Goal: Task Accomplishment & Management: Manage account settings

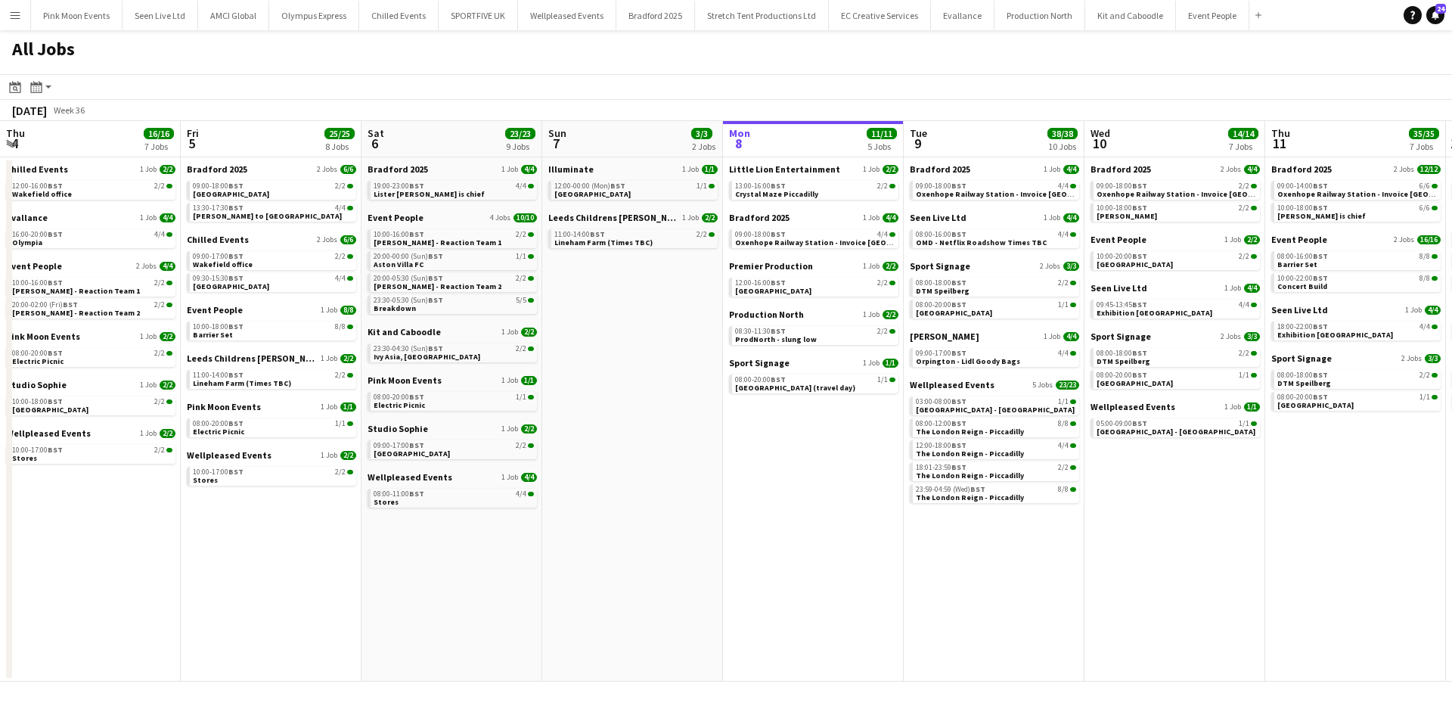
scroll to position [0, 393]
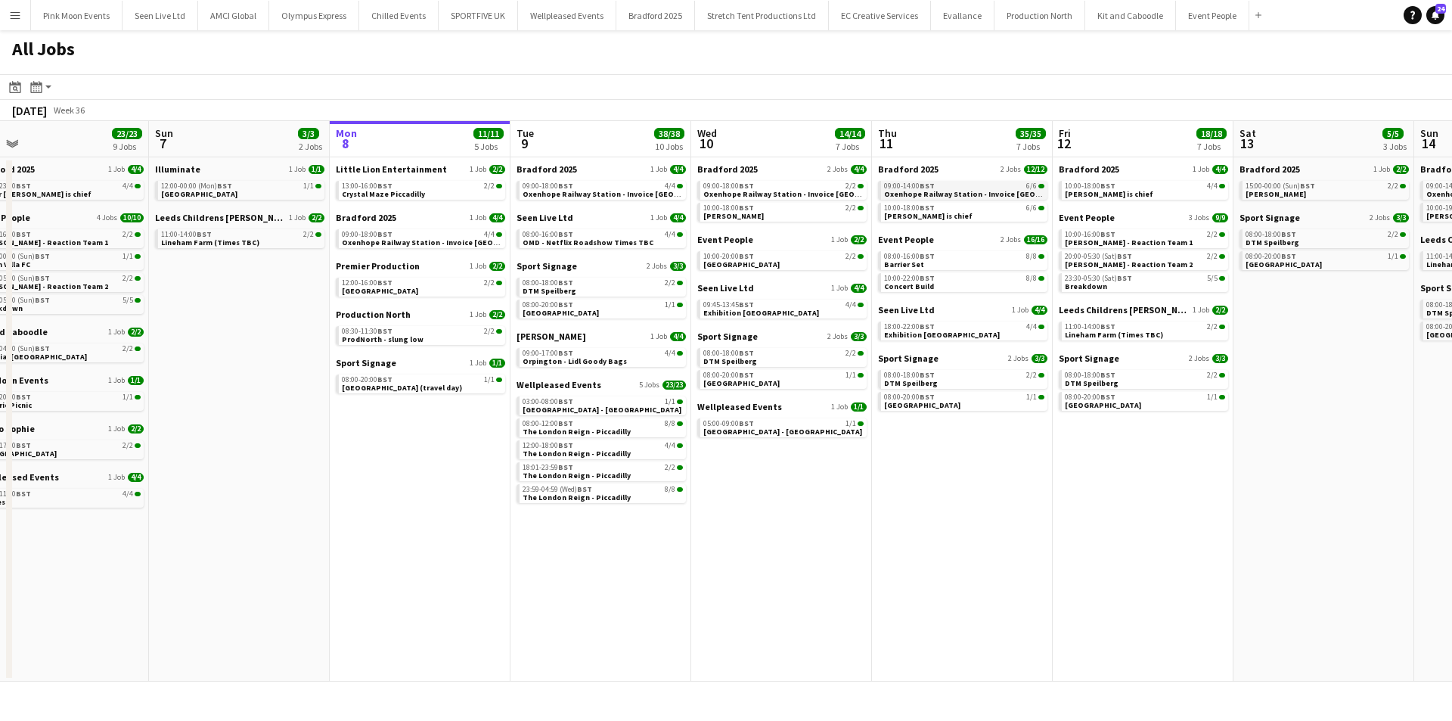
click at [902, 191] on span "Oxenhope Railway Station - Invoice [GEOGRAPHIC_DATA] Royal" at bounding box center [999, 194] width 231 height 10
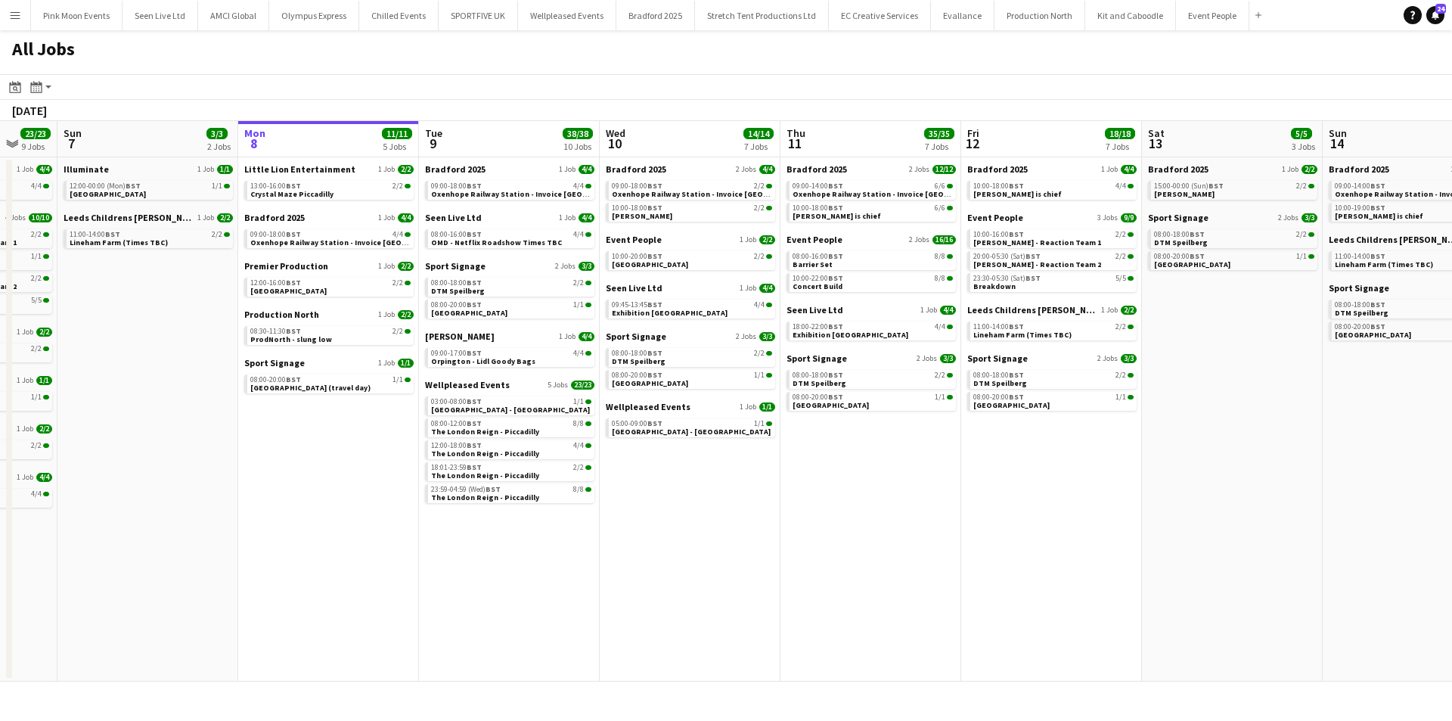
drag, startPoint x: 863, startPoint y: 536, endPoint x: 67, endPoint y: 521, distance: 795.9
click at [67, 521] on app-calendar-viewport "Thu 4 16/16 7 Jobs Fri 5 25/25 8 Jobs Sat 6 23/23 9 Jobs Sun 7 3/3 2 Jobs Mon 8…" at bounding box center [726, 401] width 1452 height 561
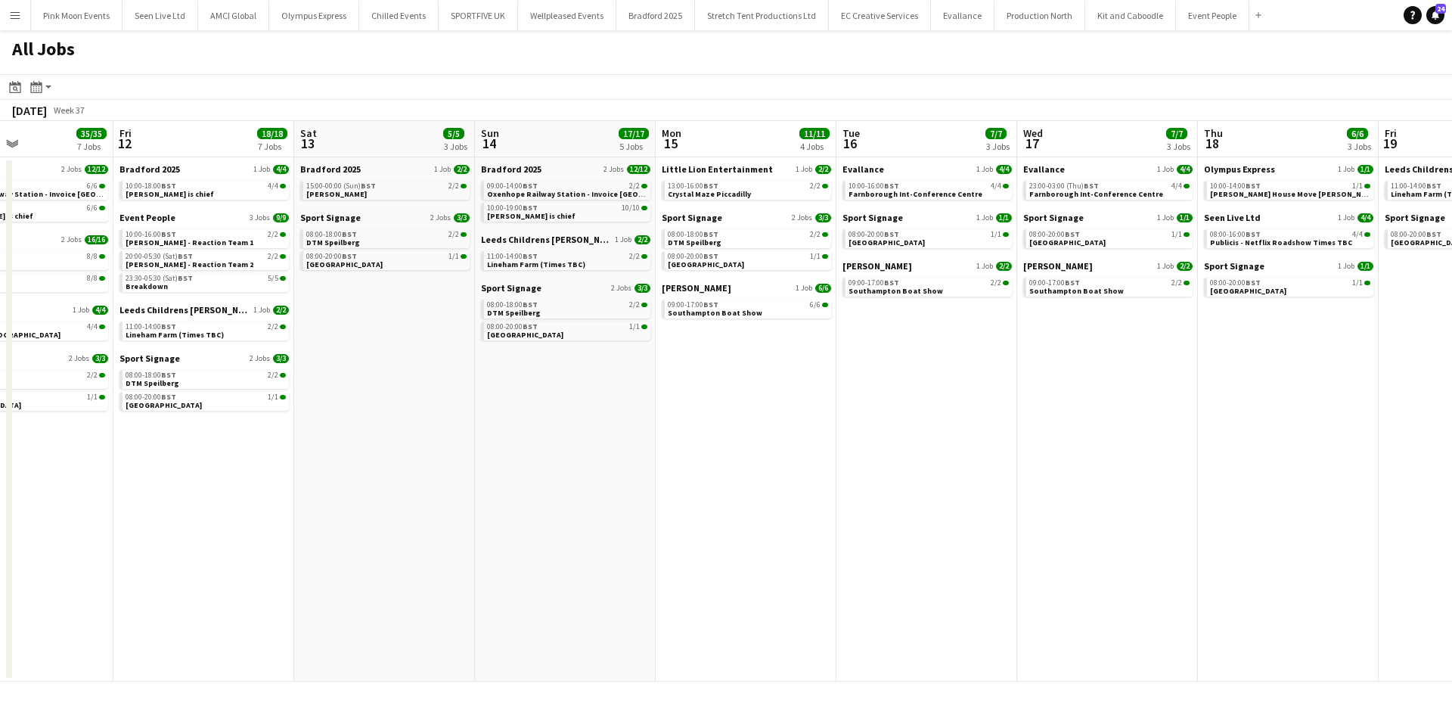
drag, startPoint x: 209, startPoint y: 579, endPoint x: 143, endPoint y: 582, distance: 65.9
click at [143, 582] on app-calendar-viewport "Tue 9 38/38 10 Jobs Wed 10 14/14 7 Jobs Thu 11 35/35 7 Jobs Fri 12 18/18 7 Jobs…" at bounding box center [726, 401] width 1452 height 561
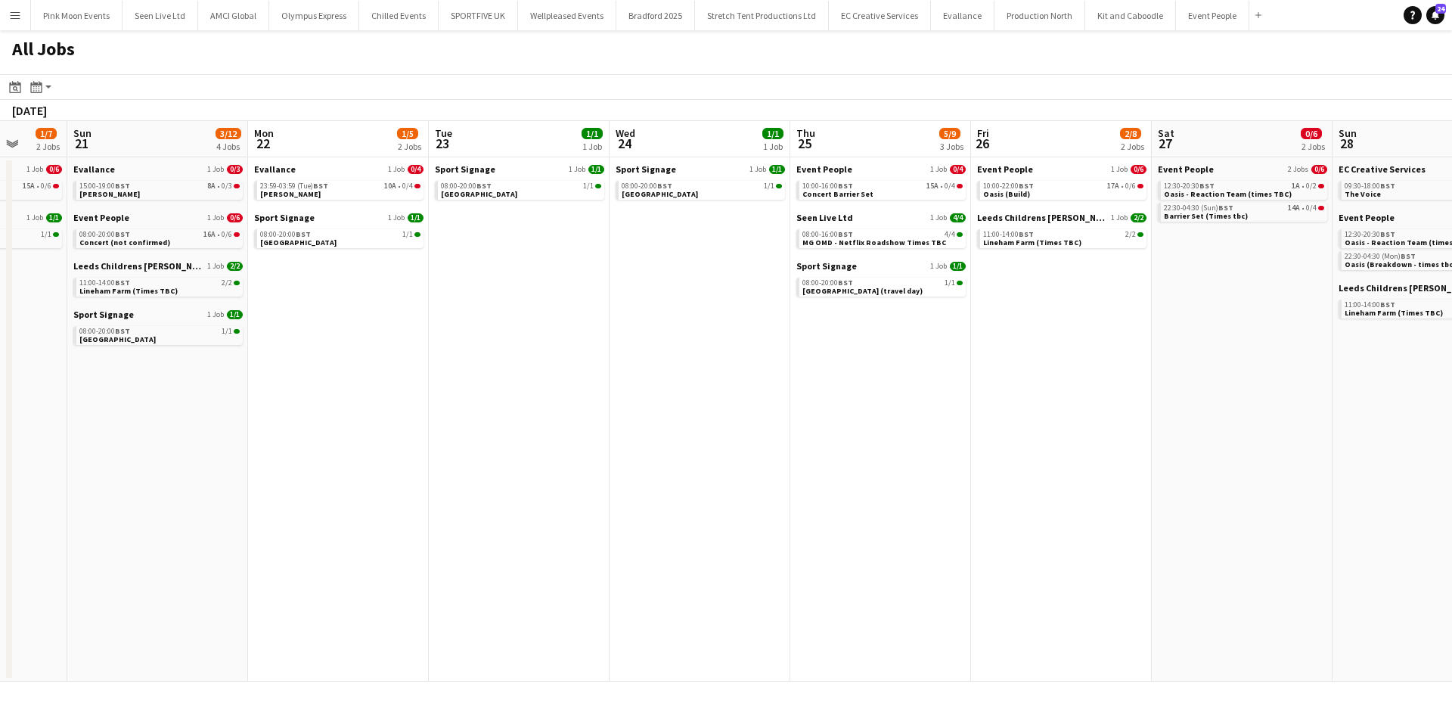
drag, startPoint x: 235, startPoint y: 594, endPoint x: 933, endPoint y: 549, distance: 699.6
click at [102, 606] on app-calendar-viewport "Thu 18 6/6 3 Jobs Fri 19 3/3 2 Jobs Sat 20 1/7 2 Jobs Sun 21 3/12 4 Jobs Mon 22…" at bounding box center [726, 401] width 1452 height 561
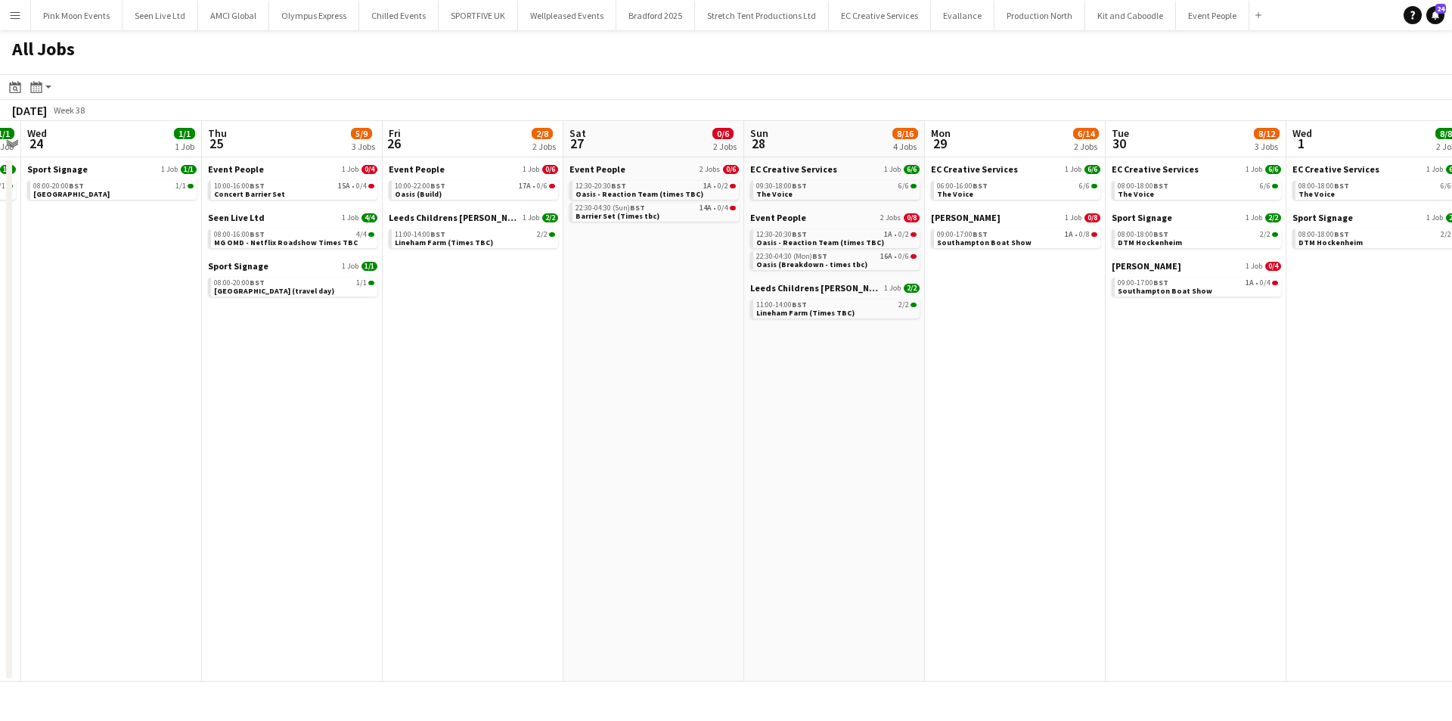
drag, startPoint x: 996, startPoint y: 539, endPoint x: 1058, endPoint y: 514, distance: 67.3
click at [218, 604] on app-calendar-viewport "Sat 20 1/7 2 Jobs Sun 21 3/12 4 Jobs Mon 22 1/5 2 Jobs Tue 23 1/1 1 Job Wed 24 …" at bounding box center [726, 401] width 1452 height 561
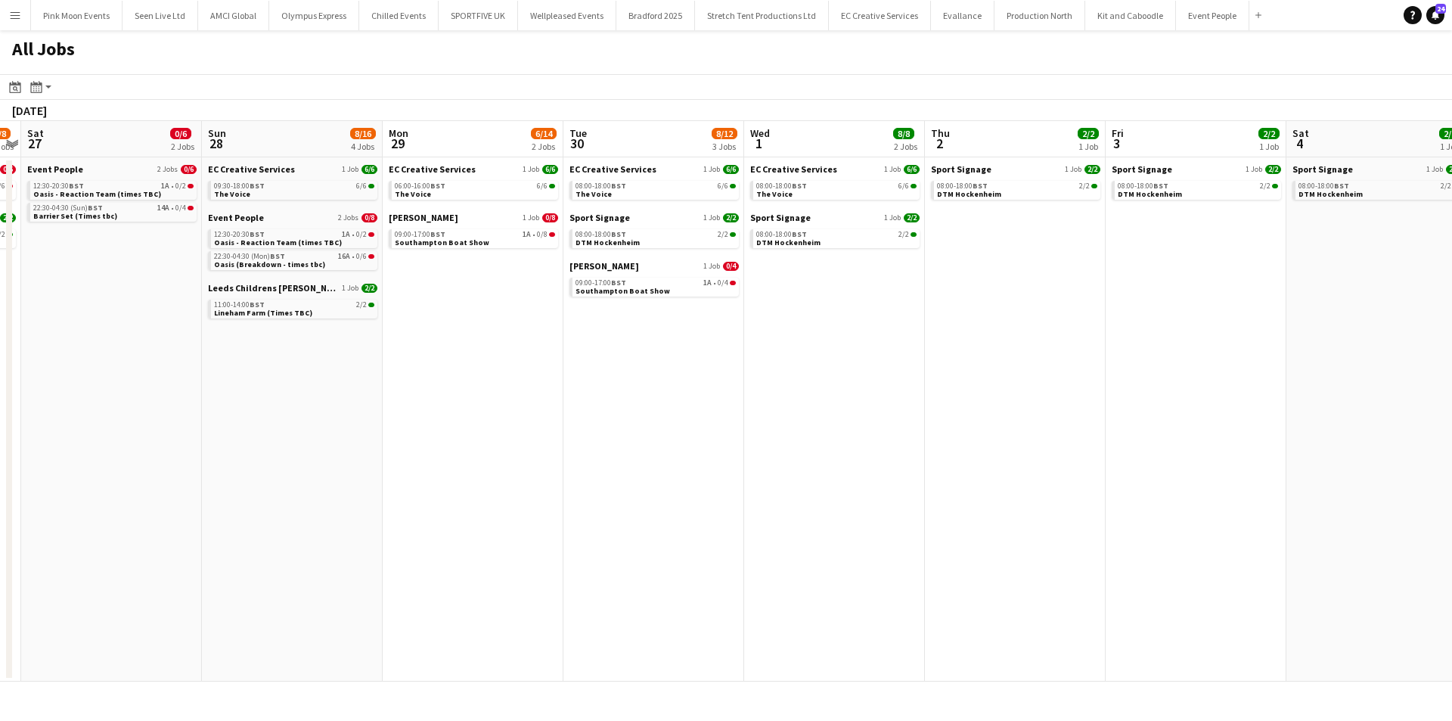
drag, startPoint x: 306, startPoint y: 551, endPoint x: 569, endPoint y: 485, distance: 270.6
click at [294, 551] on app-calendar-viewport "Tue 23 1/1 1 Job Wed 24 1/1 1 Job Thu 25 5/9 3 Jobs Fri 26 2/8 2 Jobs Sat 27 0/…" at bounding box center [726, 401] width 1452 height 561
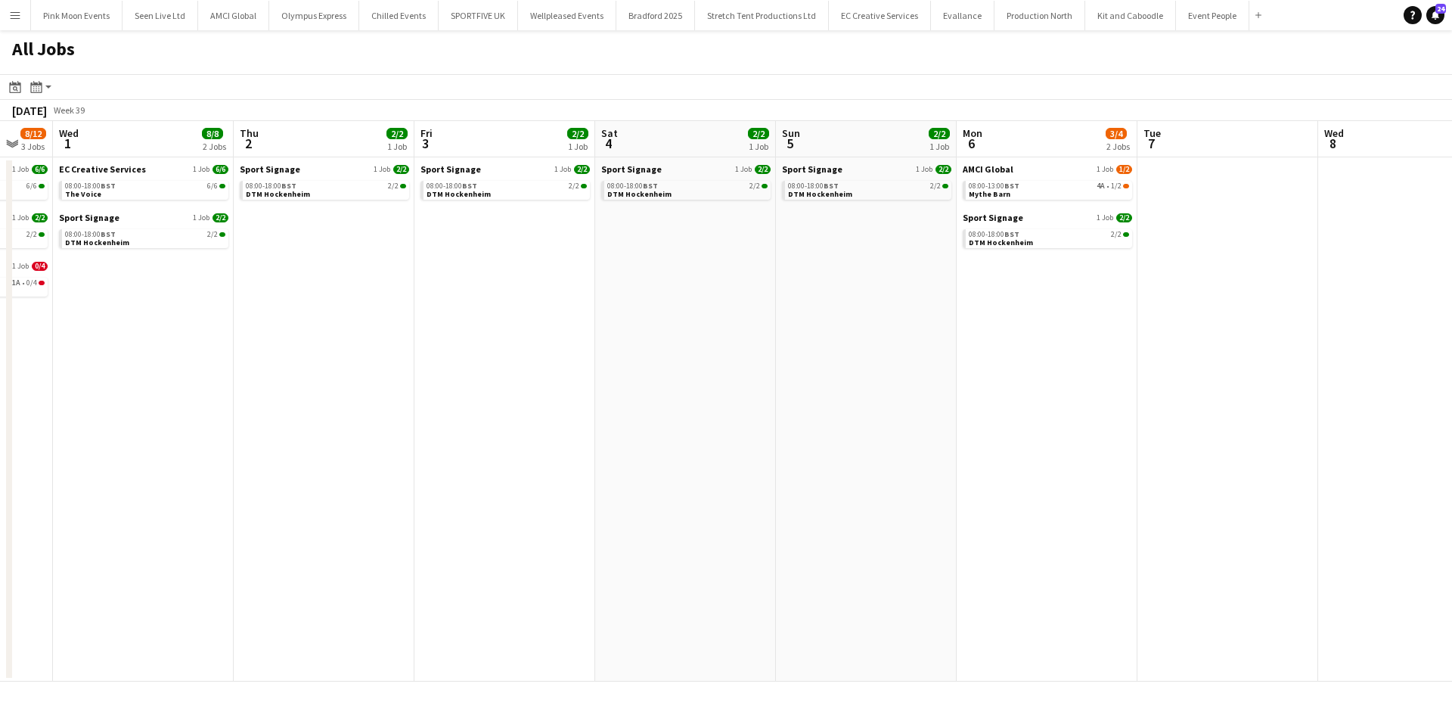
drag, startPoint x: 812, startPoint y: 462, endPoint x: 197, endPoint y: 502, distance: 617.0
click at [196, 502] on app-calendar-viewport "Sun 28 8/16 4 Jobs Mon 29 6/14 2 Jobs Tue 30 8/12 3 Jobs Wed 1 8/8 2 Jobs Thu 2…" at bounding box center [726, 401] width 1452 height 561
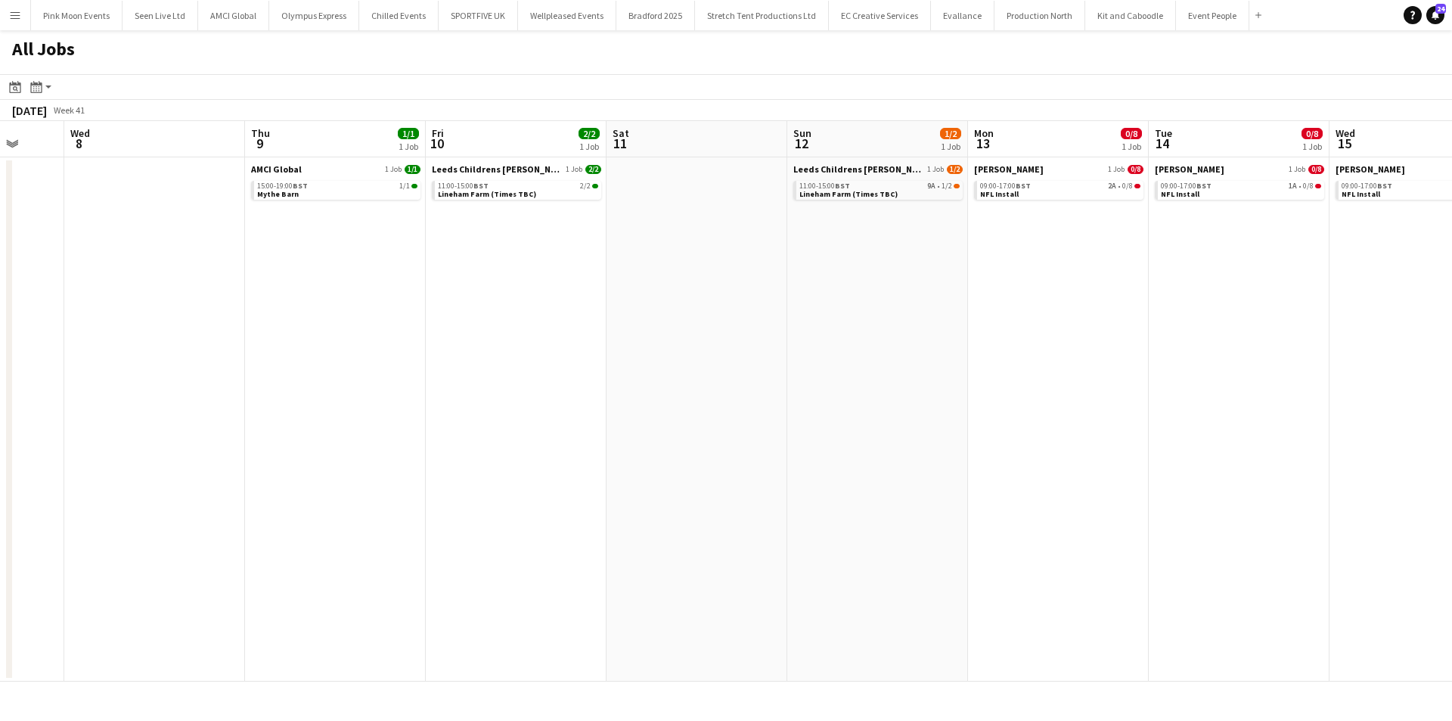
drag, startPoint x: 828, startPoint y: 491, endPoint x: 850, endPoint y: 471, distance: 28.9
click at [663, 501] on app-calendar-viewport "Sat 4 2/2 1 Job Sun 5 2/2 1 Job Mon 6 3/4 2 Jobs Tue 7 Wed 8 Thu 9 1/1 1 Job Fr…" at bounding box center [726, 401] width 1452 height 561
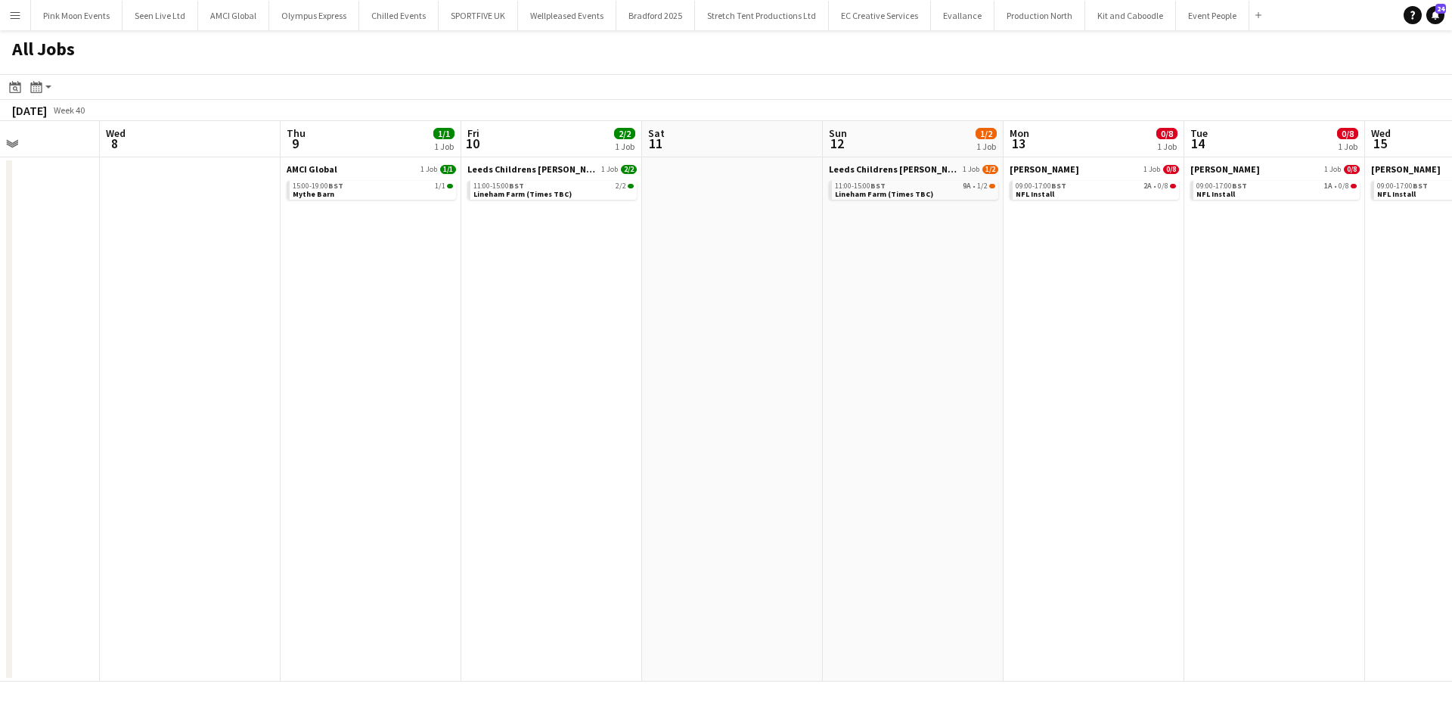
drag, startPoint x: 932, startPoint y: 469, endPoint x: 952, endPoint y: 482, distance: 23.5
click at [403, 503] on app-calendar-viewport "Sat 4 2/2 1 Job Sun 5 2/2 1 Job Mon 6 3/4 2 Jobs Tue 7 Wed 8 Thu 9 1/1 1 Job Fr…" at bounding box center [726, 401] width 1452 height 561
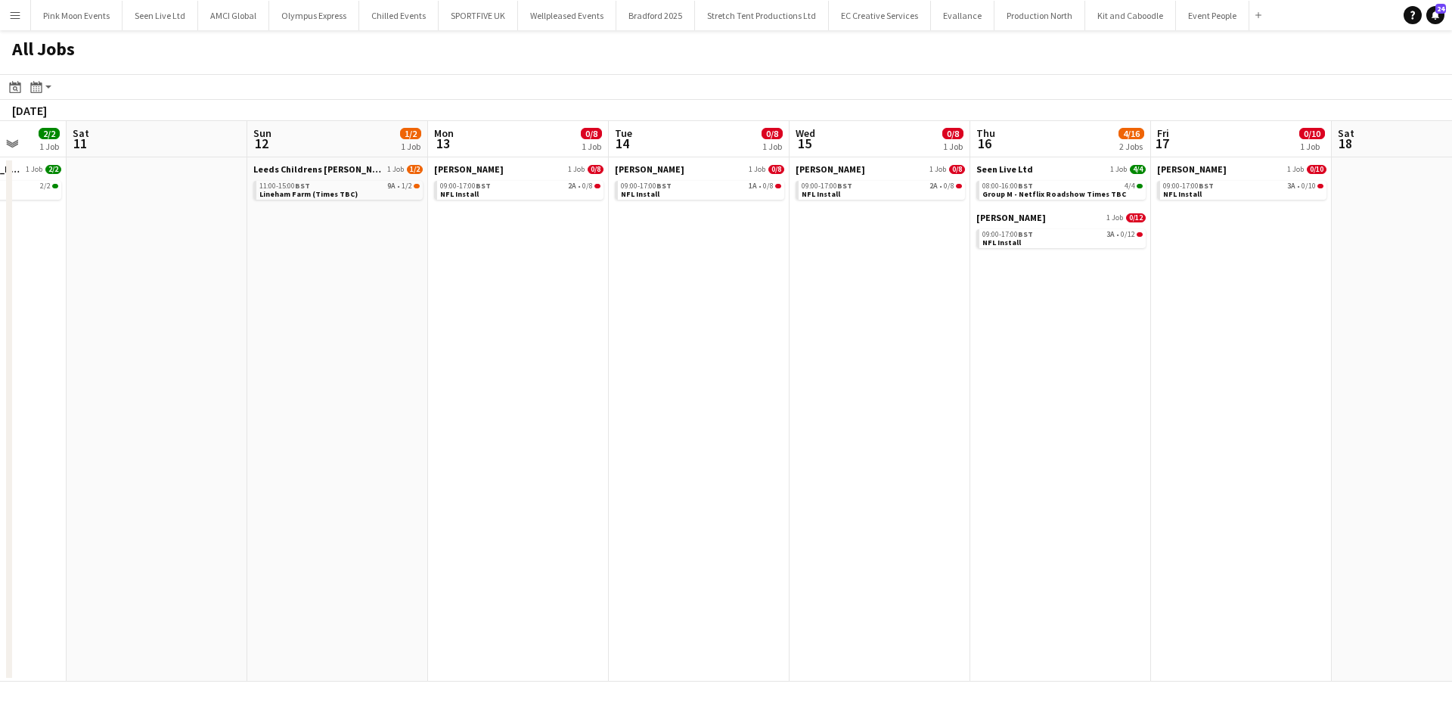
scroll to position [0, 769]
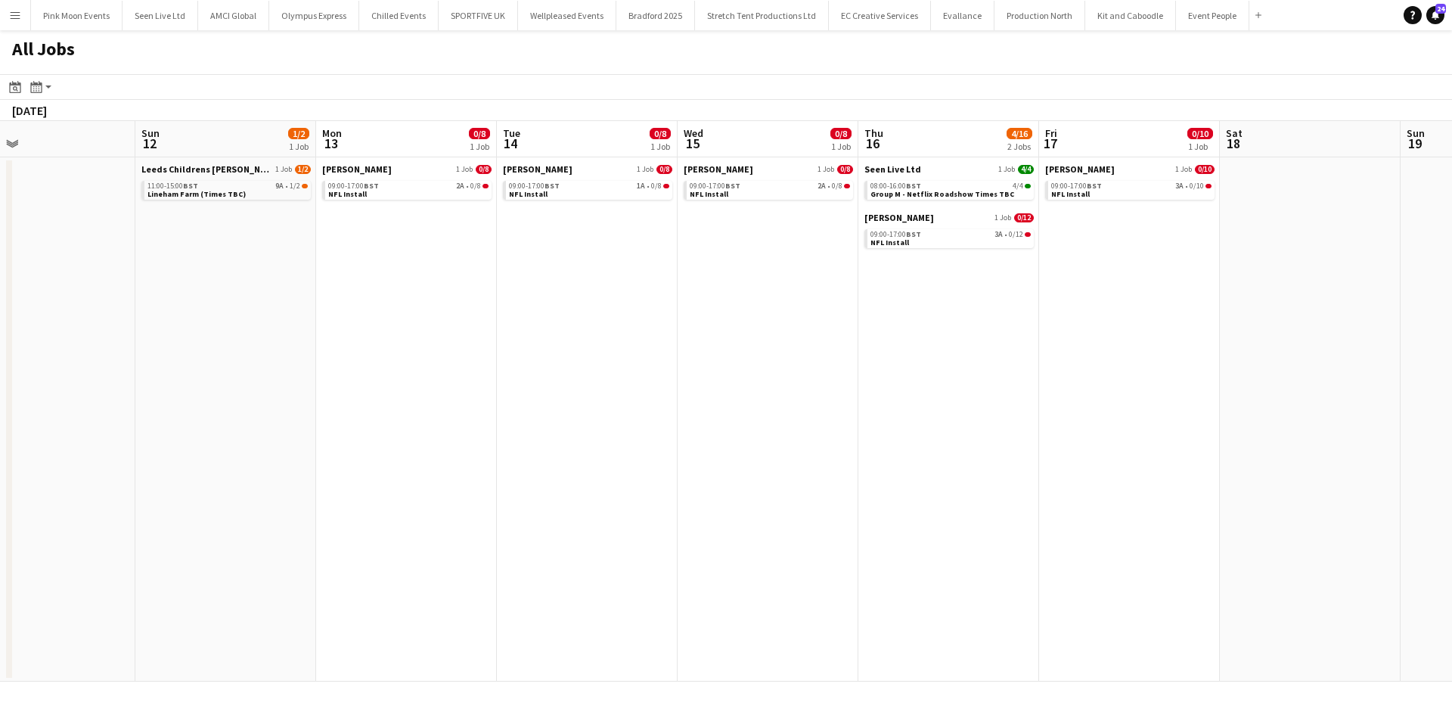
click at [511, 493] on app-calendar-viewport "Tue 7 Wed 8 Thu 9 1/1 1 Job Fri 10 2/2 1 Job Sat 11 Sun 12 1/2 1 Job Mon 13 0/8…" at bounding box center [726, 401] width 1452 height 561
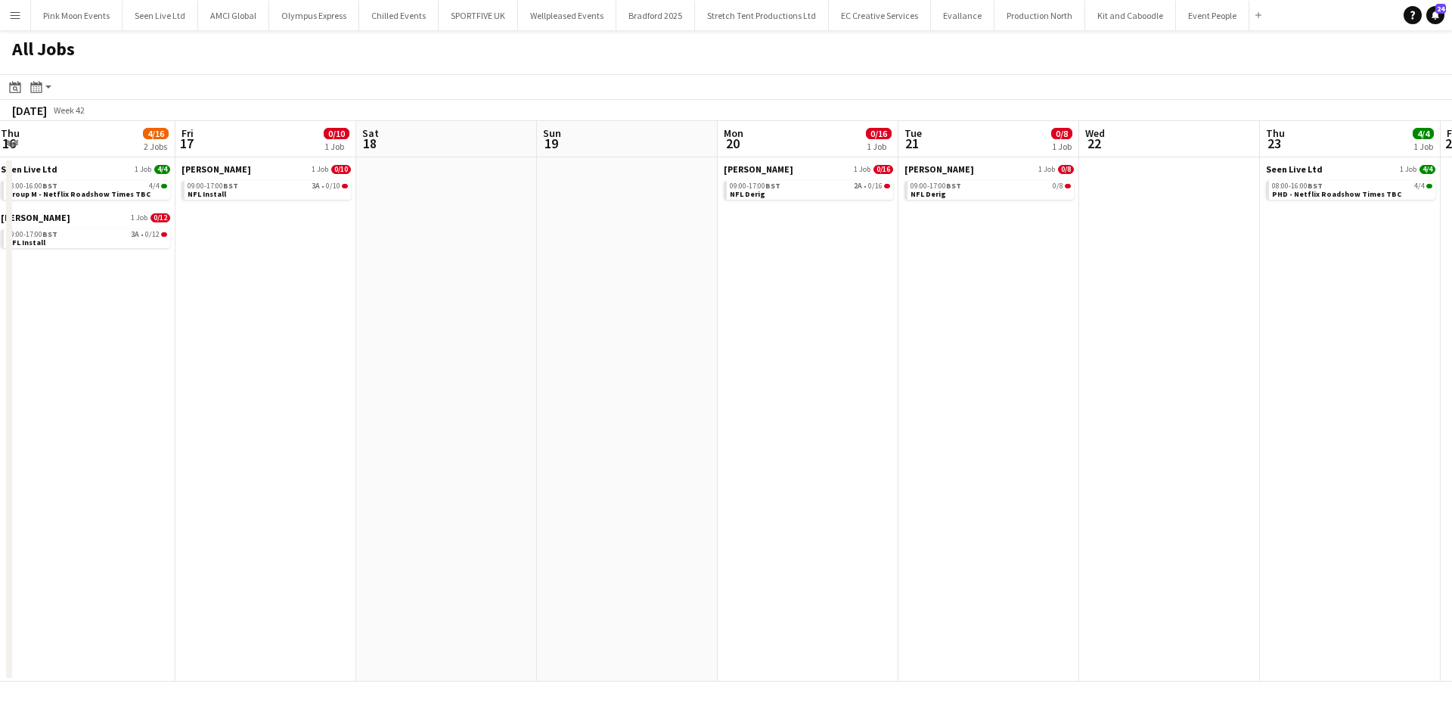
scroll to position [0, 750]
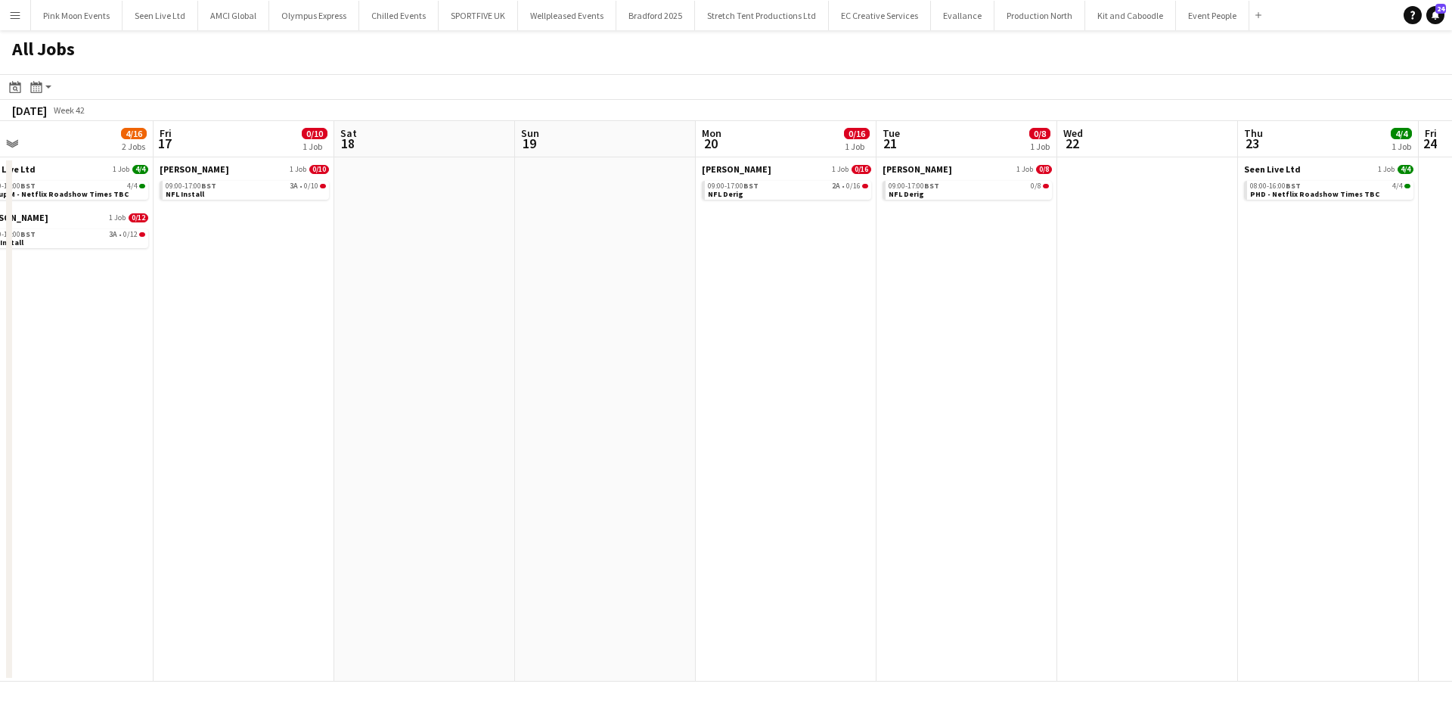
drag, startPoint x: 1116, startPoint y: 477, endPoint x: 1004, endPoint y: 477, distance: 112.0
click at [1004, 477] on app-calendar-viewport "Sun 12 1/2 1 Job Mon 13 0/8 1 Job Tue 14 0/8 1 Job Wed 15 0/8 1 Job Thu 16 4/16…" at bounding box center [726, 401] width 1452 height 561
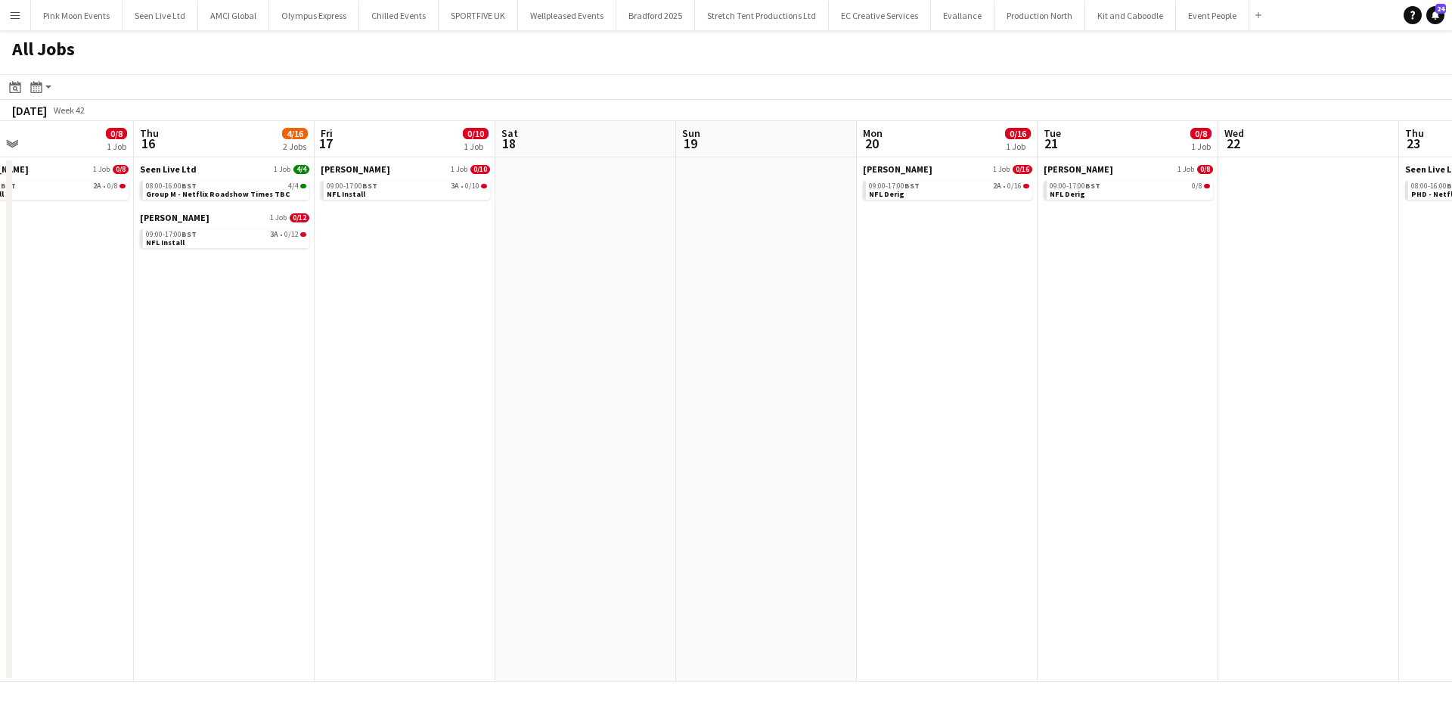
drag, startPoint x: 931, startPoint y: 467, endPoint x: 972, endPoint y: 464, distance: 41.0
click at [1090, 464] on app-calendar-viewport "Sun 12 1/2 1 Job Mon 13 0/8 1 Job Tue 14 0/8 1 Job Wed 15 0/8 1 Job Thu 16 4/16…" at bounding box center [726, 401] width 1452 height 561
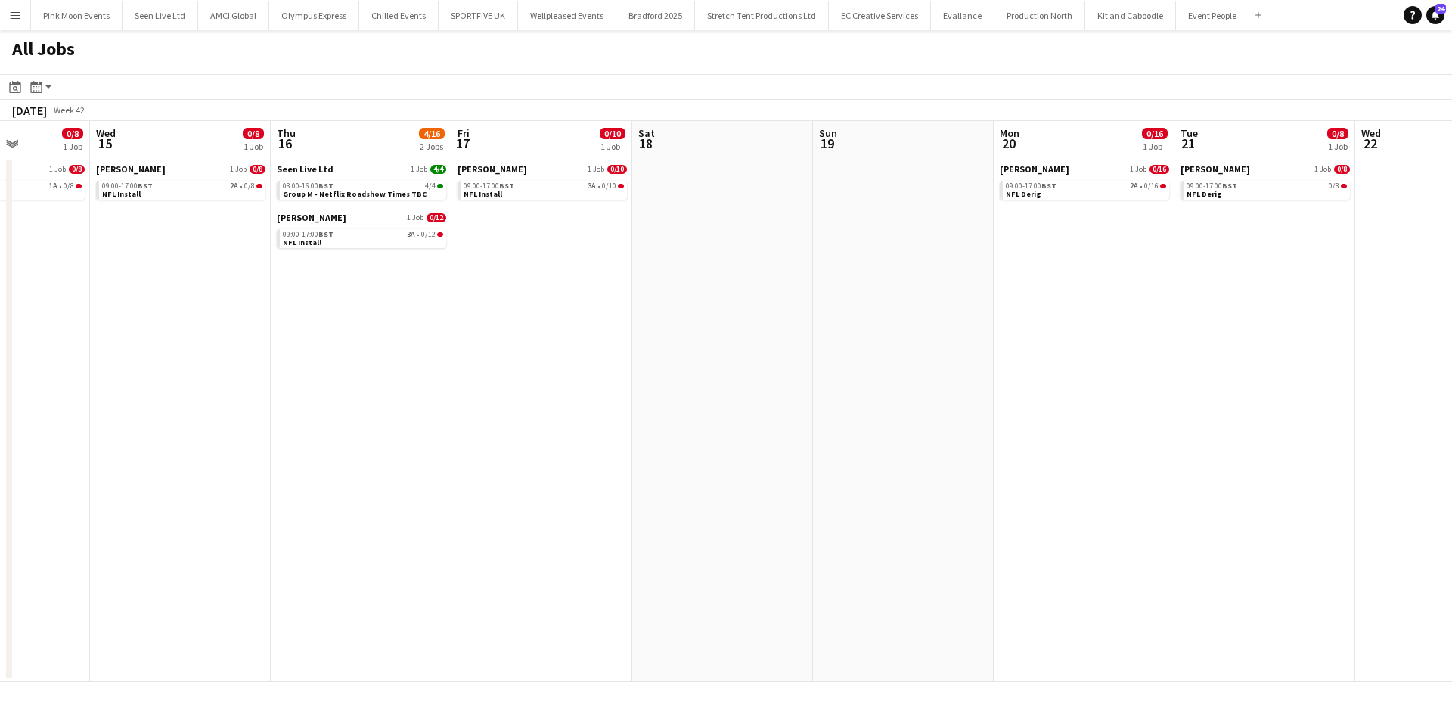
drag, startPoint x: 564, startPoint y: 434, endPoint x: 704, endPoint y: 431, distance: 139.2
click at [704, 431] on app-calendar-viewport "Sun 12 1/2 1 Job Mon 13 0/8 1 Job Tue 14 0/8 1 Job Wed 15 0/8 1 Job Thu 16 4/16…" at bounding box center [726, 401] width 1452 height 561
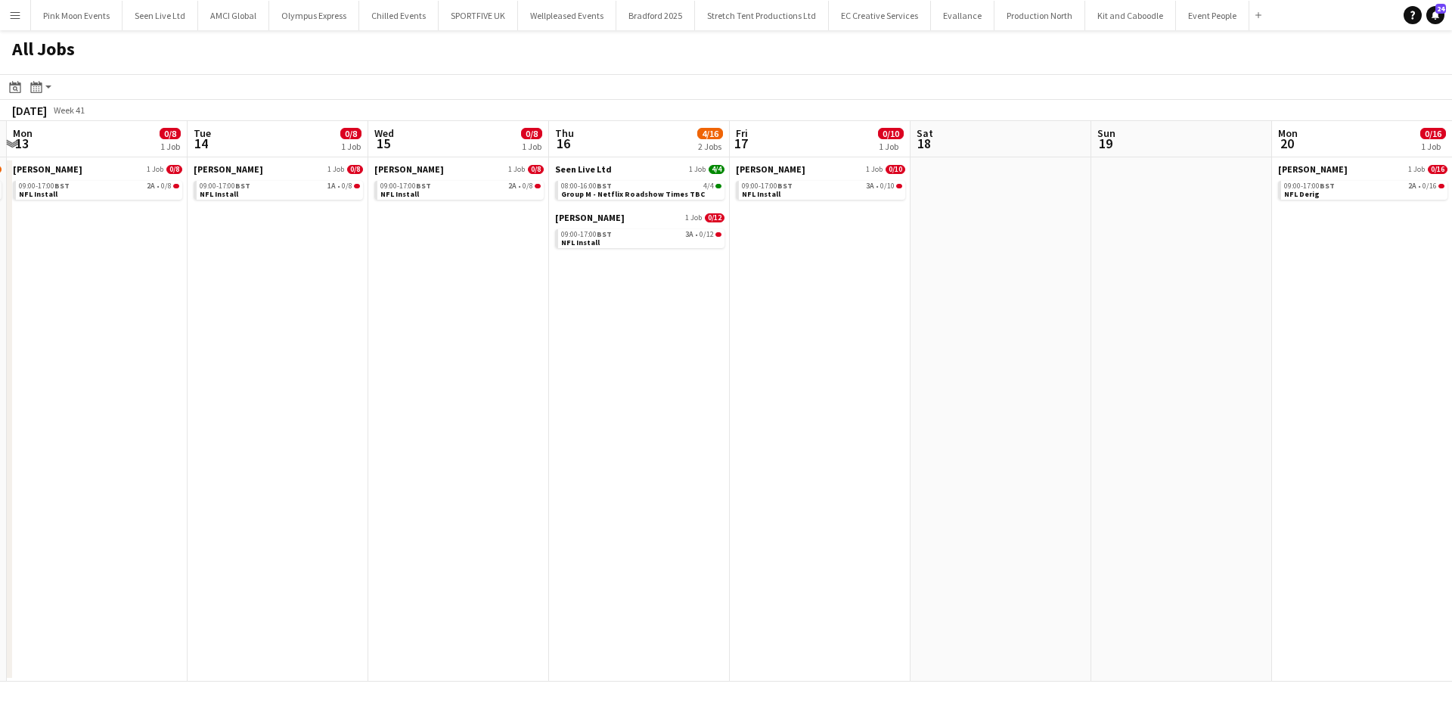
drag, startPoint x: 695, startPoint y: 433, endPoint x: 961, endPoint y: 433, distance: 266.3
click at [961, 433] on app-calendar-viewport "Sat 11 Sun 12 1/2 1 Job Mon 13 0/8 1 Job Tue 14 0/8 1 Job Wed 15 0/8 1 Job Thu …" at bounding box center [726, 401] width 1452 height 561
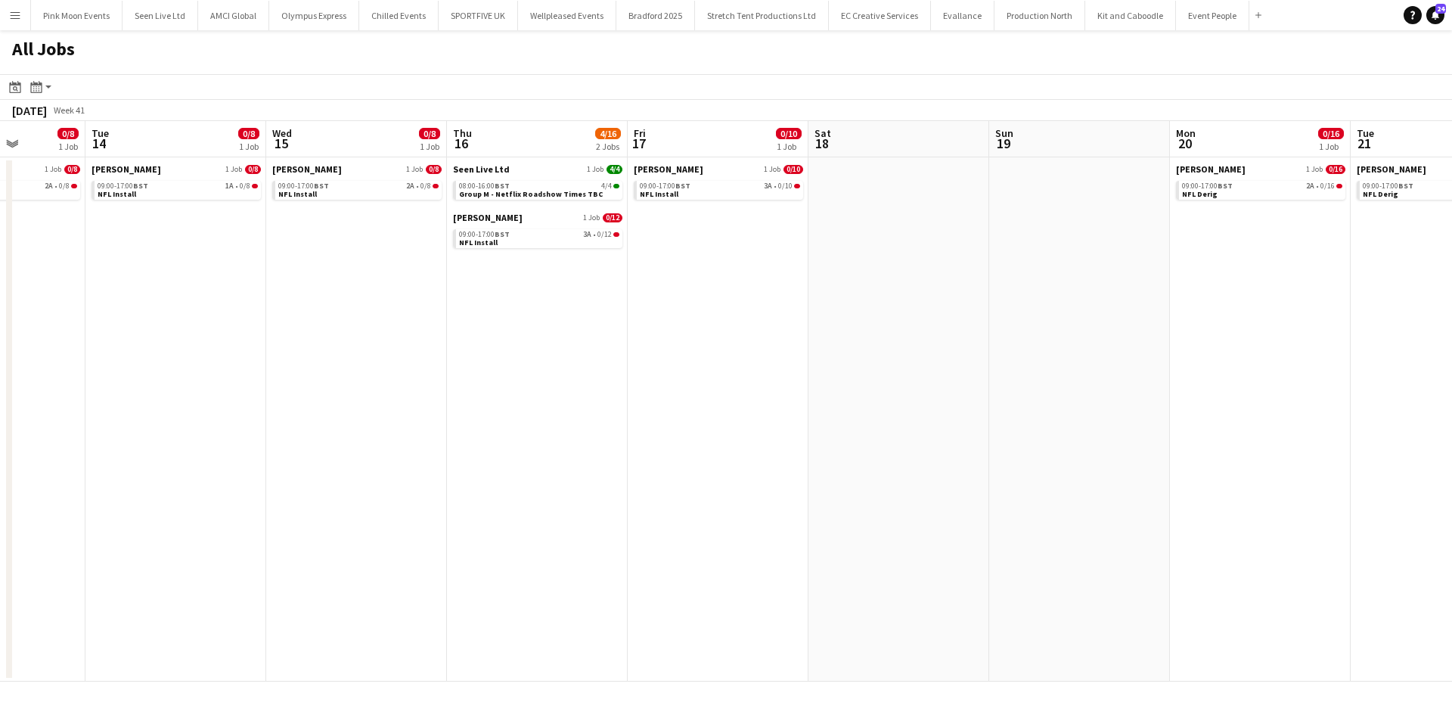
drag, startPoint x: 751, startPoint y: 430, endPoint x: 794, endPoint y: 430, distance: 42.4
click at [794, 430] on app-calendar-viewport "Sat 11 Sun 12 1/2 1 Job Mon 13 0/8 1 Job Tue 14 0/8 1 Job Wed 15 0/8 1 Job Thu …" at bounding box center [726, 401] width 1452 height 561
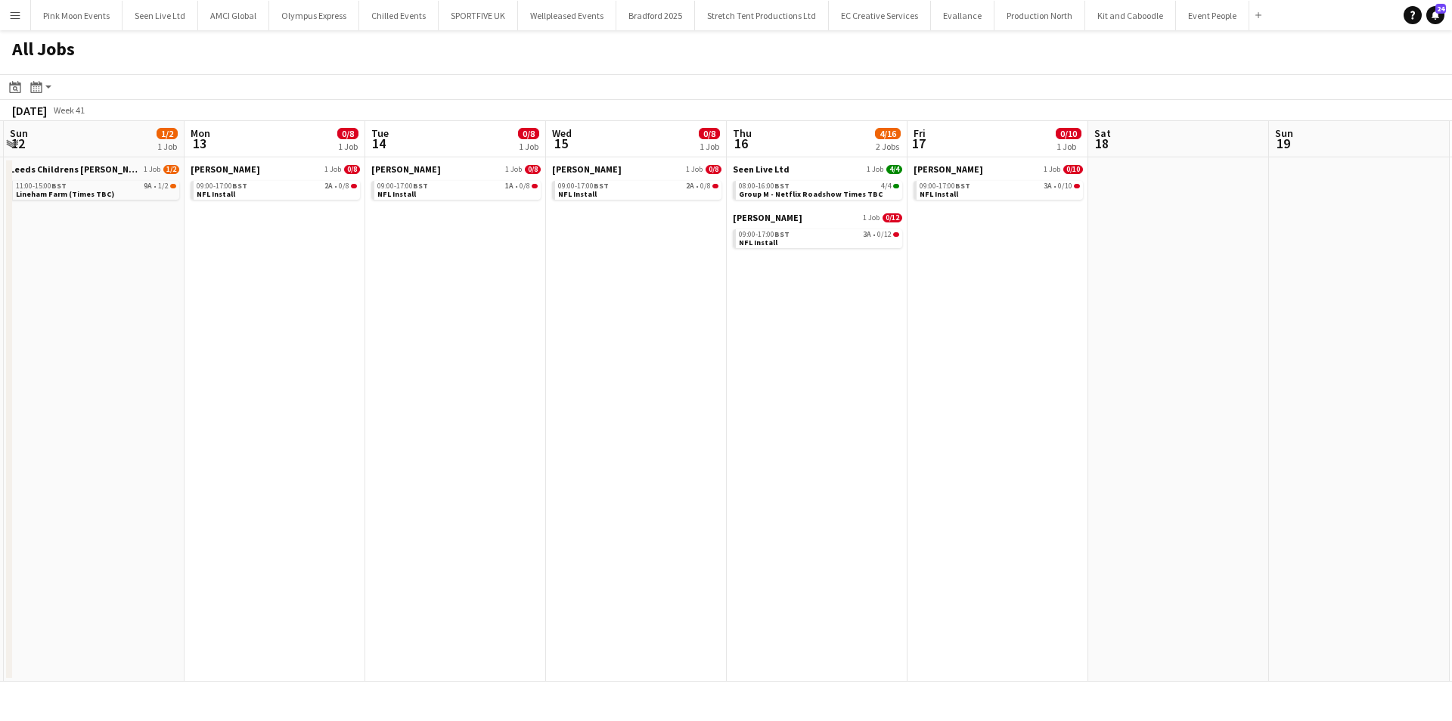
scroll to position [0, 337]
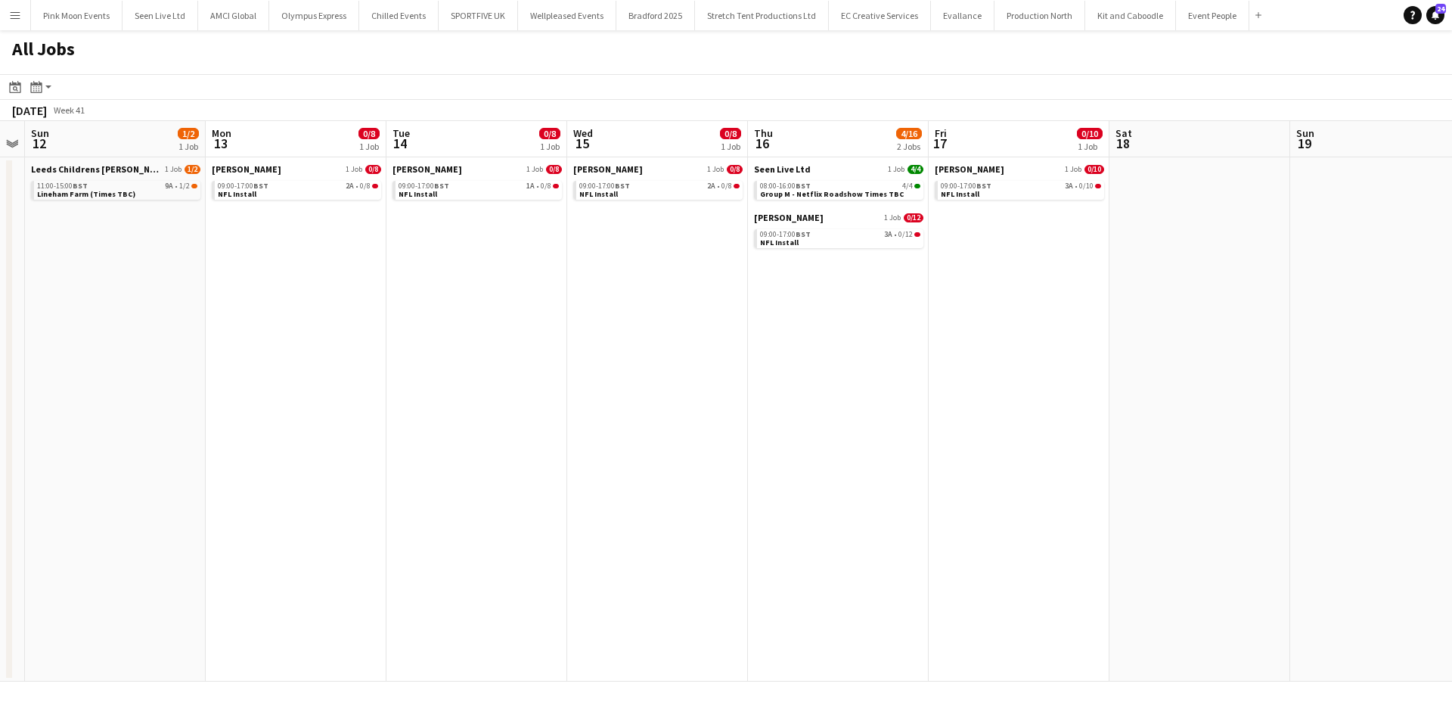
drag, startPoint x: 340, startPoint y: 305, endPoint x: 436, endPoint y: 305, distance: 96.1
click at [436, 305] on app-calendar-viewport "Fri 10 2/2 1 Job Sat 11 Sun 12 1/2 1 Job Mon 13 0/8 1 Job Tue 14 0/8 1 Job Wed …" at bounding box center [726, 401] width 1452 height 561
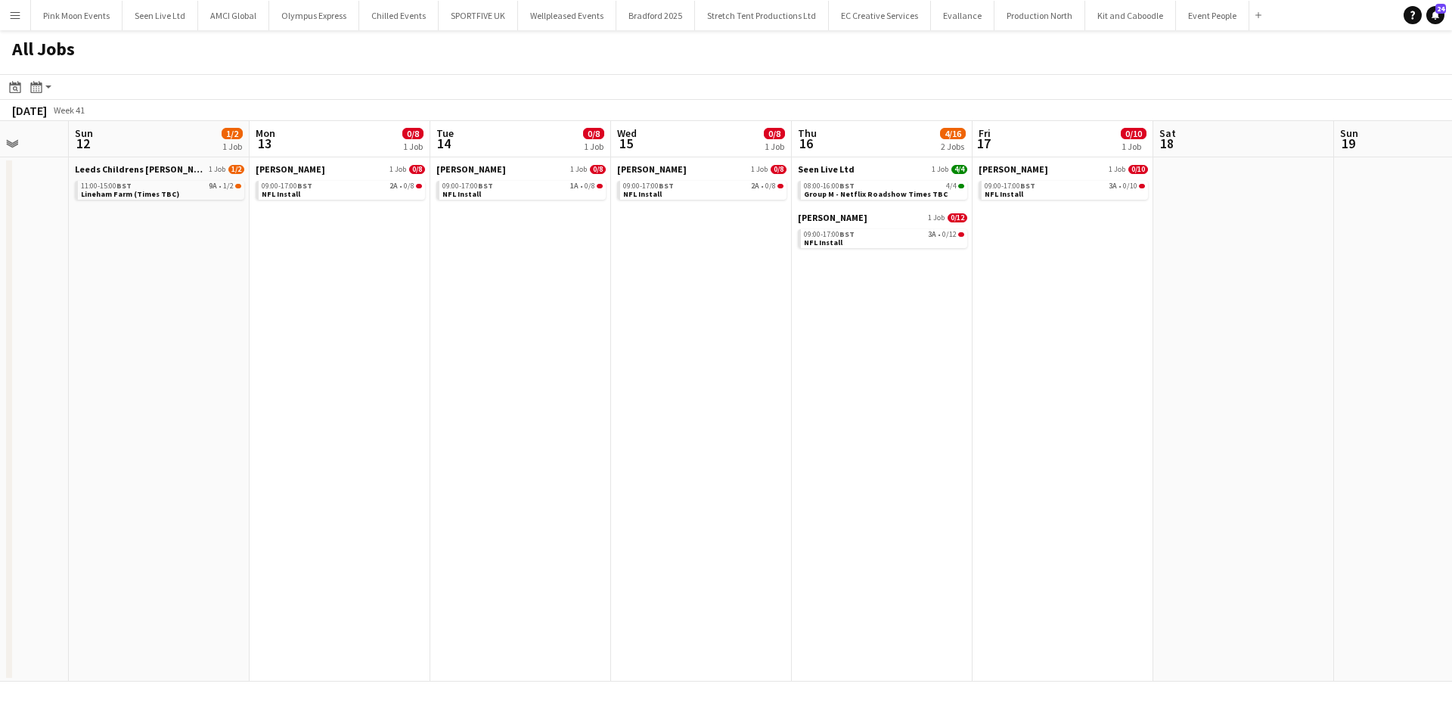
drag, startPoint x: 293, startPoint y: 268, endPoint x: 337, endPoint y: 253, distance: 46.2
click at [337, 253] on app-calendar-viewport "Thu 9 1/1 1 Job Fri 10 2/2 1 Job Sat 11 Sun 12 1/2 1 Job Mon 13 0/8 1 Job Tue 1…" at bounding box center [726, 401] width 1452 height 561
click at [355, 185] on div "09:00-17:00 BST 2A • 0/8" at bounding box center [342, 186] width 160 height 8
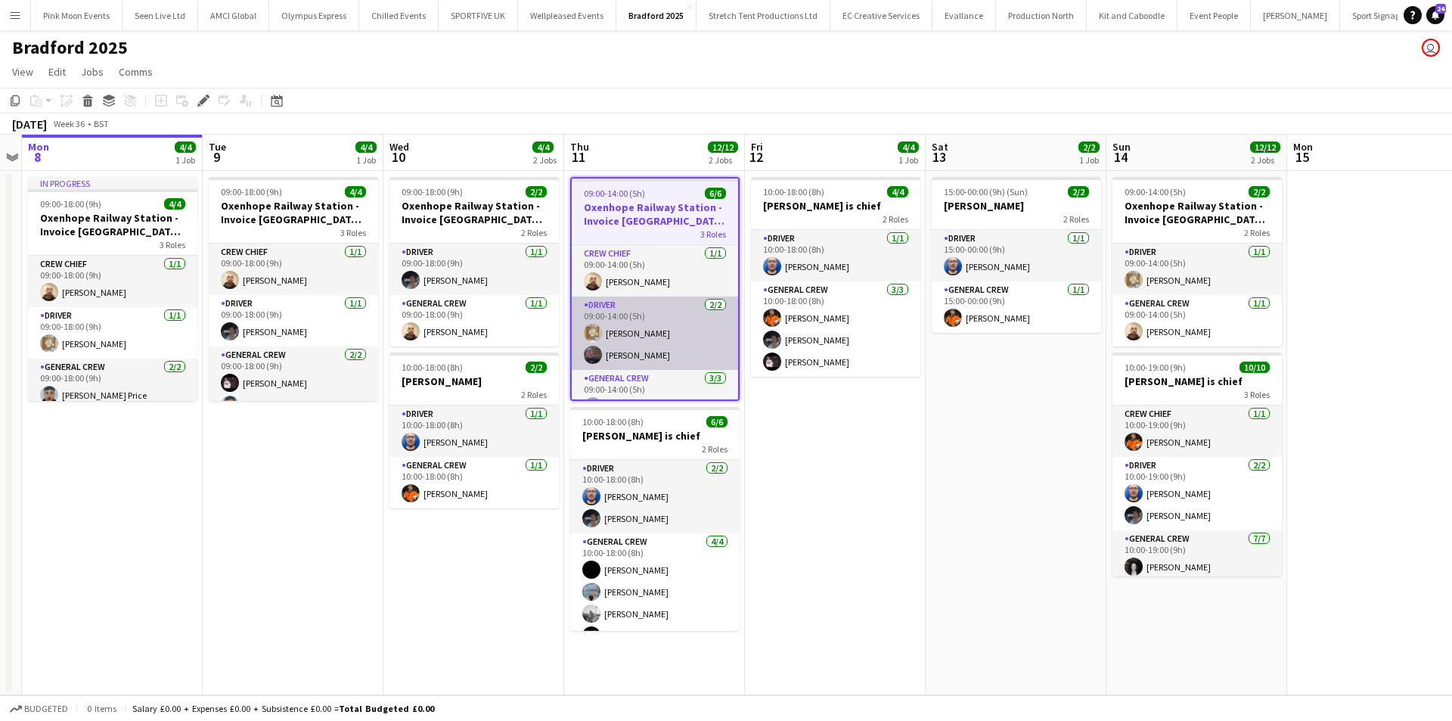
scroll to position [66, 0]
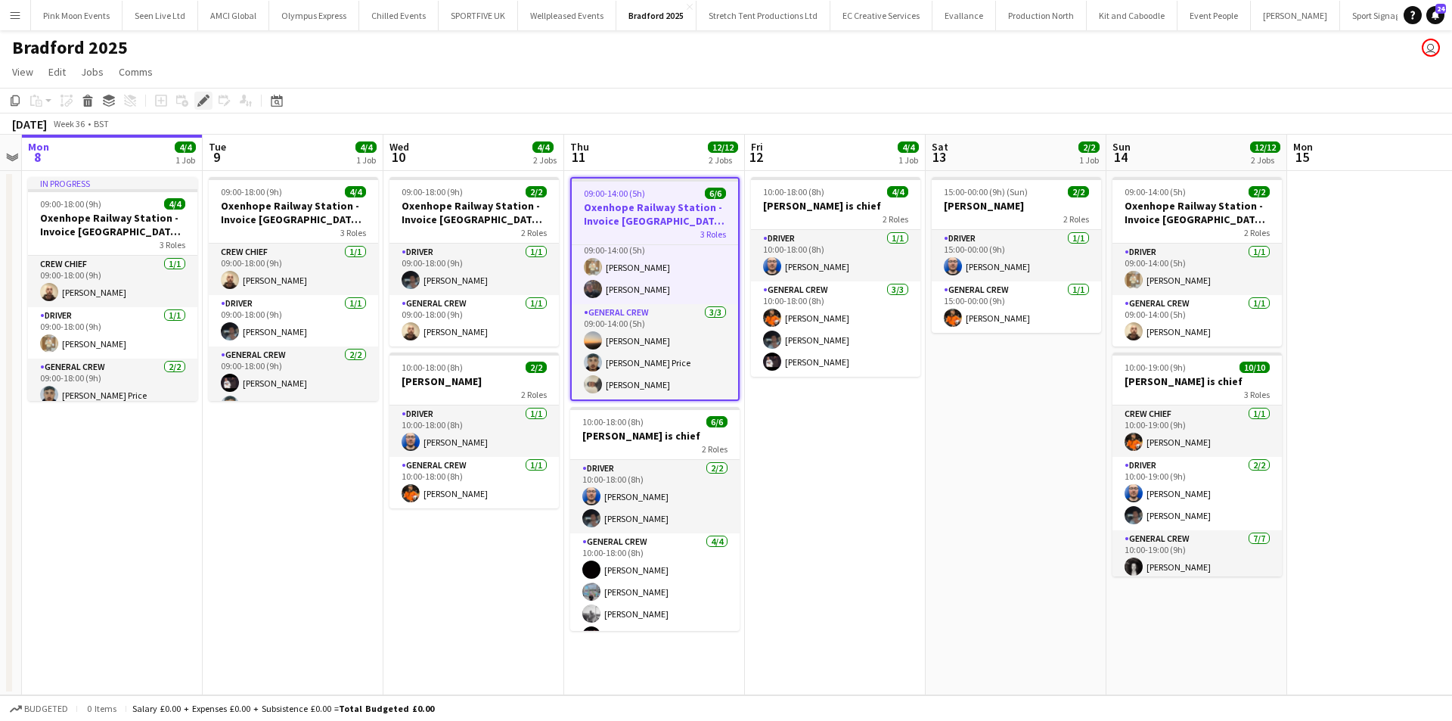
click at [201, 109] on div "Edit" at bounding box center [203, 101] width 18 height 18
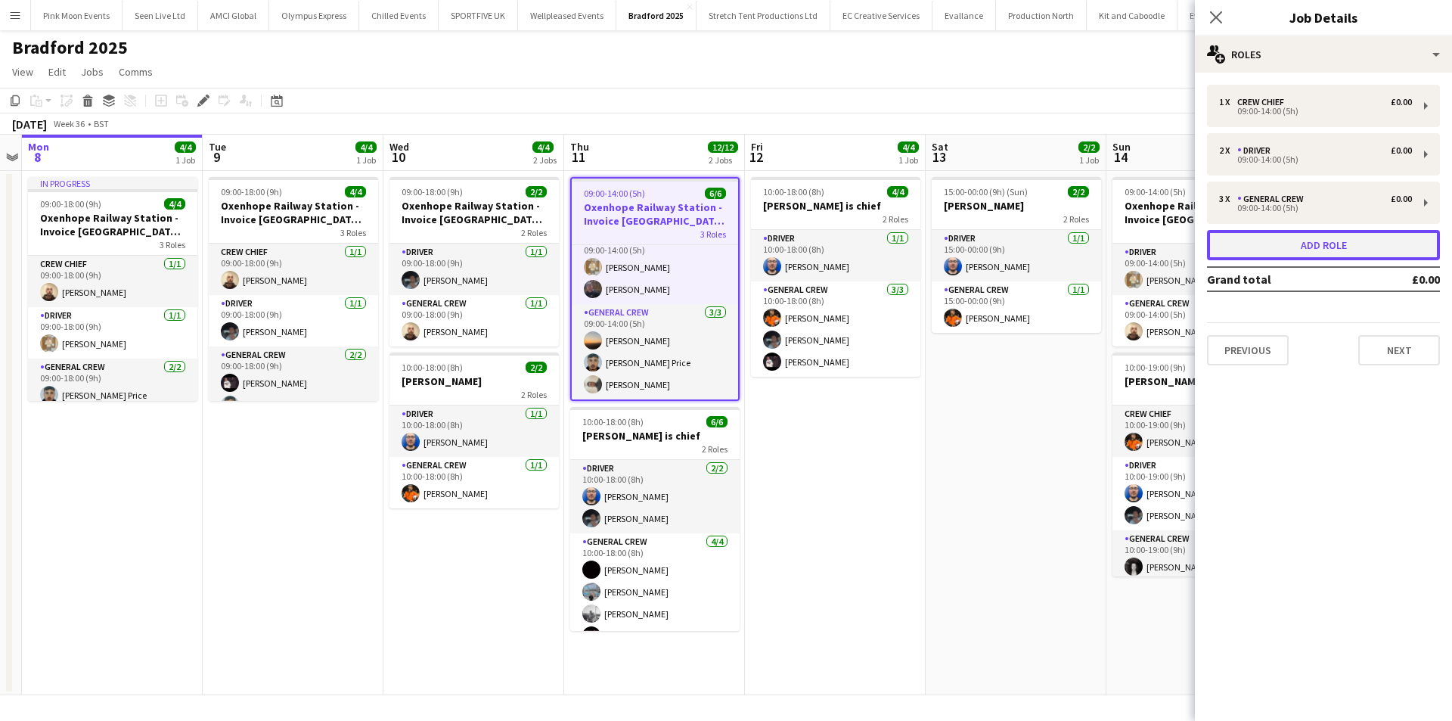
click at [1334, 231] on button "Add role" at bounding box center [1323, 245] width 233 height 30
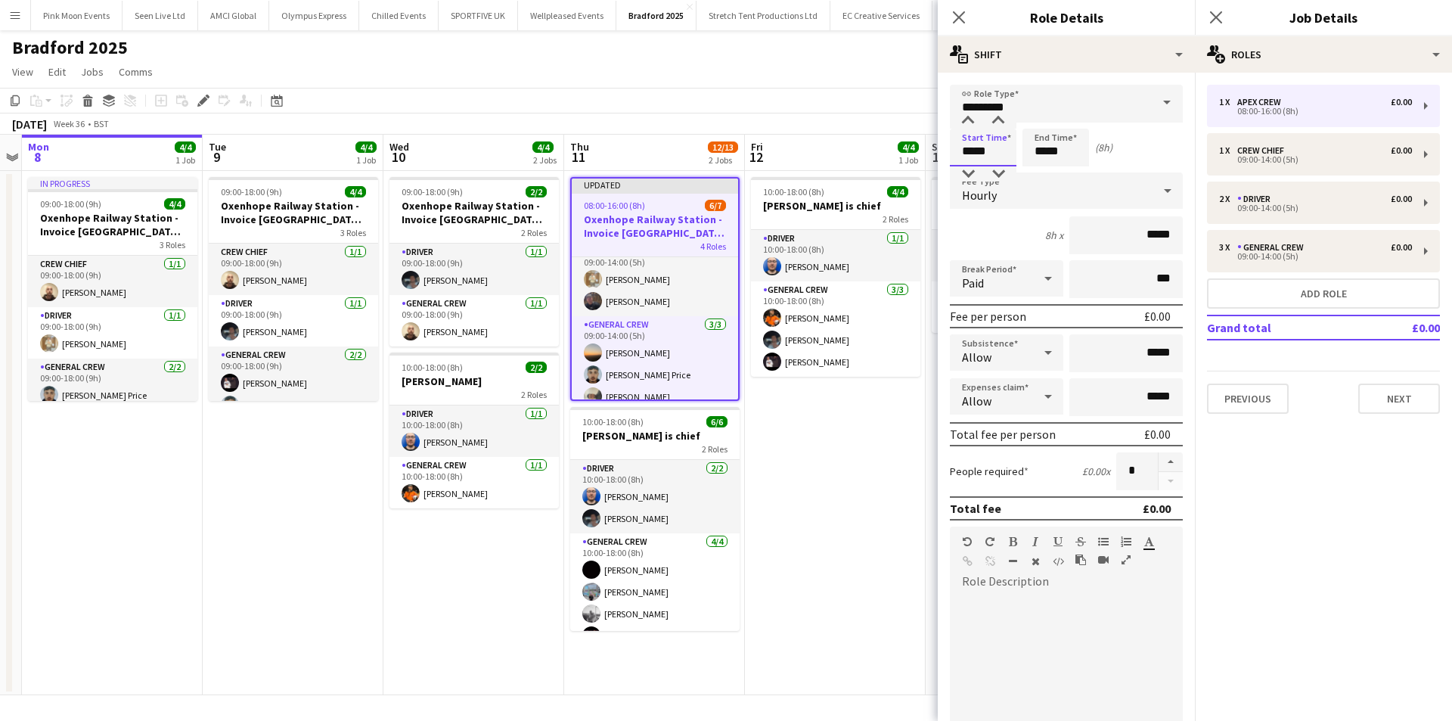
click at [980, 148] on input "*****" at bounding box center [983, 148] width 67 height 38
type input "*****"
click at [966, 123] on div at bounding box center [968, 120] width 30 height 15
click at [1047, 154] on input "*****" at bounding box center [1056, 148] width 67 height 38
click at [1039, 167] on div at bounding box center [1041, 173] width 30 height 15
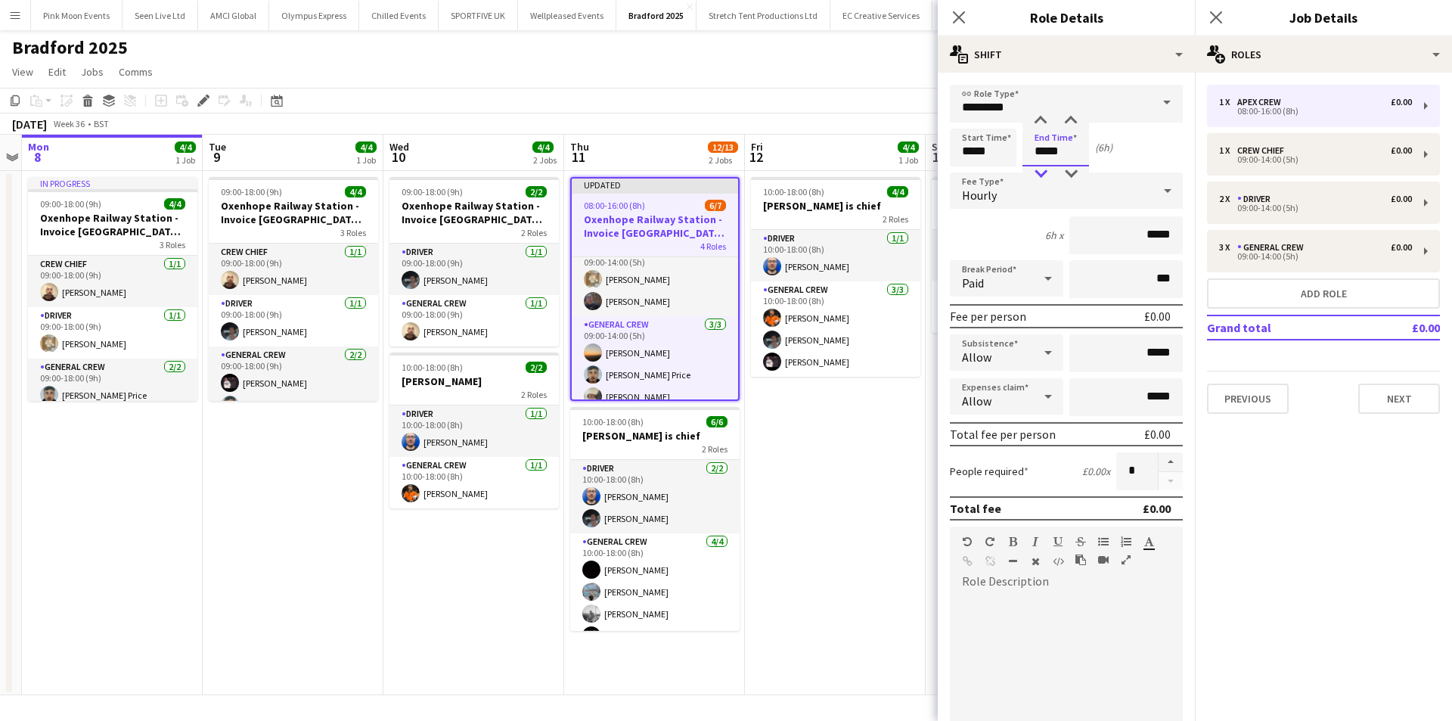
type input "*****"
click at [1039, 167] on div at bounding box center [1041, 173] width 30 height 15
click at [1030, 110] on input "*********" at bounding box center [1066, 104] width 233 height 38
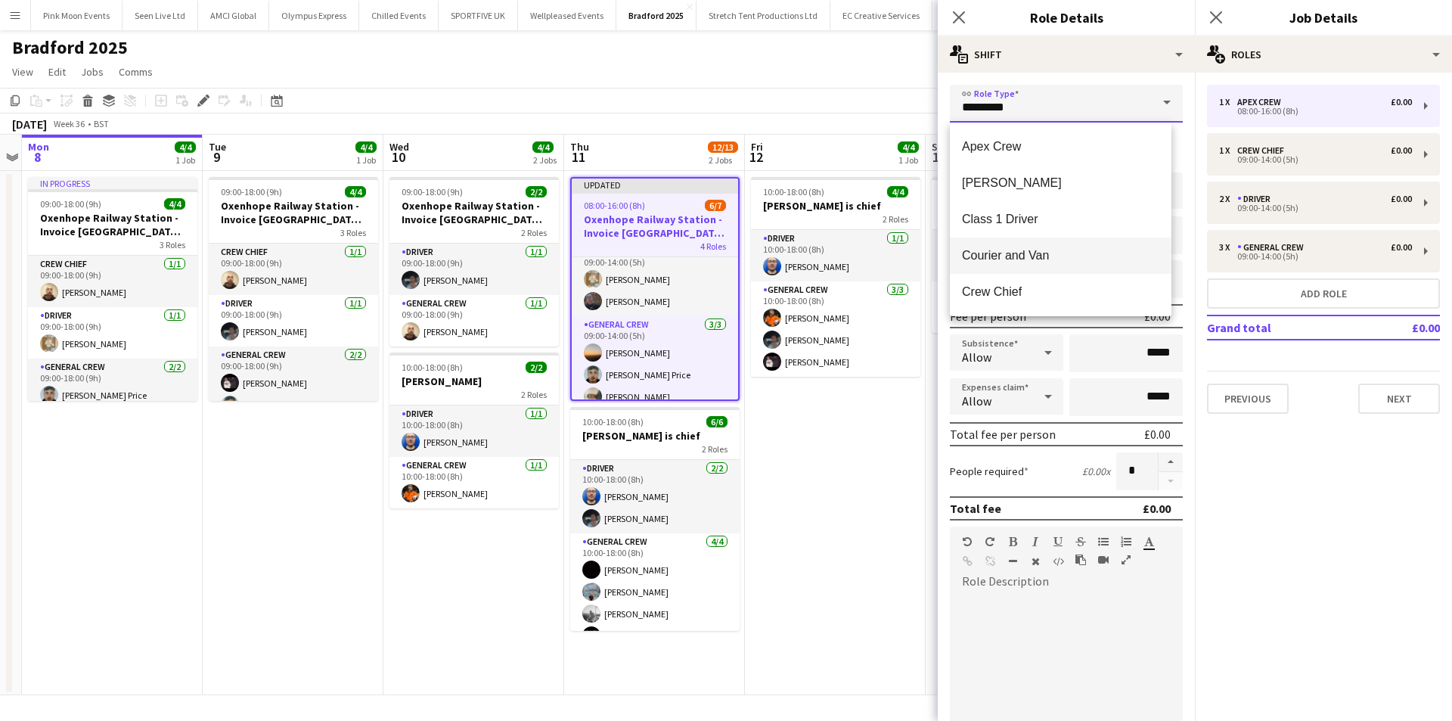
scroll to position [139, 0]
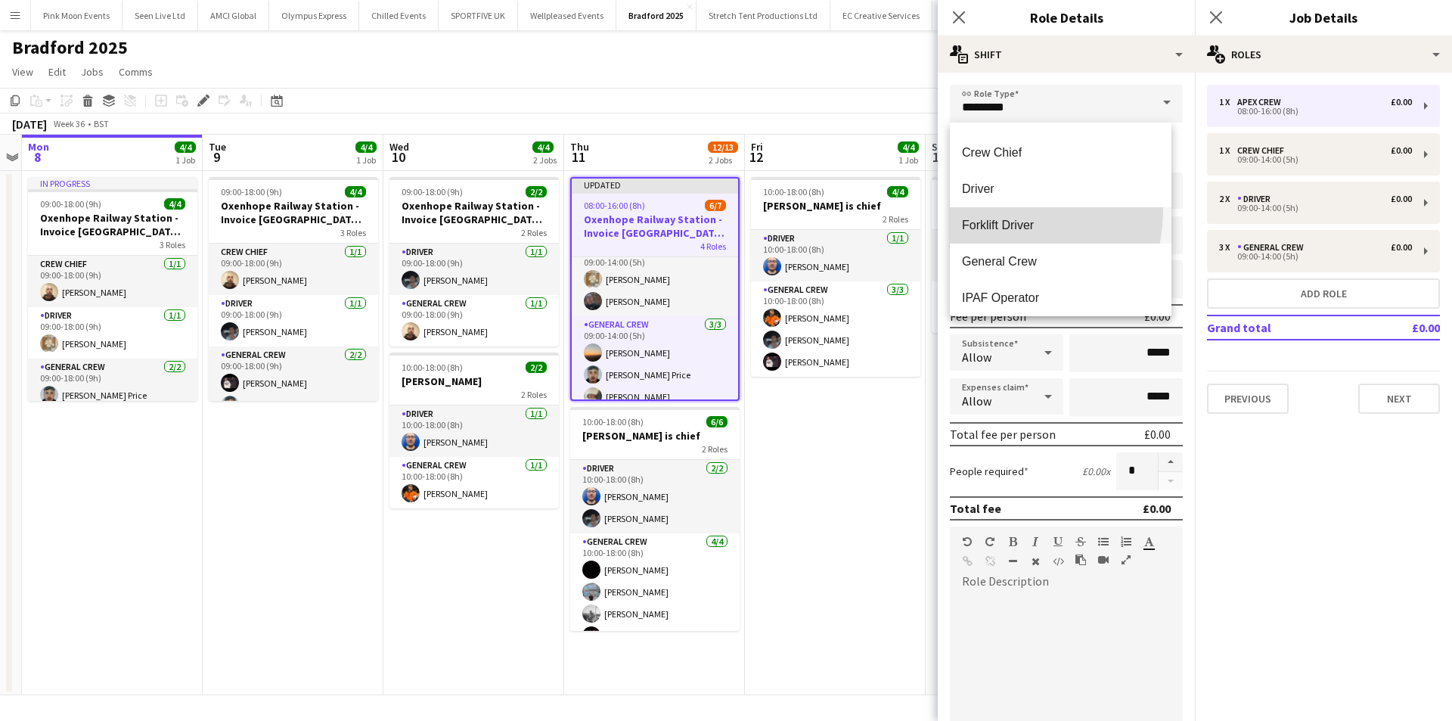
click at [988, 210] on mat-option "Forklift Driver" at bounding box center [1061, 225] width 222 height 36
type input "**********"
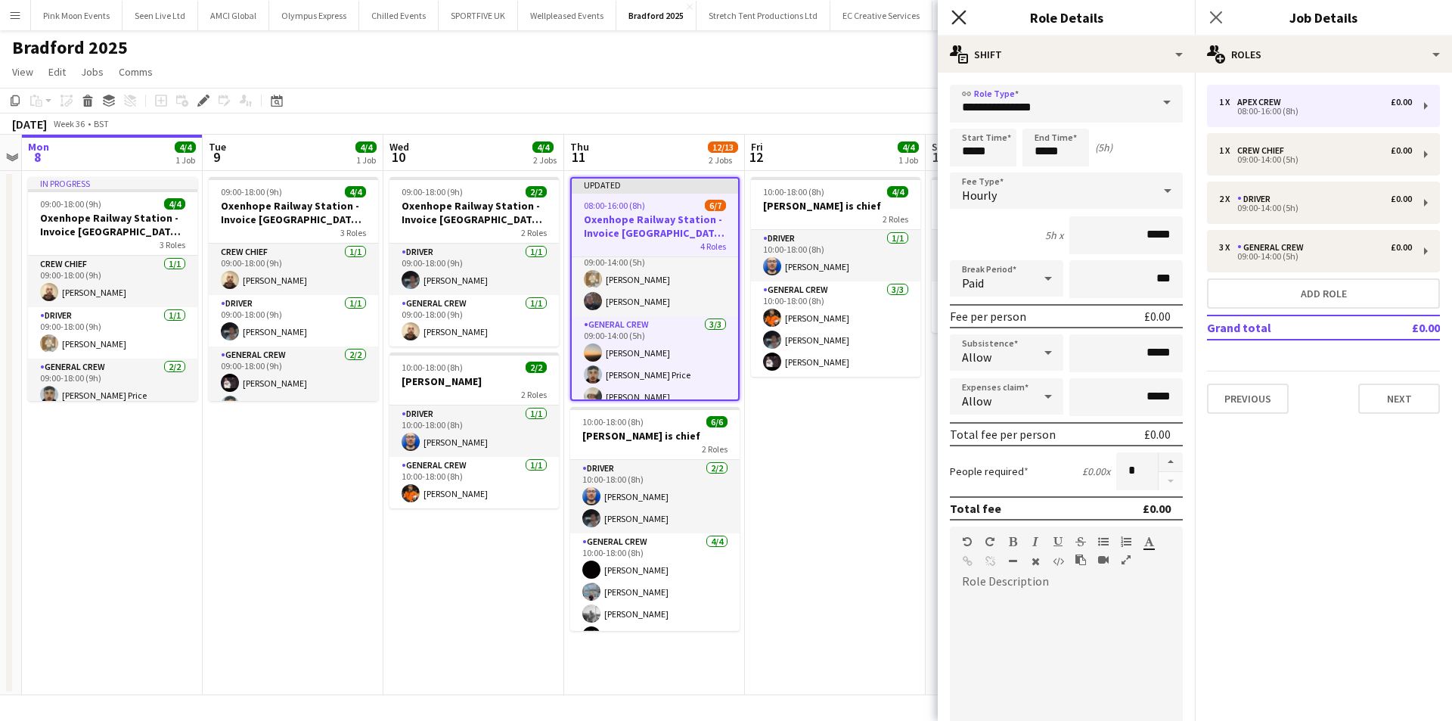
click at [960, 17] on icon at bounding box center [959, 17] width 14 height 14
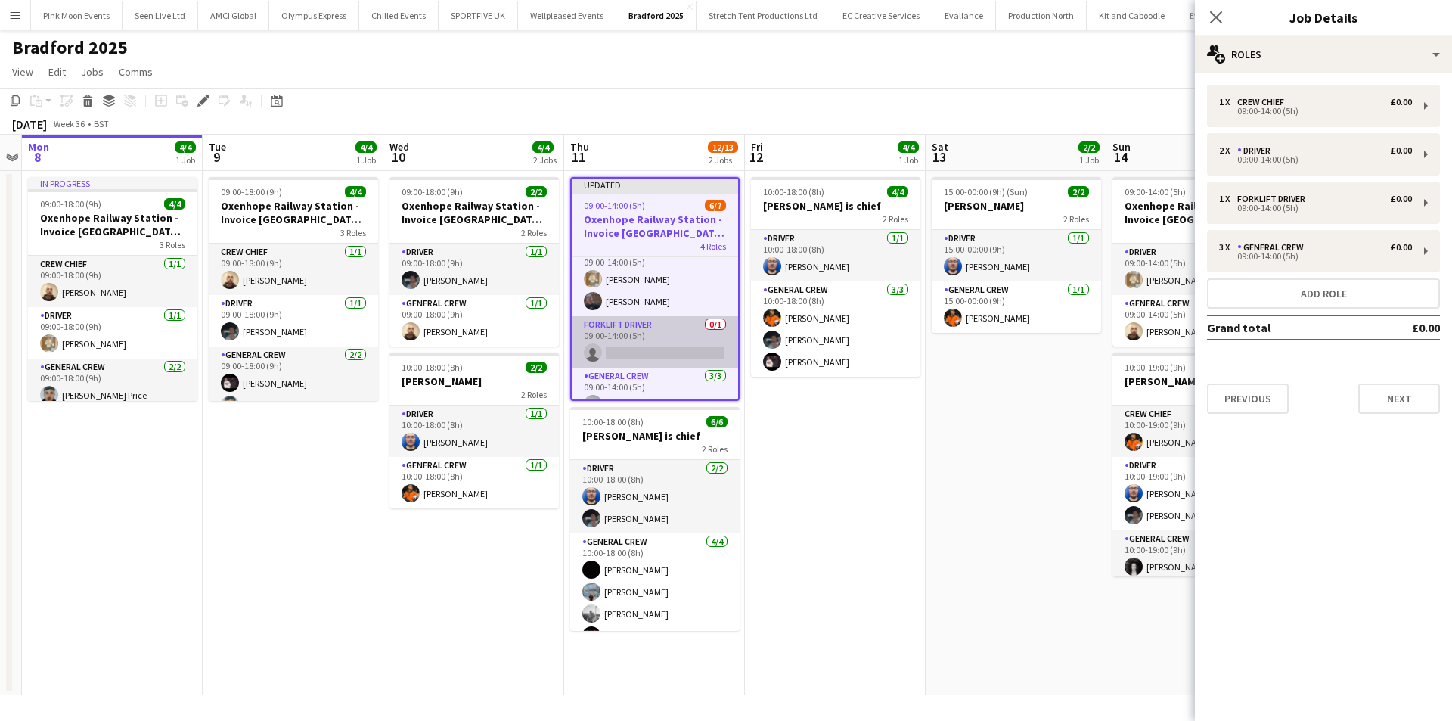
scroll to position [129, 0]
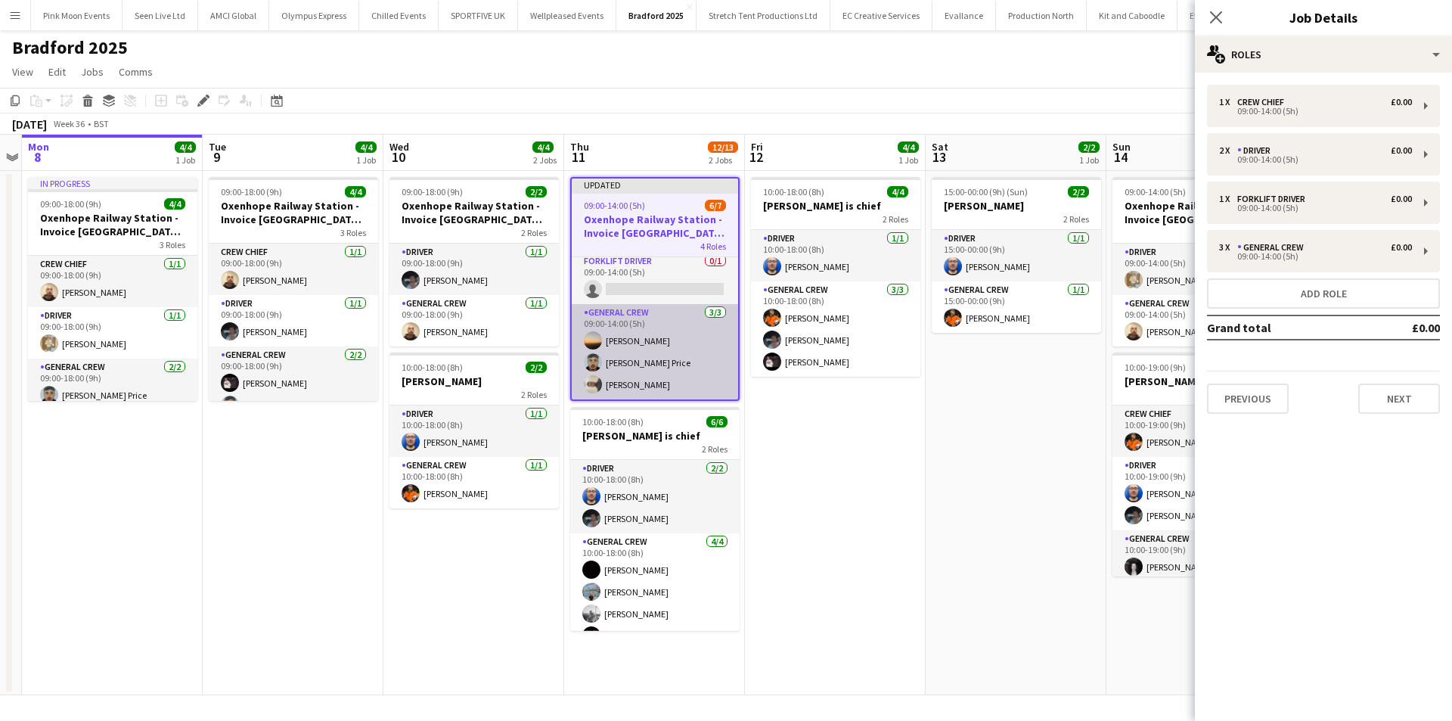
click at [630, 359] on app-card-role "General Crew 3/3 09:00-14:00 (5h) Ewan Miller Samuel Newell Price Stefano rowe" at bounding box center [655, 351] width 166 height 95
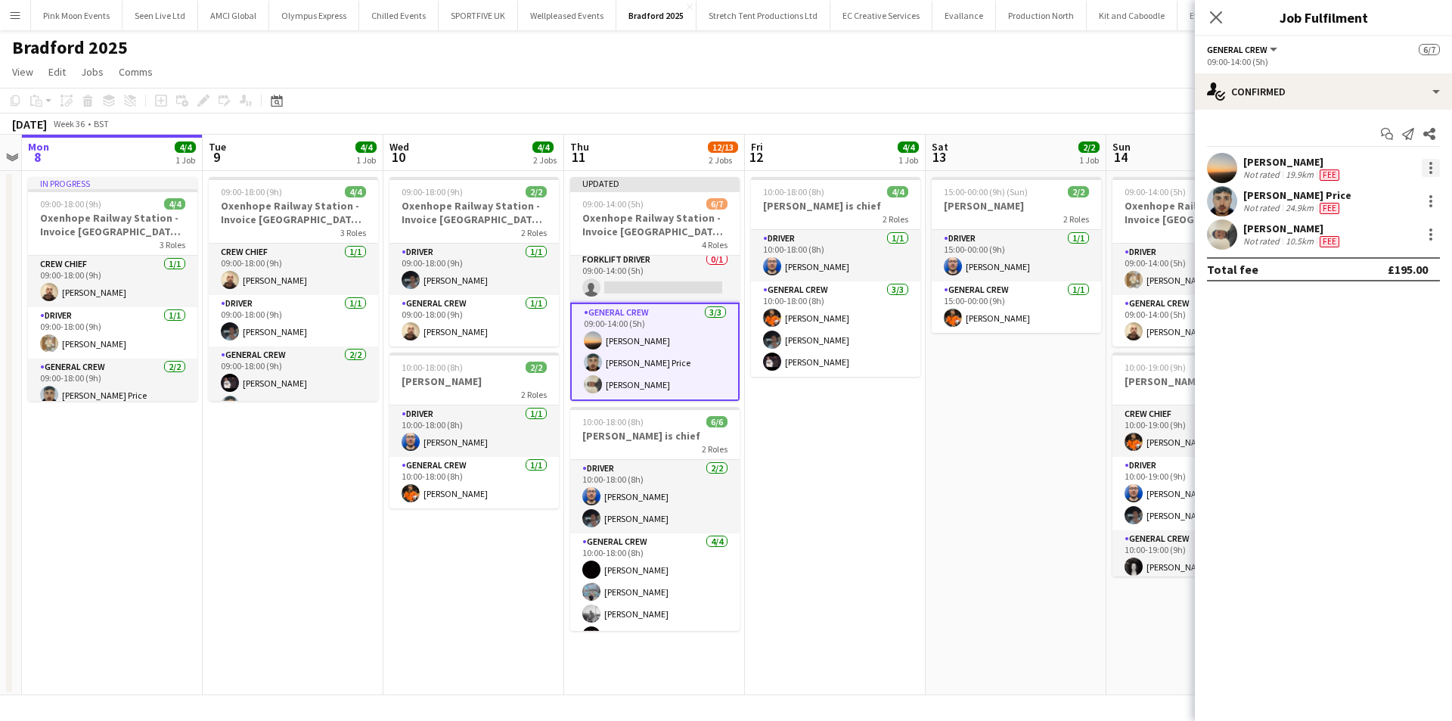
click at [1426, 166] on div at bounding box center [1431, 168] width 18 height 18
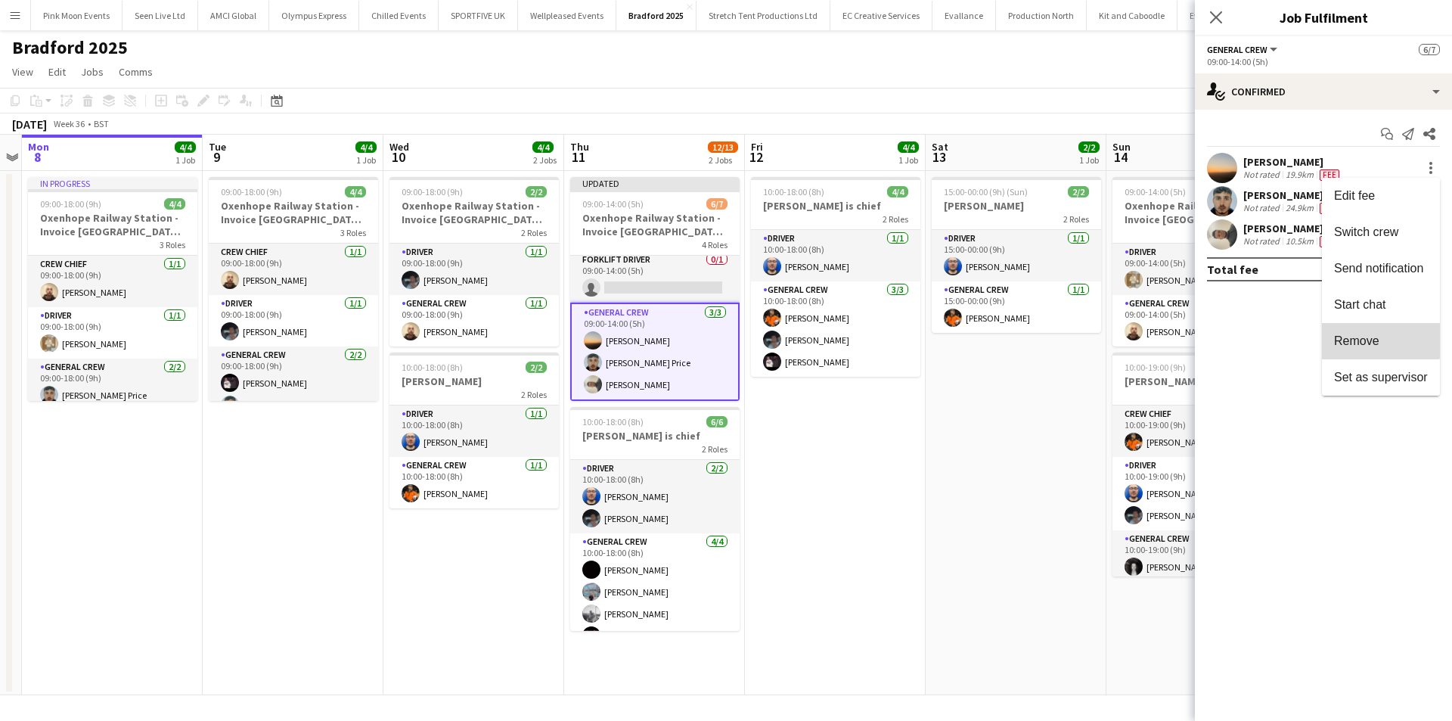
click at [1365, 324] on button "Remove" at bounding box center [1381, 341] width 118 height 36
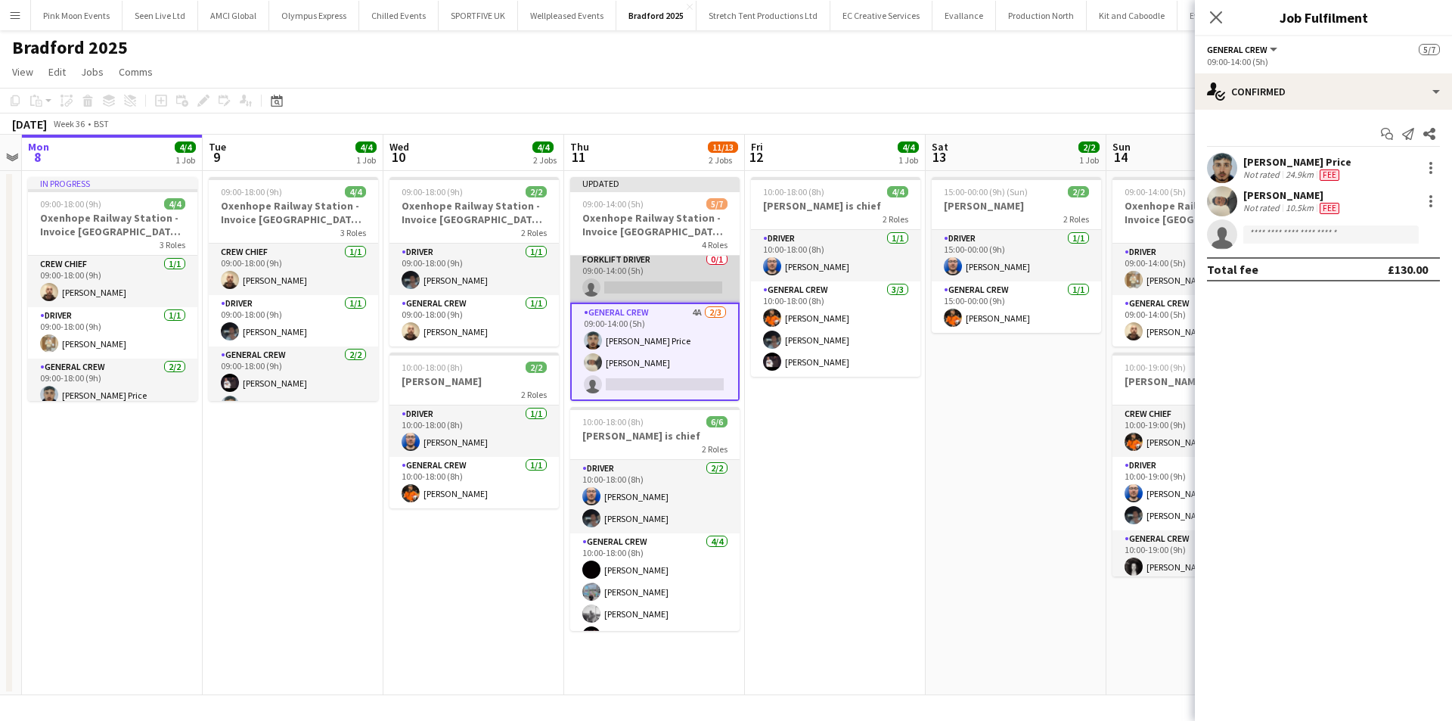
click at [686, 293] on app-card-role "Forklift Driver 0/1 09:00-14:00 (5h) single-neutral-actions" at bounding box center [654, 276] width 169 height 51
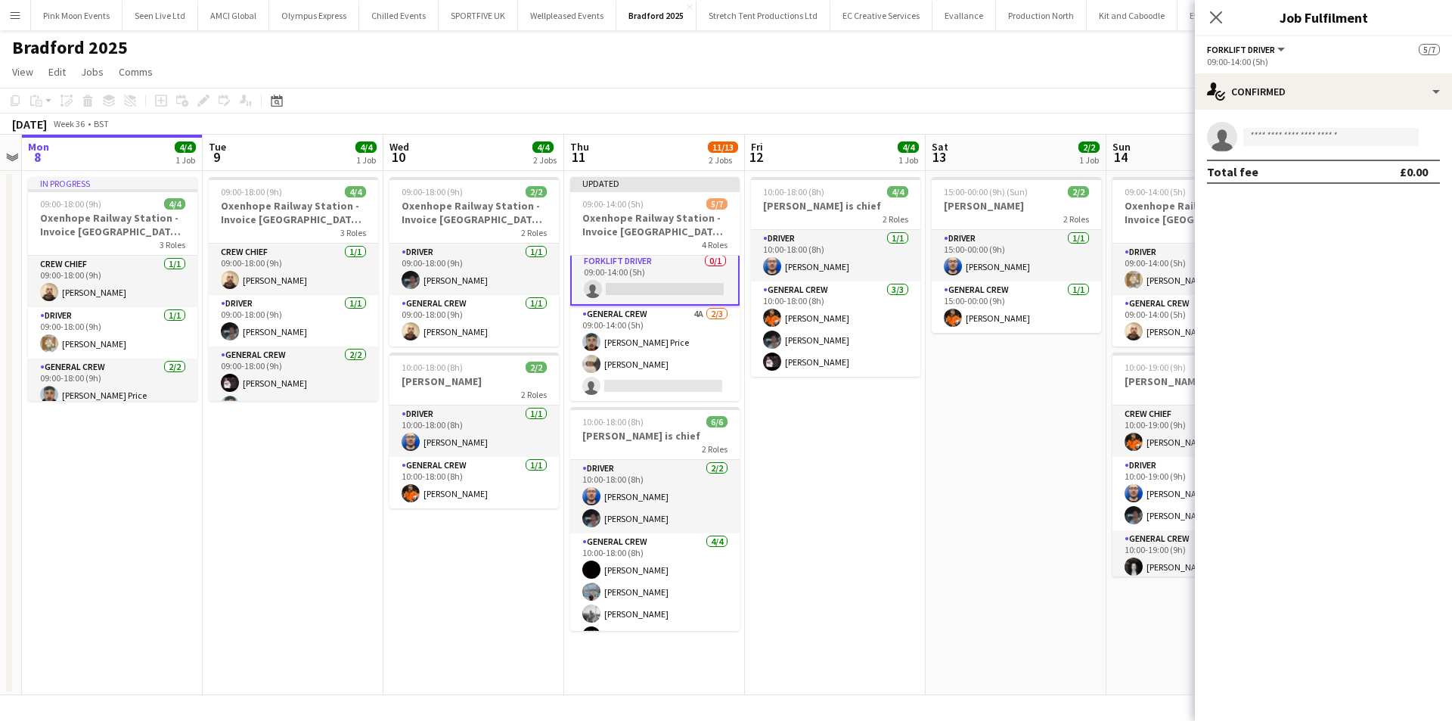
drag, startPoint x: 1019, startPoint y: 549, endPoint x: 1032, endPoint y: 446, distance: 104.4
click at [1020, 546] on app-date-cell "15:00-00:00 (9h) (Sun) 2/2 Thornton 2 Roles Driver 1/1 15:00-00:00 (9h) Thomas …" at bounding box center [1016, 433] width 181 height 524
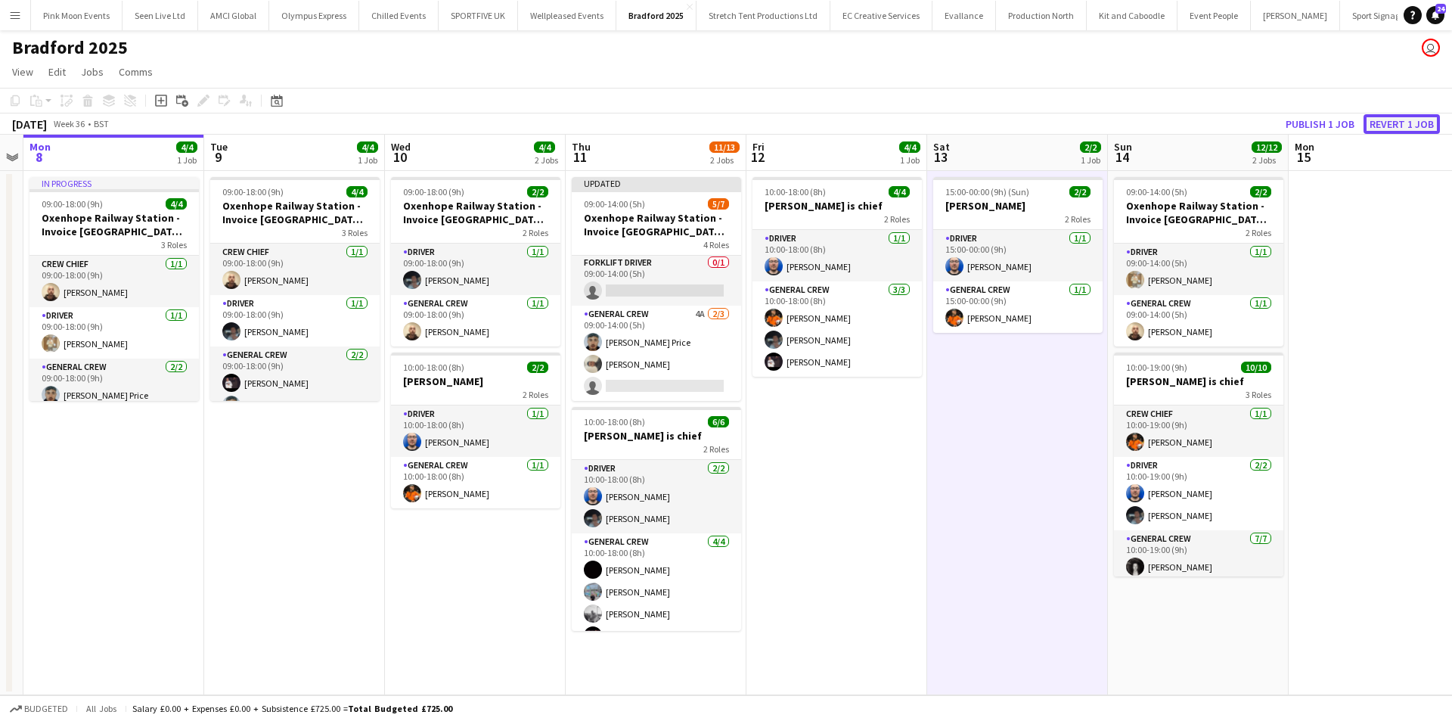
click at [1408, 129] on button "Revert 1 job" at bounding box center [1402, 124] width 76 height 20
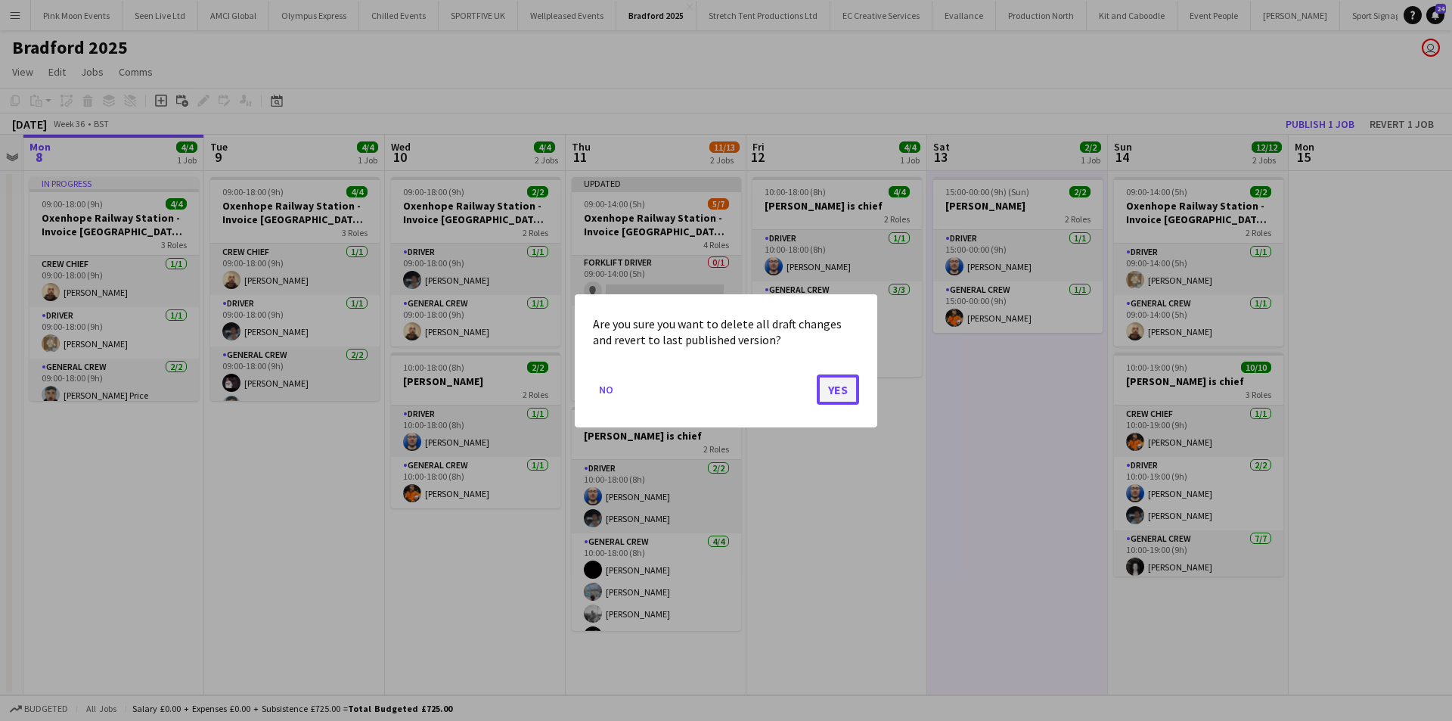
click at [843, 389] on button "Yes" at bounding box center [838, 389] width 42 height 30
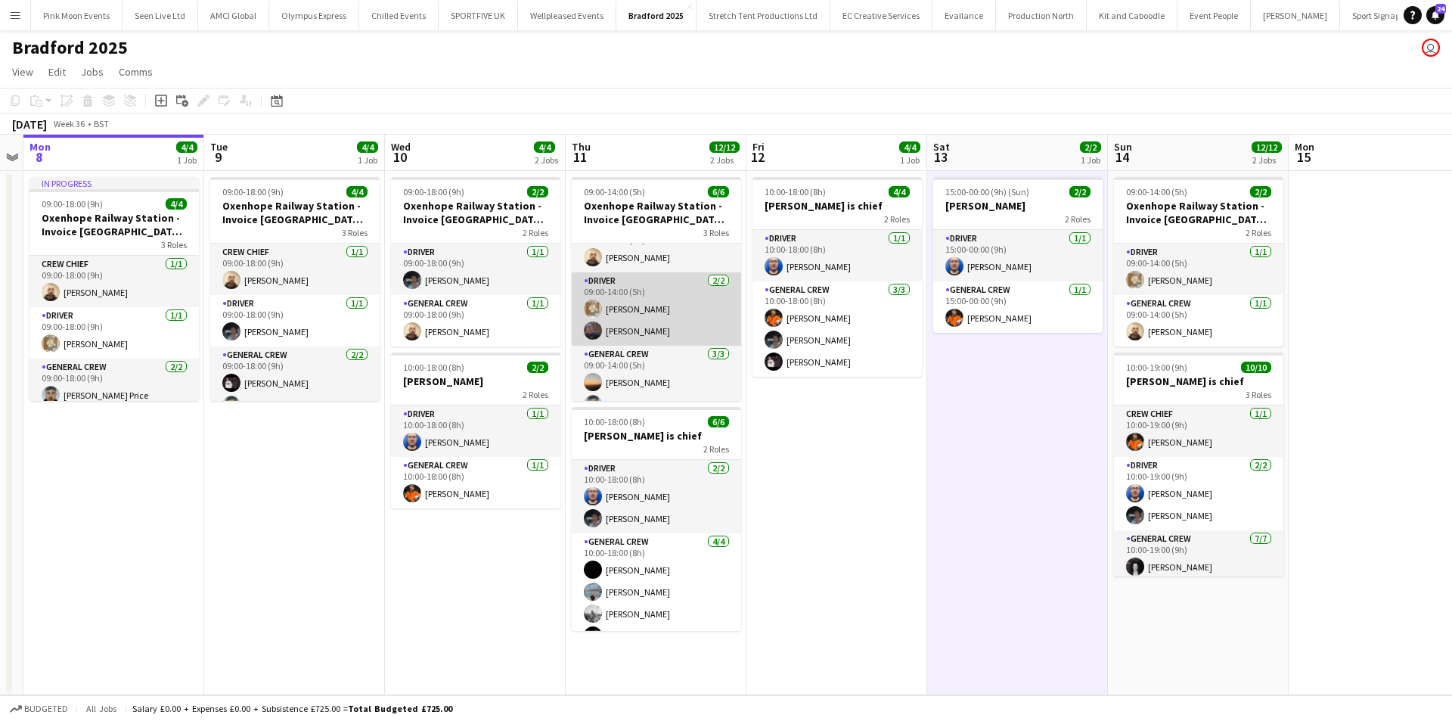
scroll to position [63, 0]
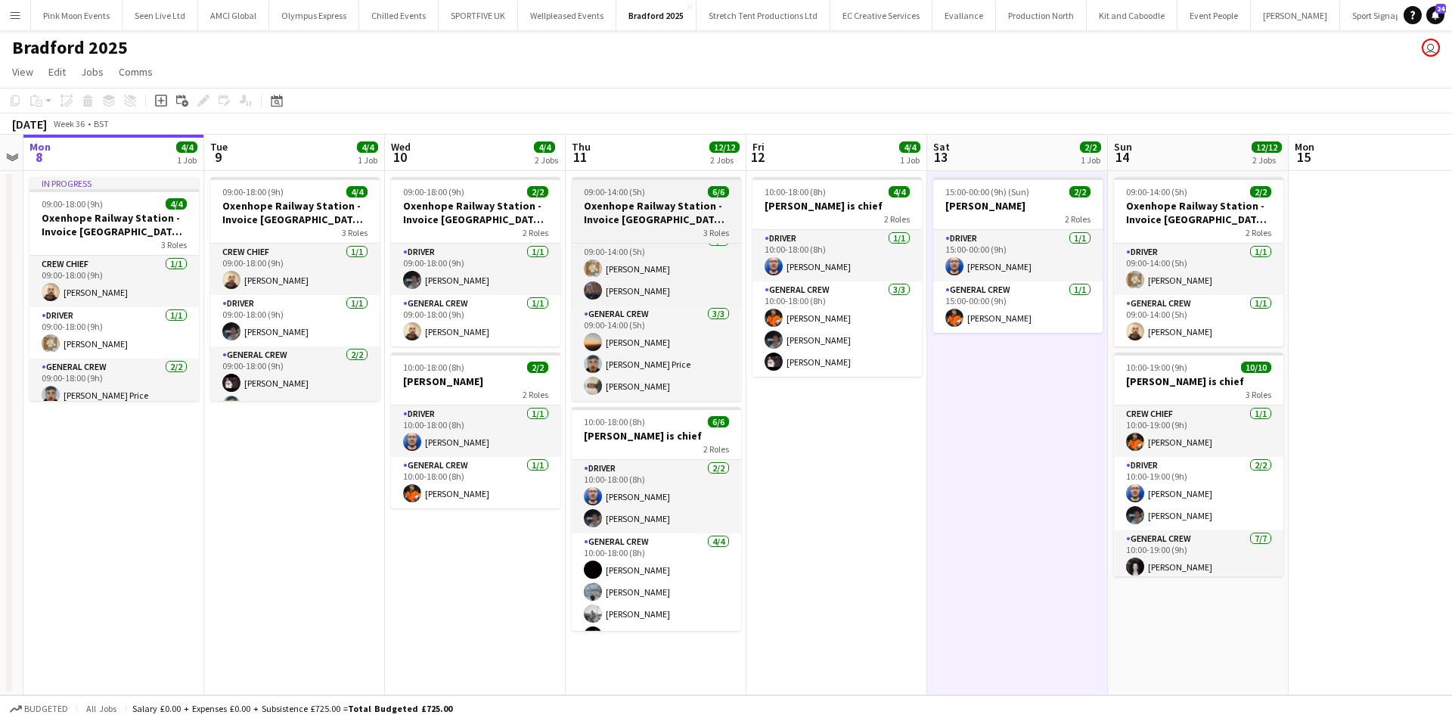
click at [645, 235] on div "3 Roles" at bounding box center [656, 232] width 169 height 12
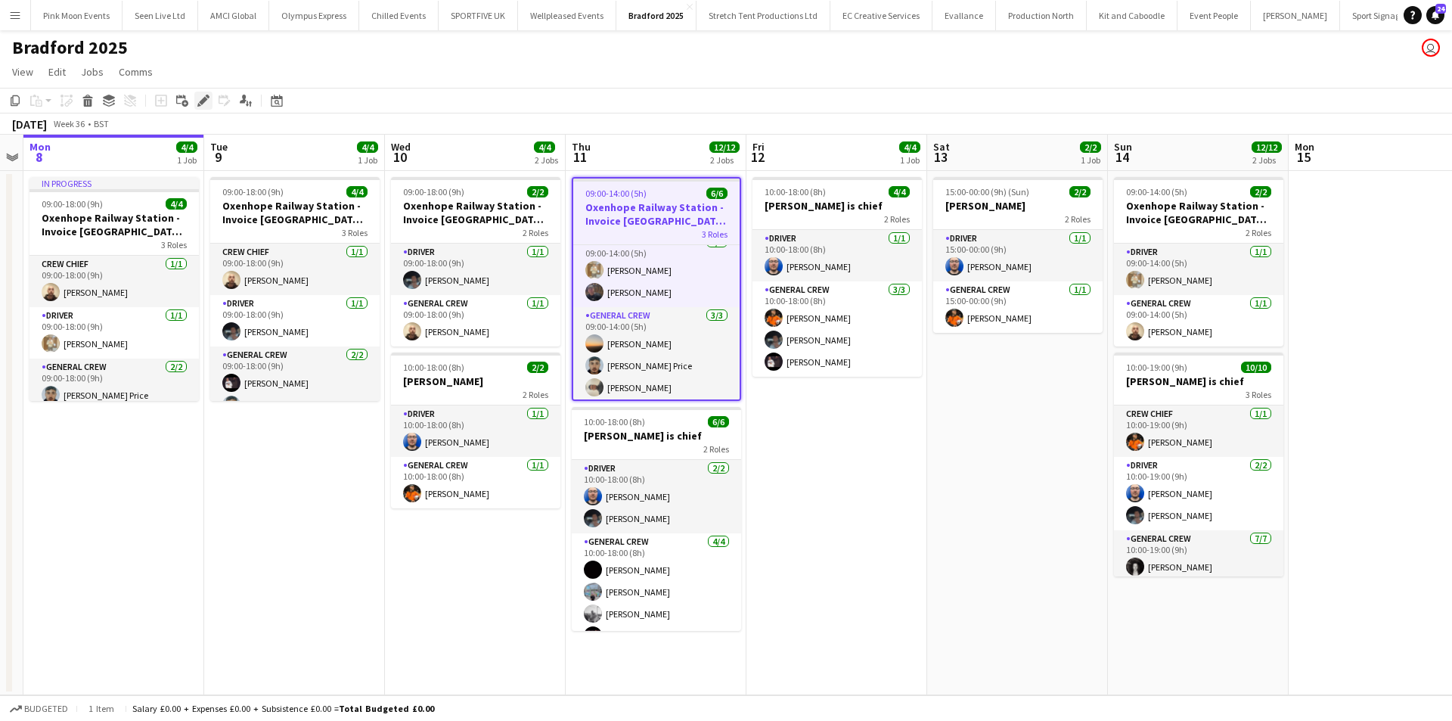
click at [203, 107] on div "Edit" at bounding box center [203, 101] width 18 height 18
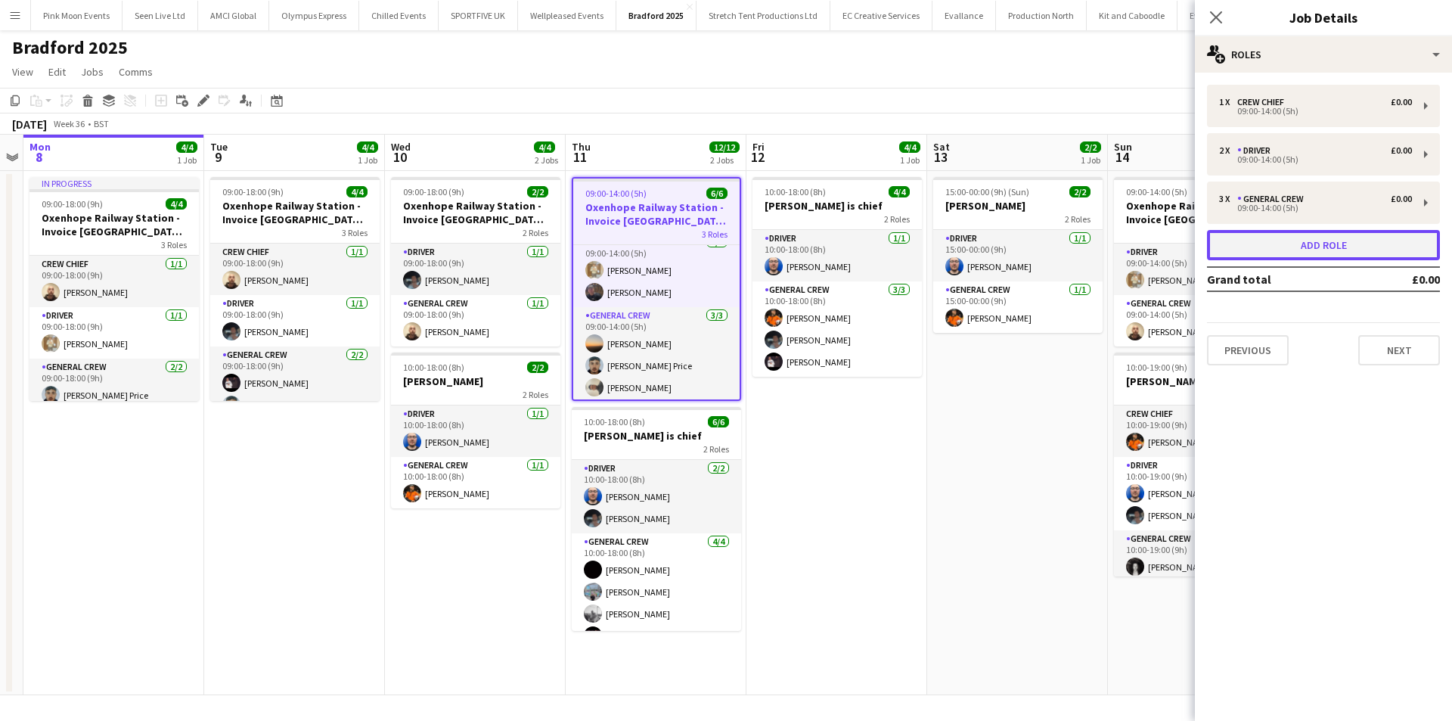
click at [1281, 246] on button "Add role" at bounding box center [1323, 245] width 233 height 30
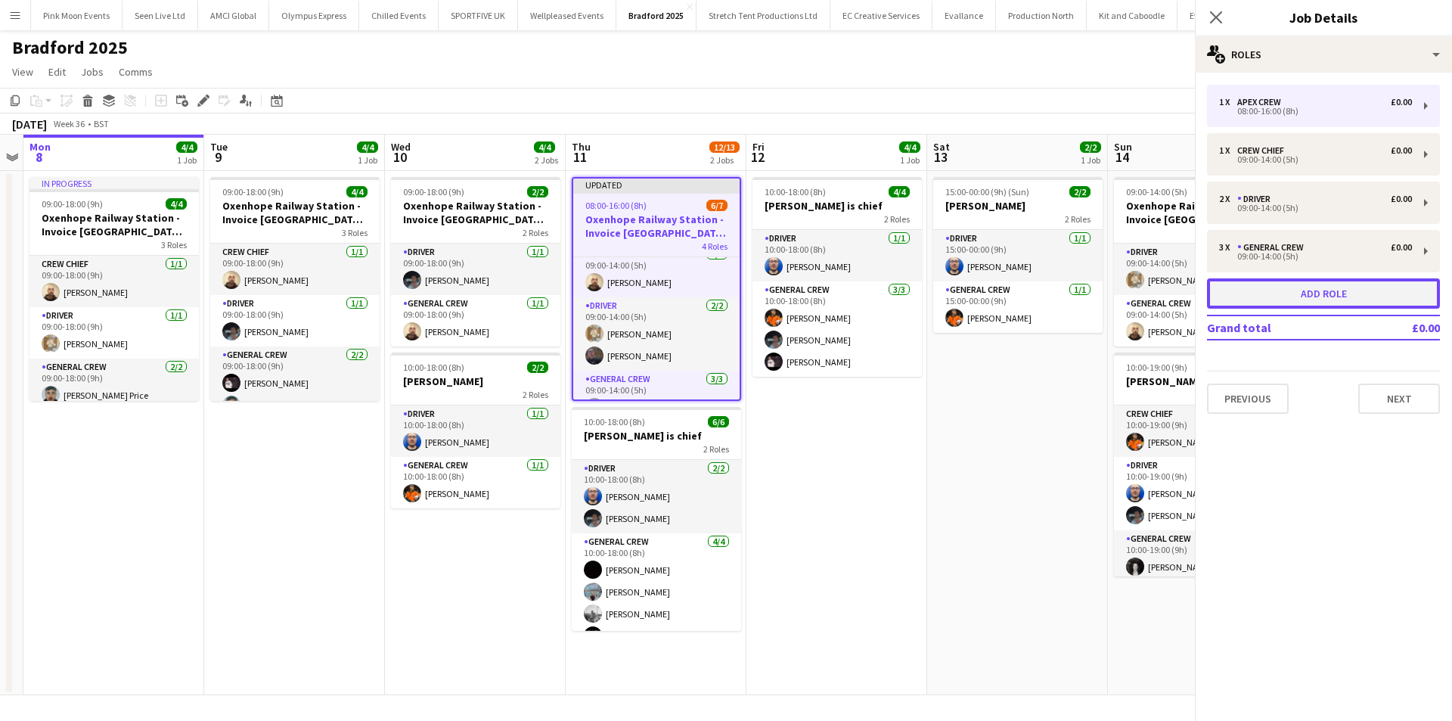
scroll to position [114, 0]
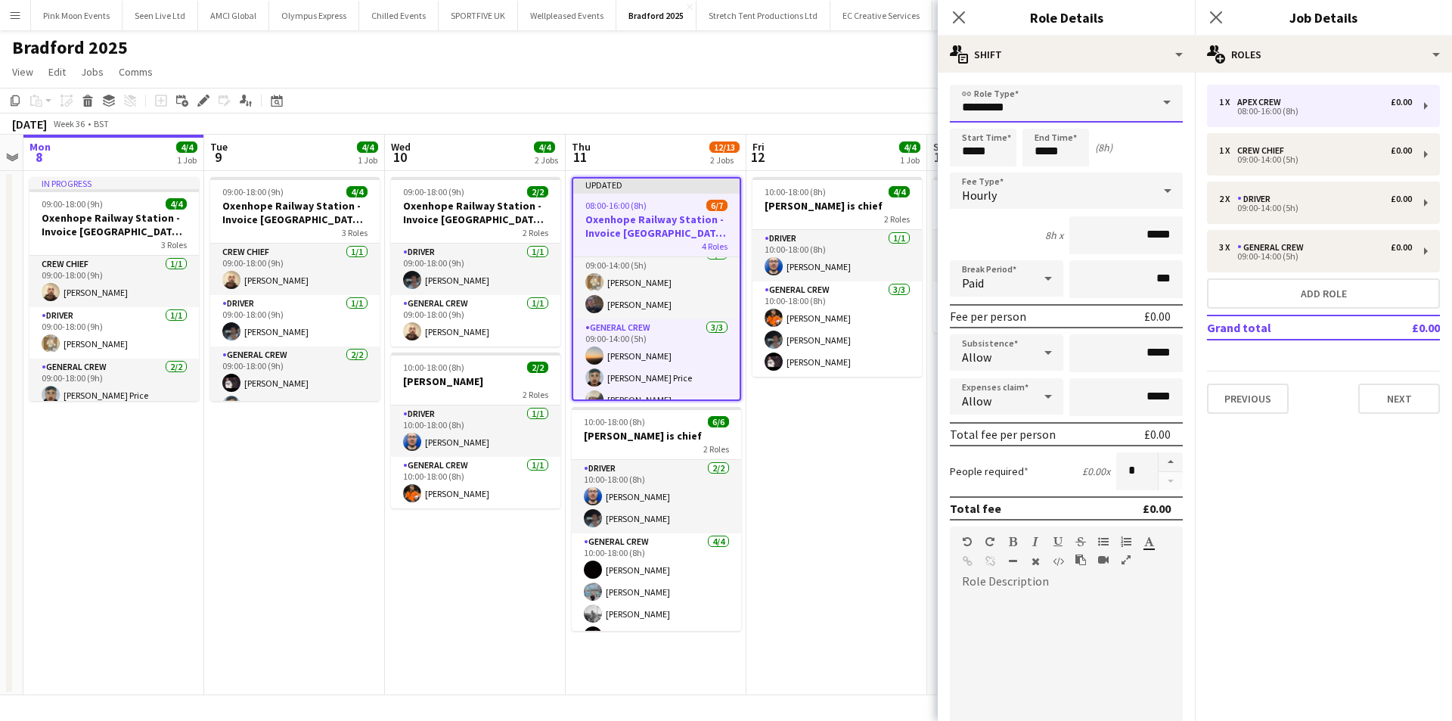
click at [1030, 93] on input "*********" at bounding box center [1066, 104] width 233 height 38
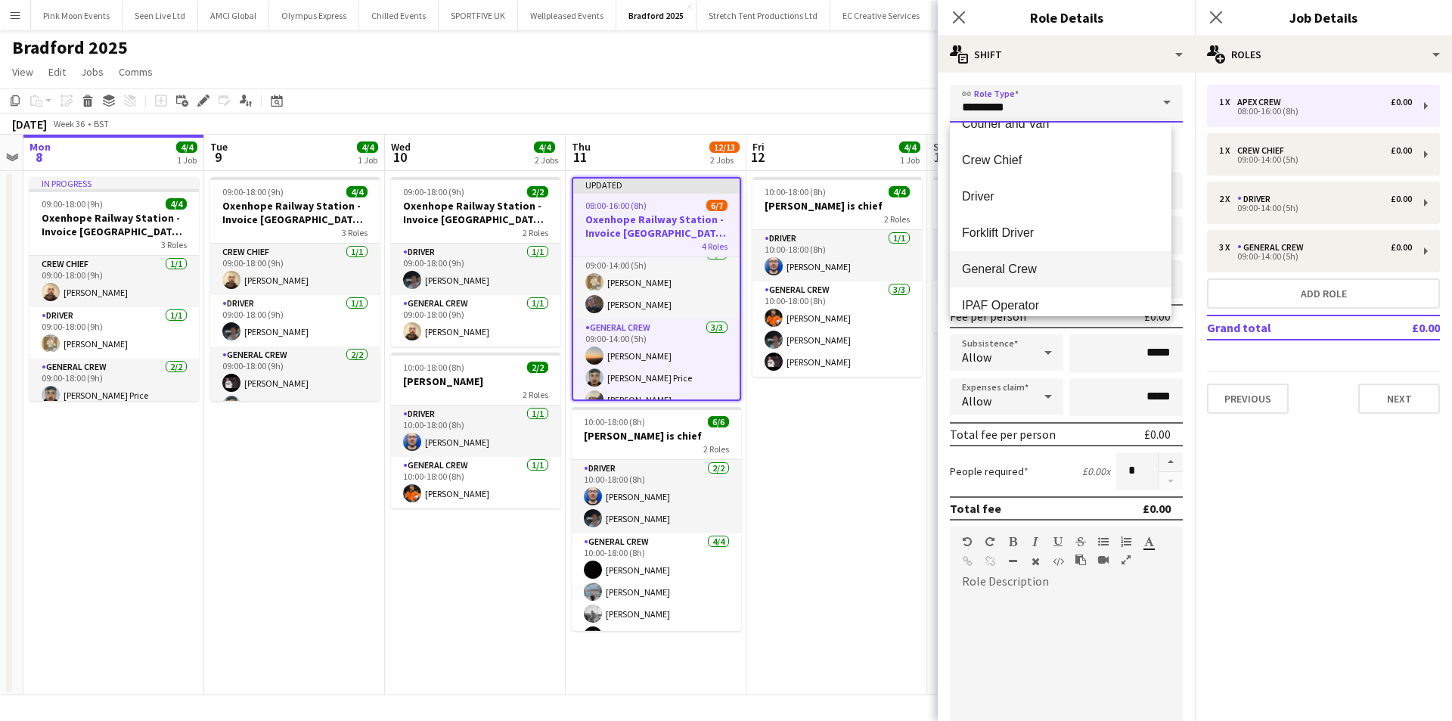
scroll to position [151, 0]
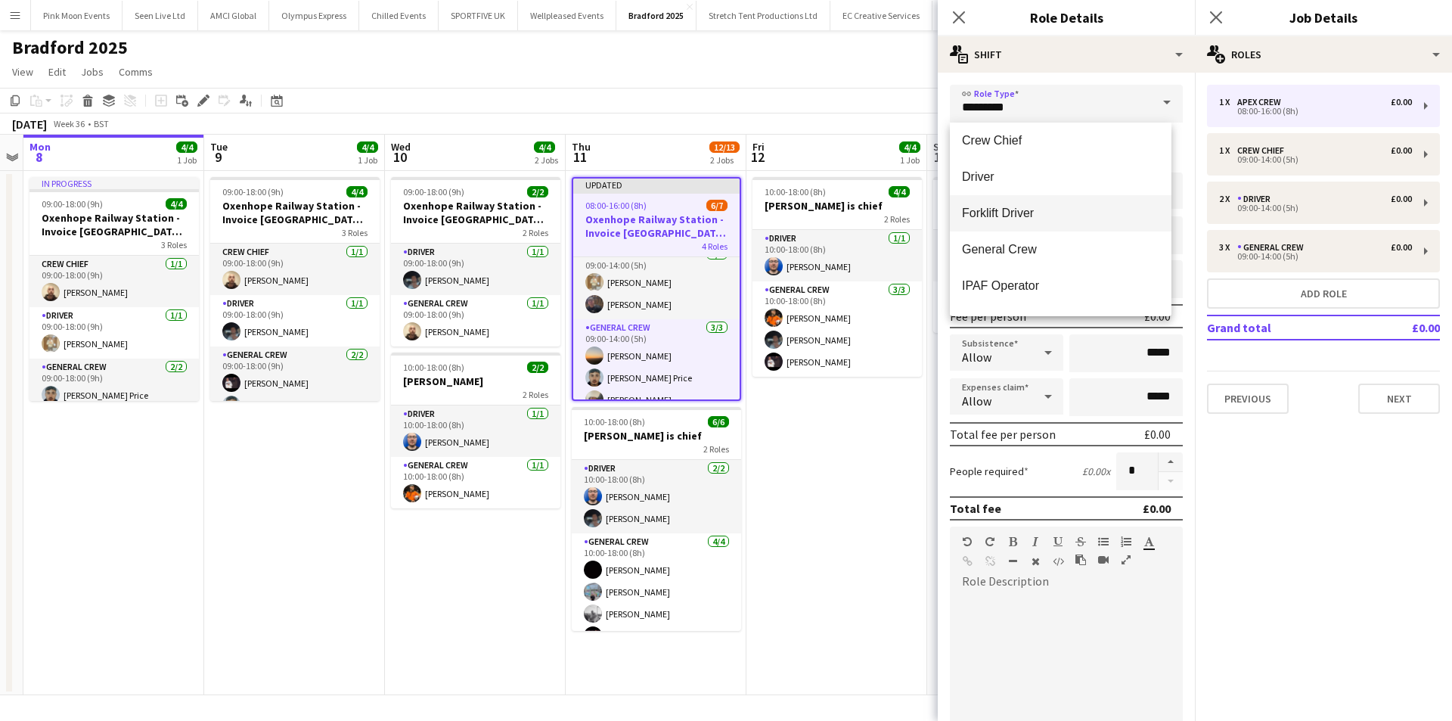
click at [983, 212] on span "Forklift Driver" at bounding box center [1060, 213] width 197 height 14
type input "**********"
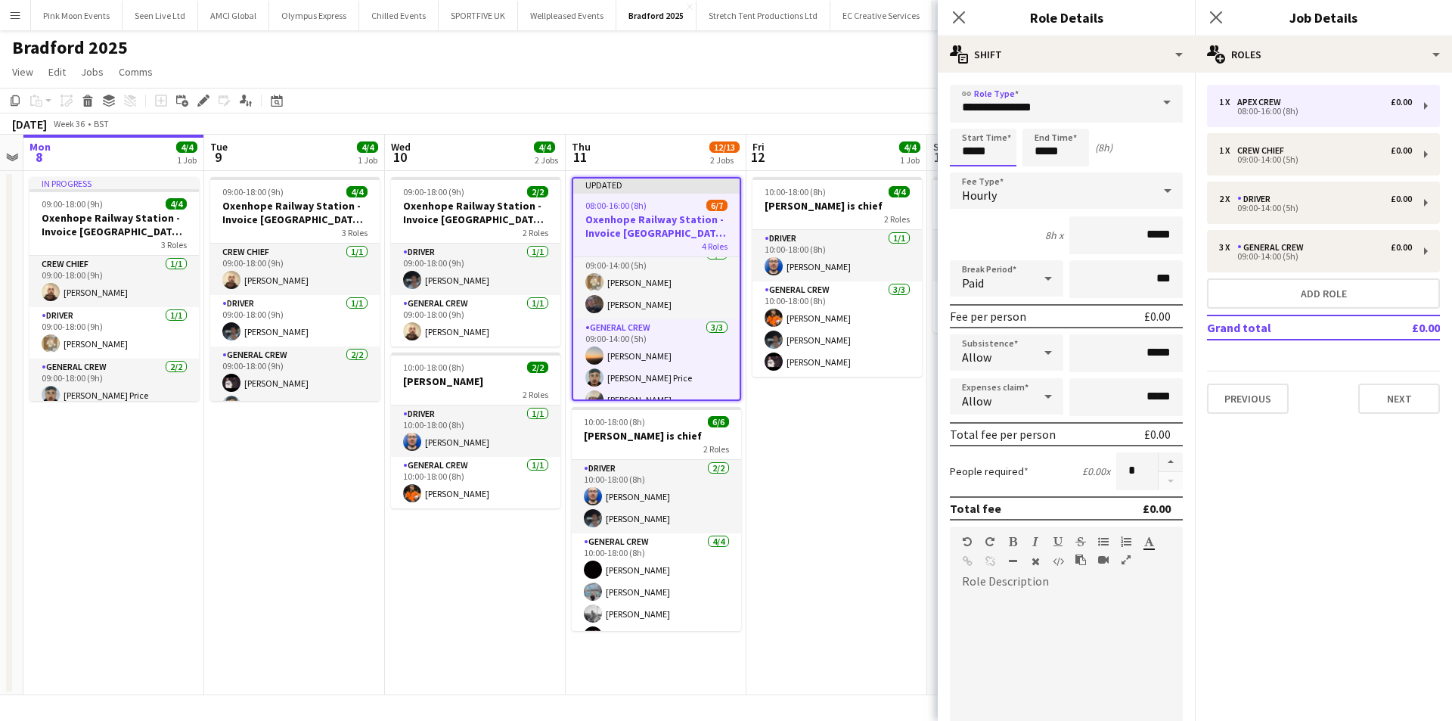
click at [991, 163] on input "*****" at bounding box center [983, 148] width 67 height 38
type input "*****"
click at [957, 123] on div at bounding box center [968, 120] width 30 height 15
click at [1058, 163] on input "*****" at bounding box center [1056, 148] width 67 height 38
click at [1042, 172] on div at bounding box center [1041, 173] width 30 height 15
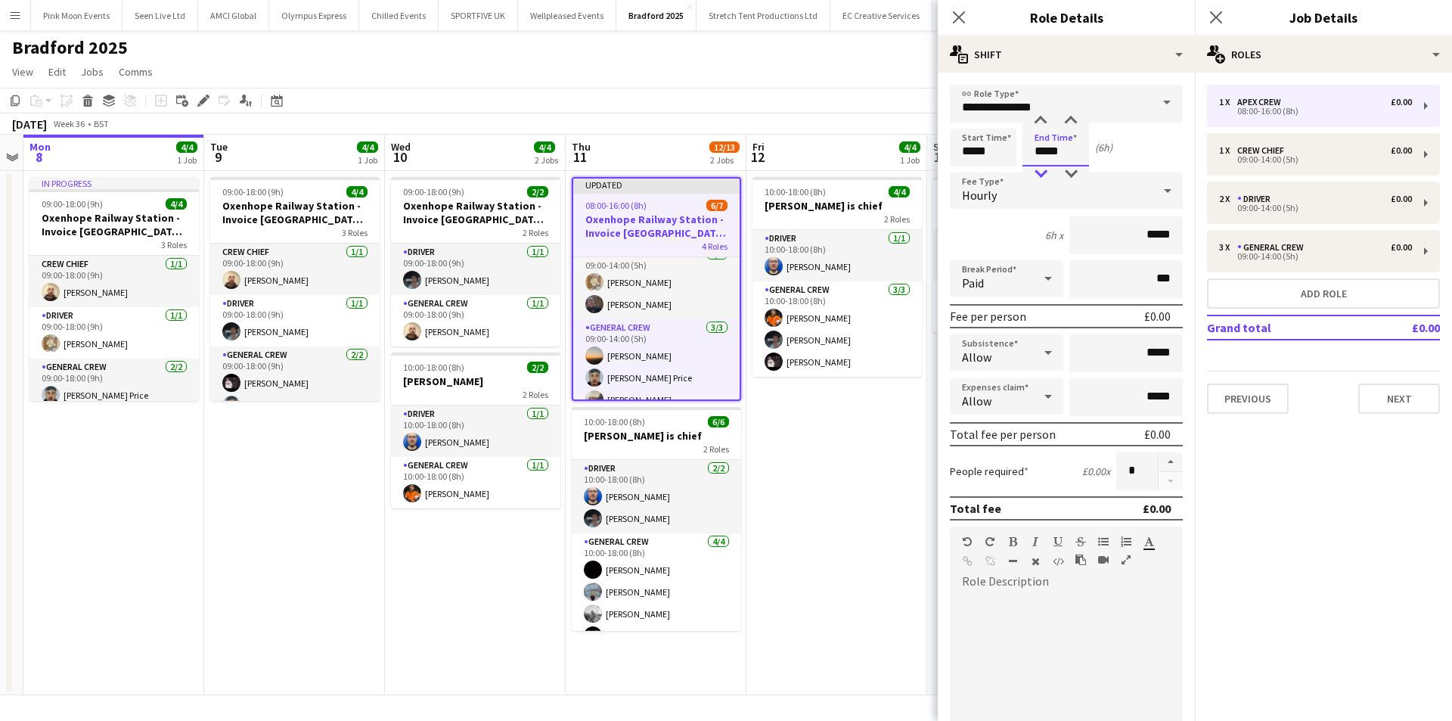
type input "*****"
click at [1042, 172] on div at bounding box center [1041, 173] width 30 height 15
click at [957, 9] on app-icon "Close pop-in" at bounding box center [960, 18] width 22 height 22
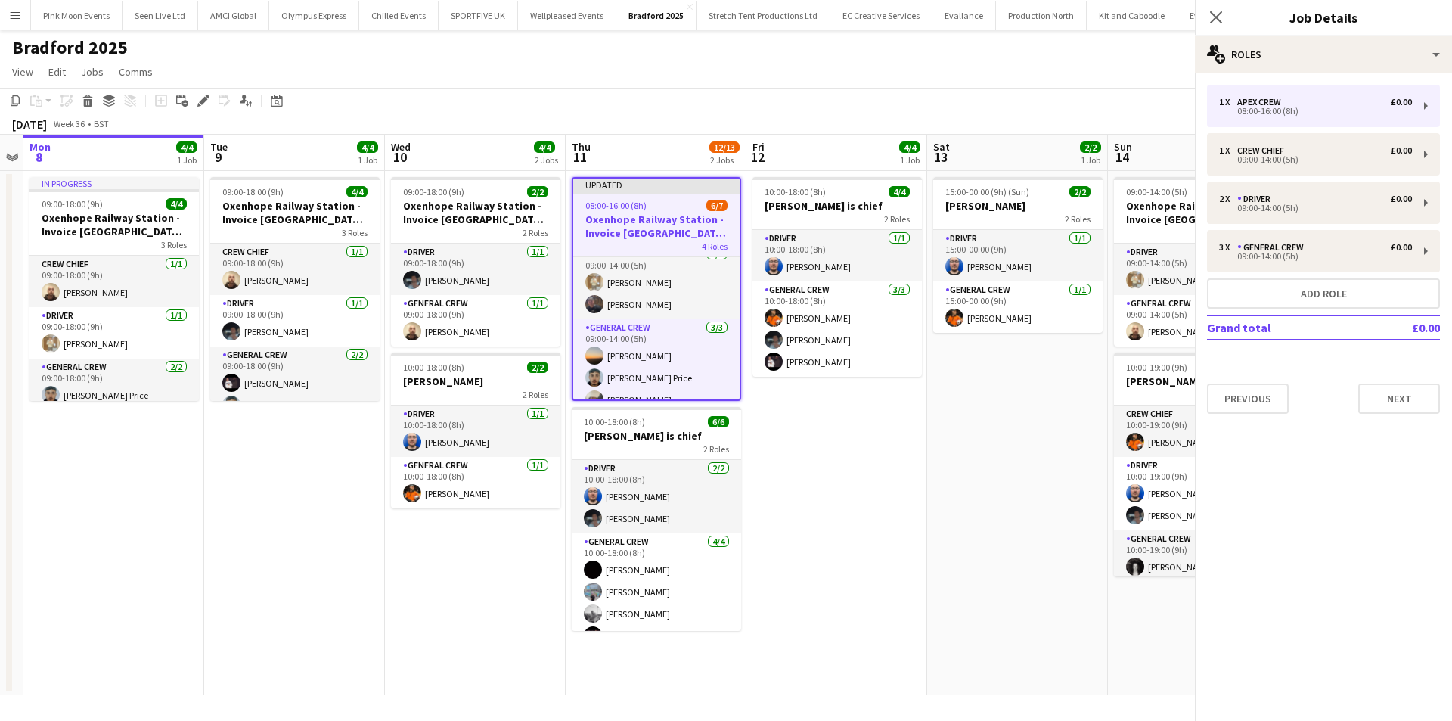
scroll to position [63, 0]
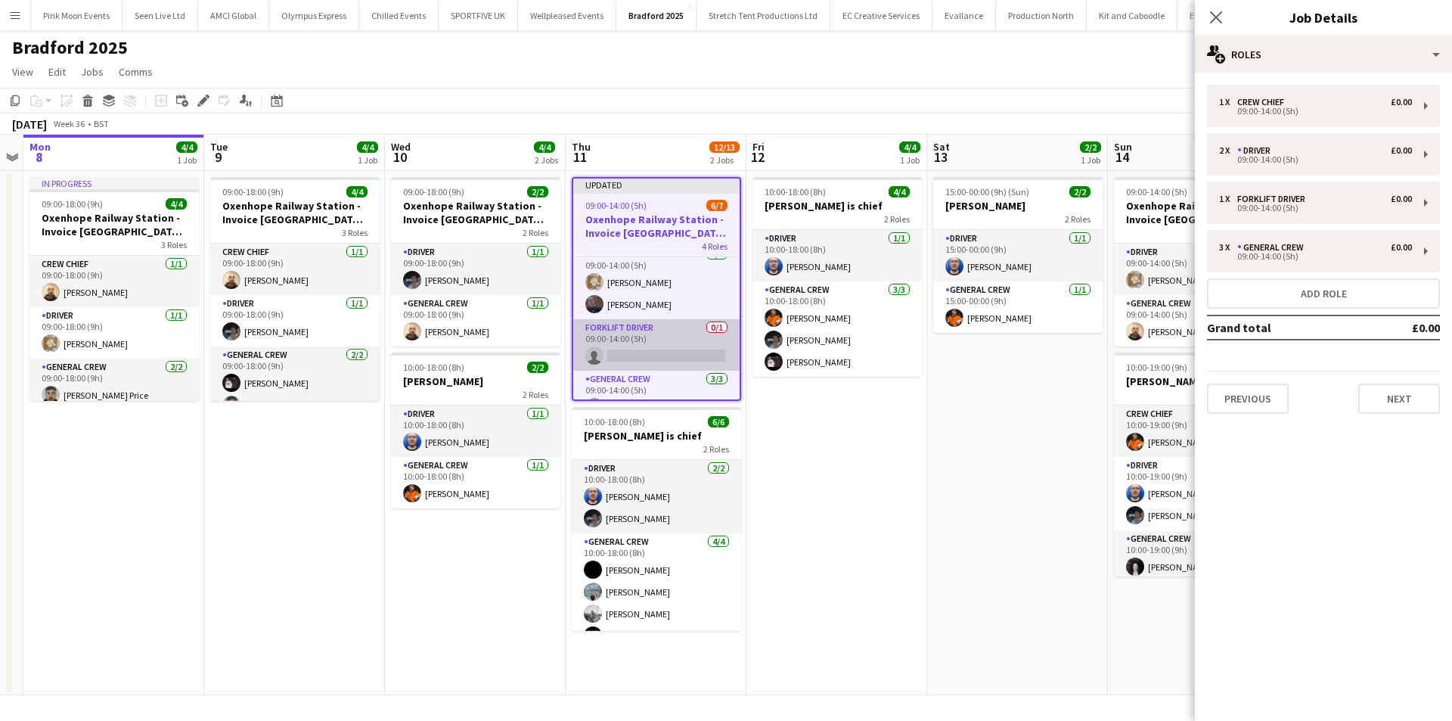
click at [636, 354] on app-card-role "Forklift Driver 0/1 09:00-14:00 (5h) single-neutral-actions" at bounding box center [656, 344] width 166 height 51
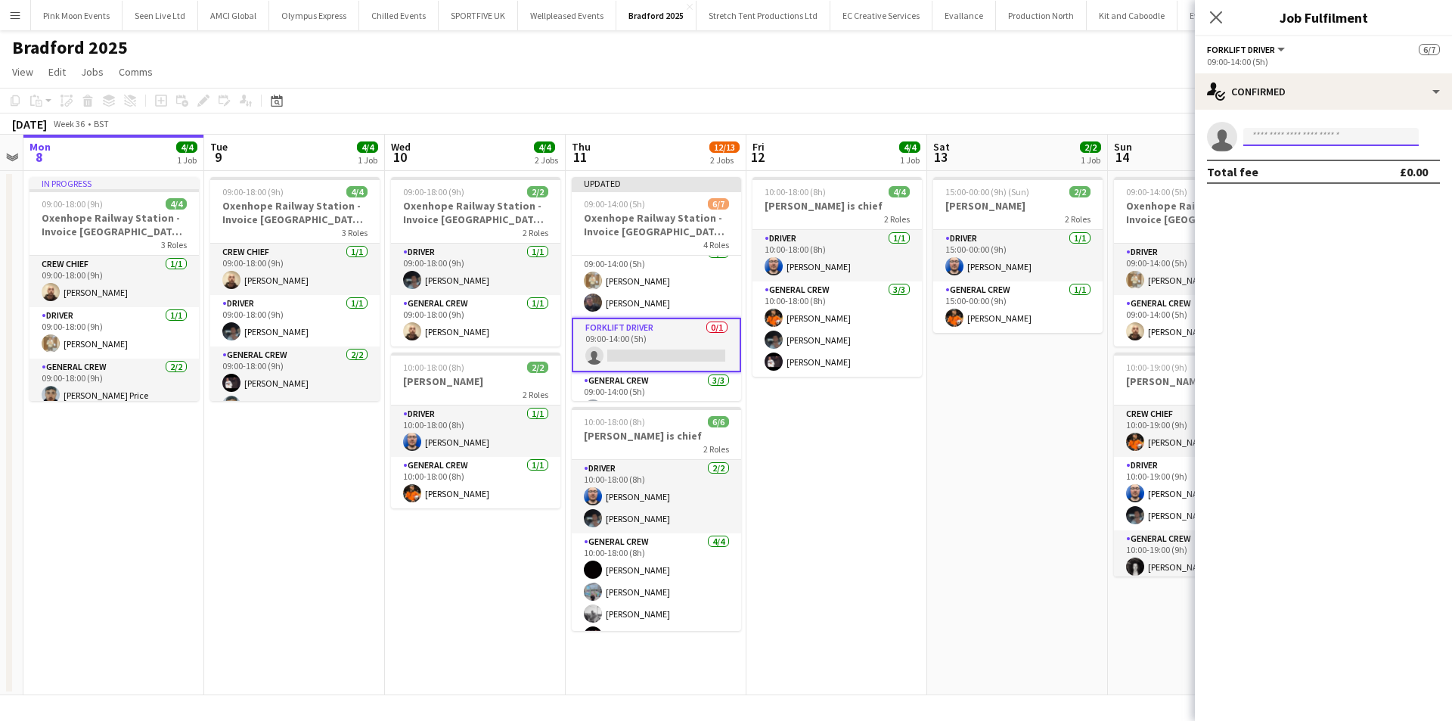
click at [1255, 135] on input at bounding box center [1332, 137] width 176 height 18
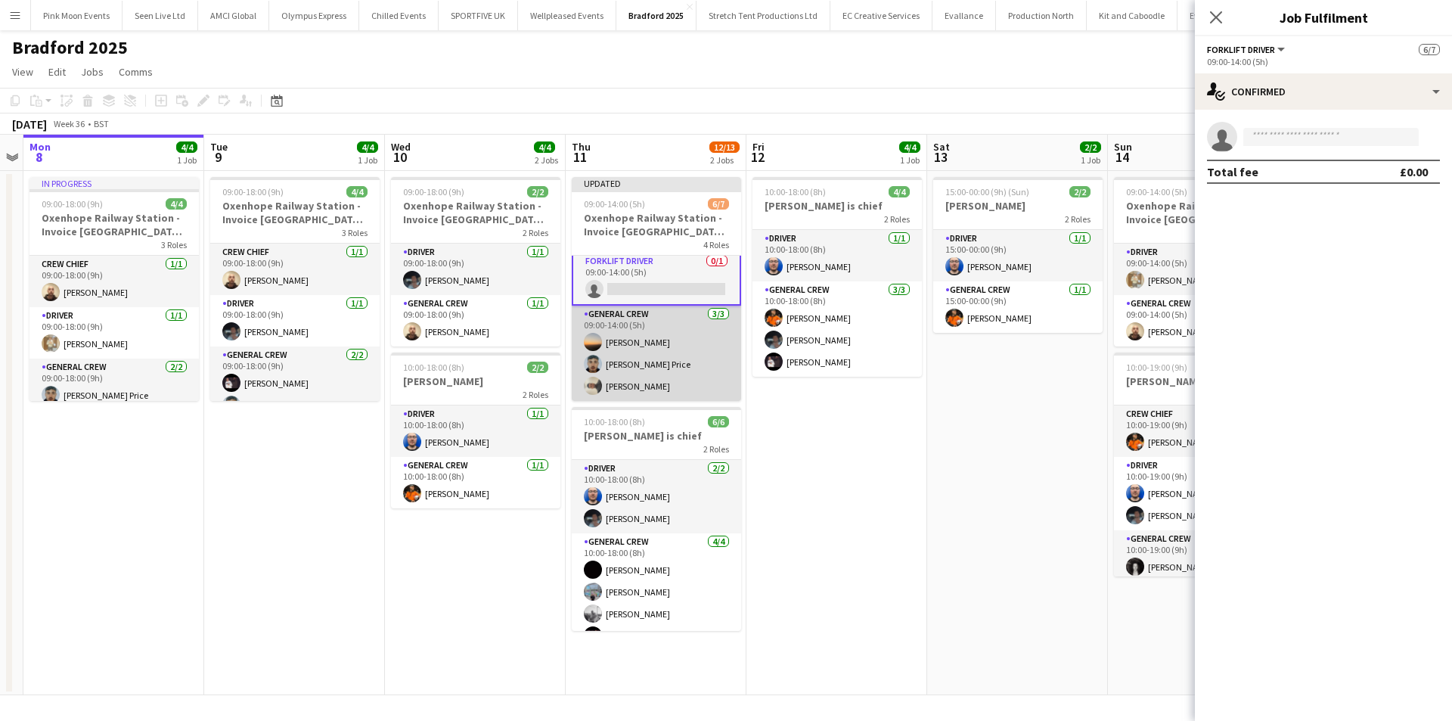
click at [675, 360] on app-card-role "General Crew 3/3 09:00-14:00 (5h) Ewan Miller Samuel Newell Price Stefano rowe" at bounding box center [656, 353] width 169 height 95
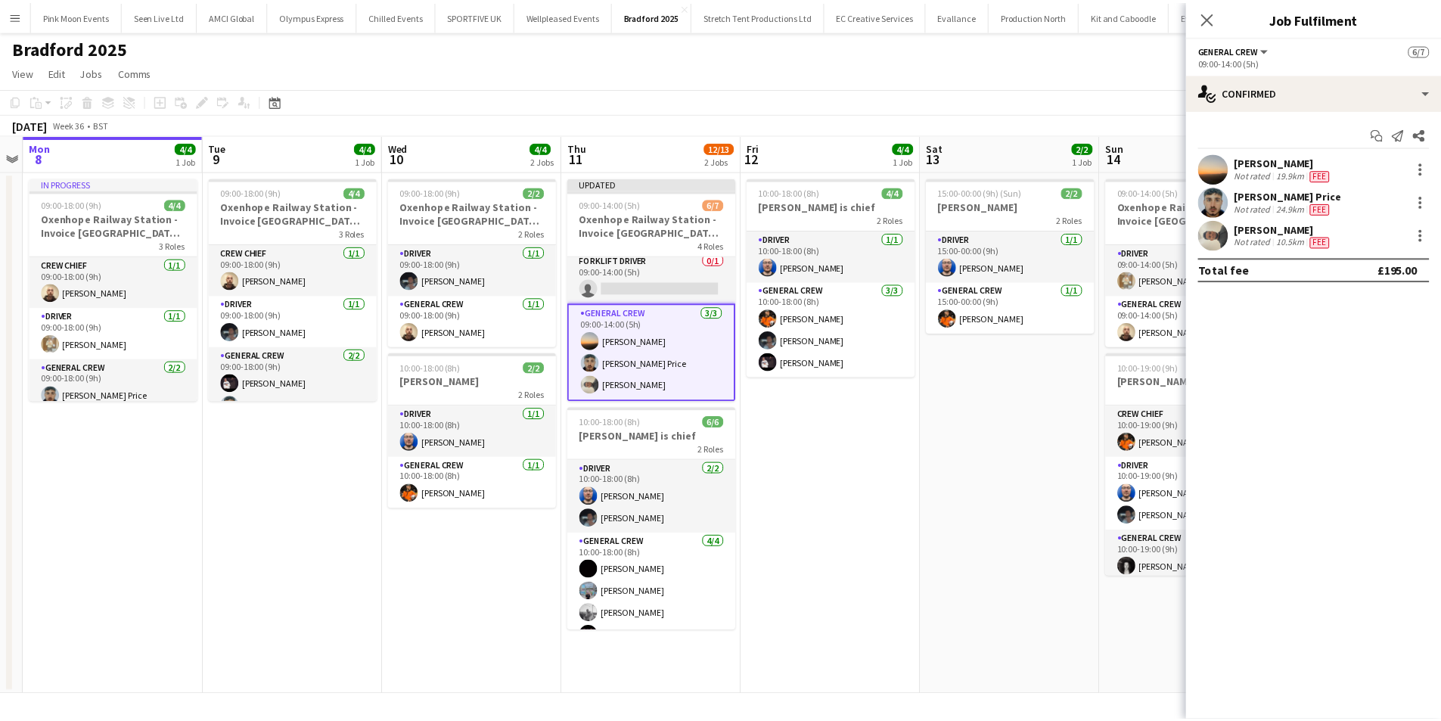
scroll to position [128, 0]
click at [1422, 170] on div at bounding box center [1431, 168] width 18 height 18
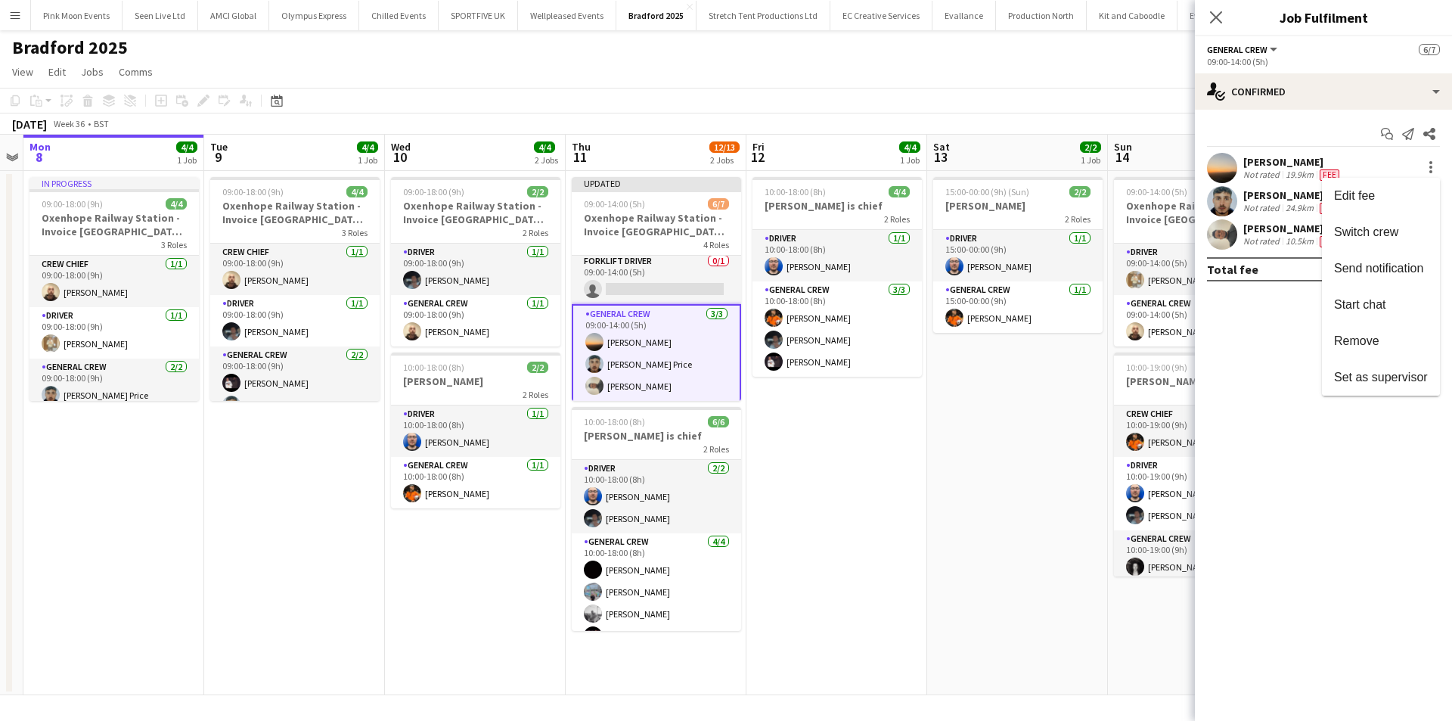
drag, startPoint x: 1385, startPoint y: 232, endPoint x: 1135, endPoint y: 253, distance: 251.2
click at [1384, 232] on span "Switch crew" at bounding box center [1366, 231] width 64 height 13
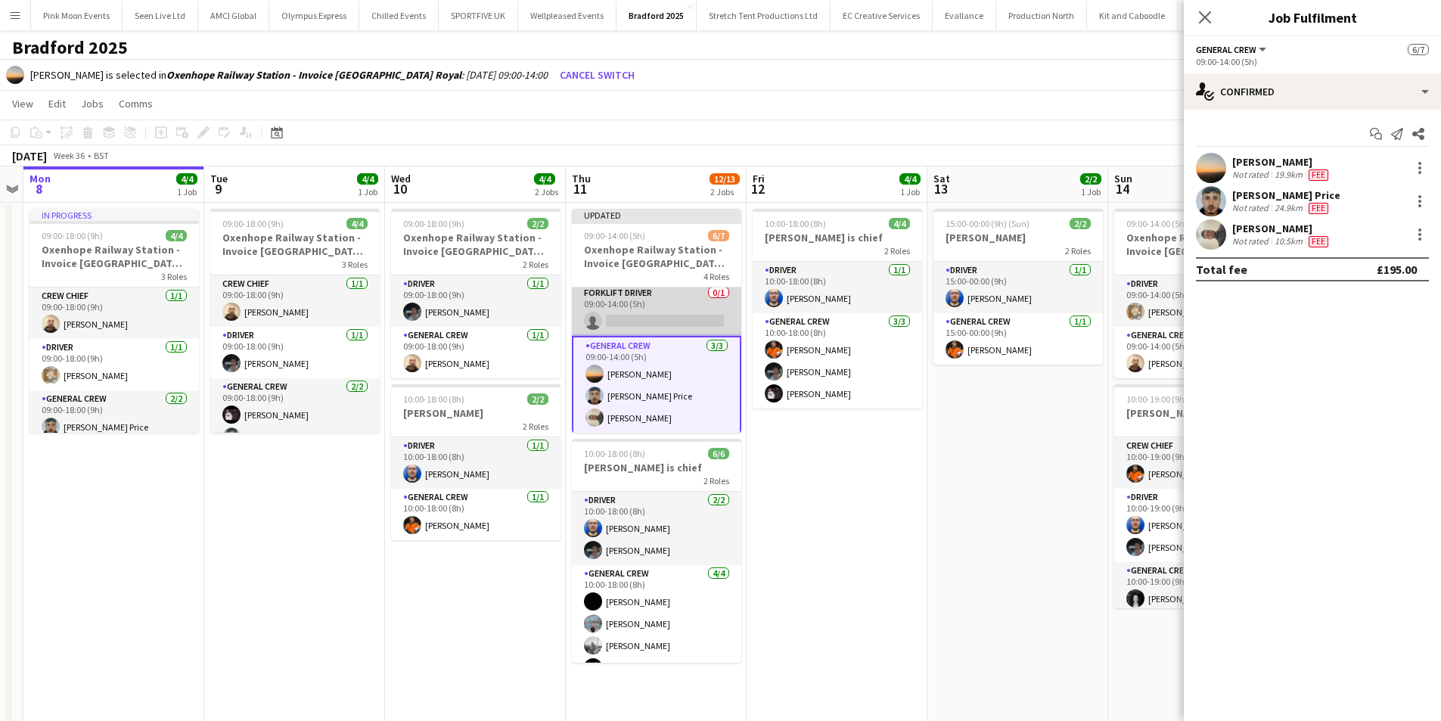
click at [679, 324] on app-card-role "Forklift Driver 0/1 09:00-14:00 (5h) single-neutral-actions" at bounding box center [656, 309] width 169 height 51
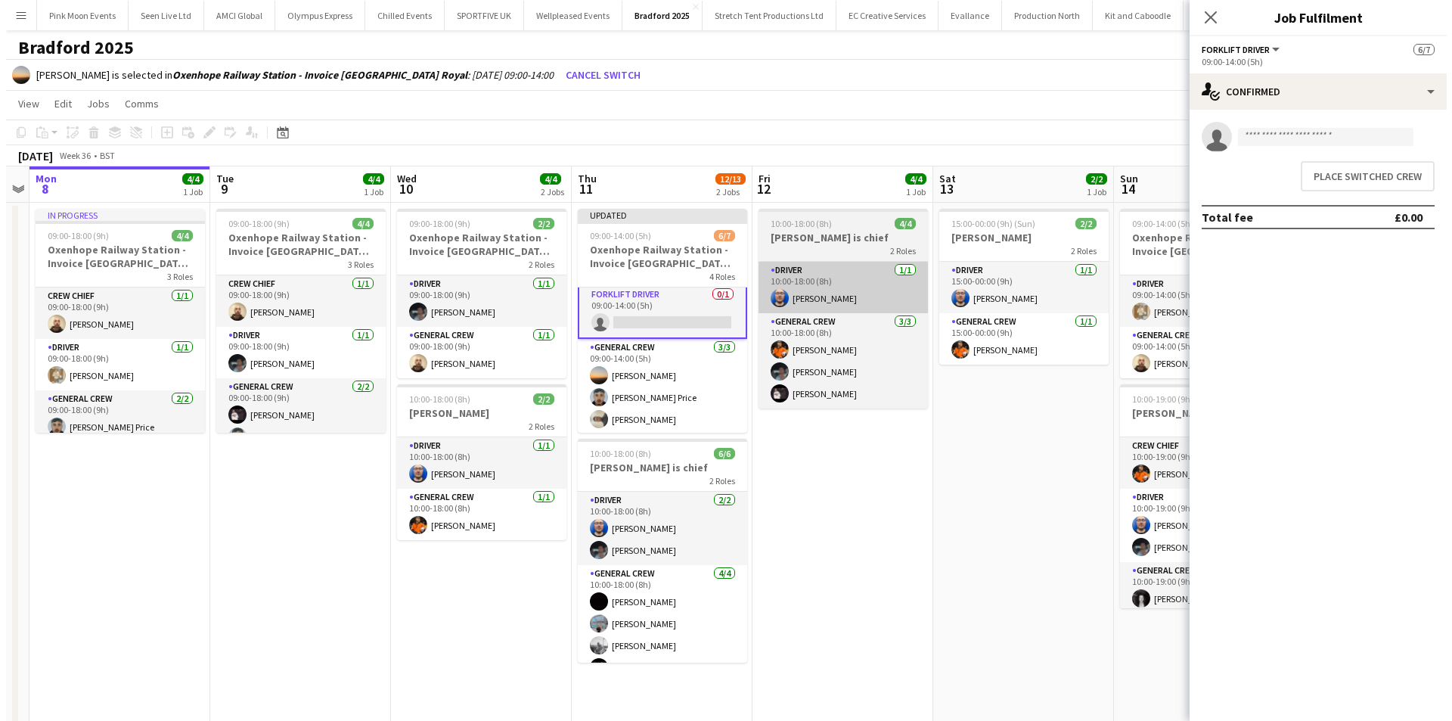
scroll to position [129, 0]
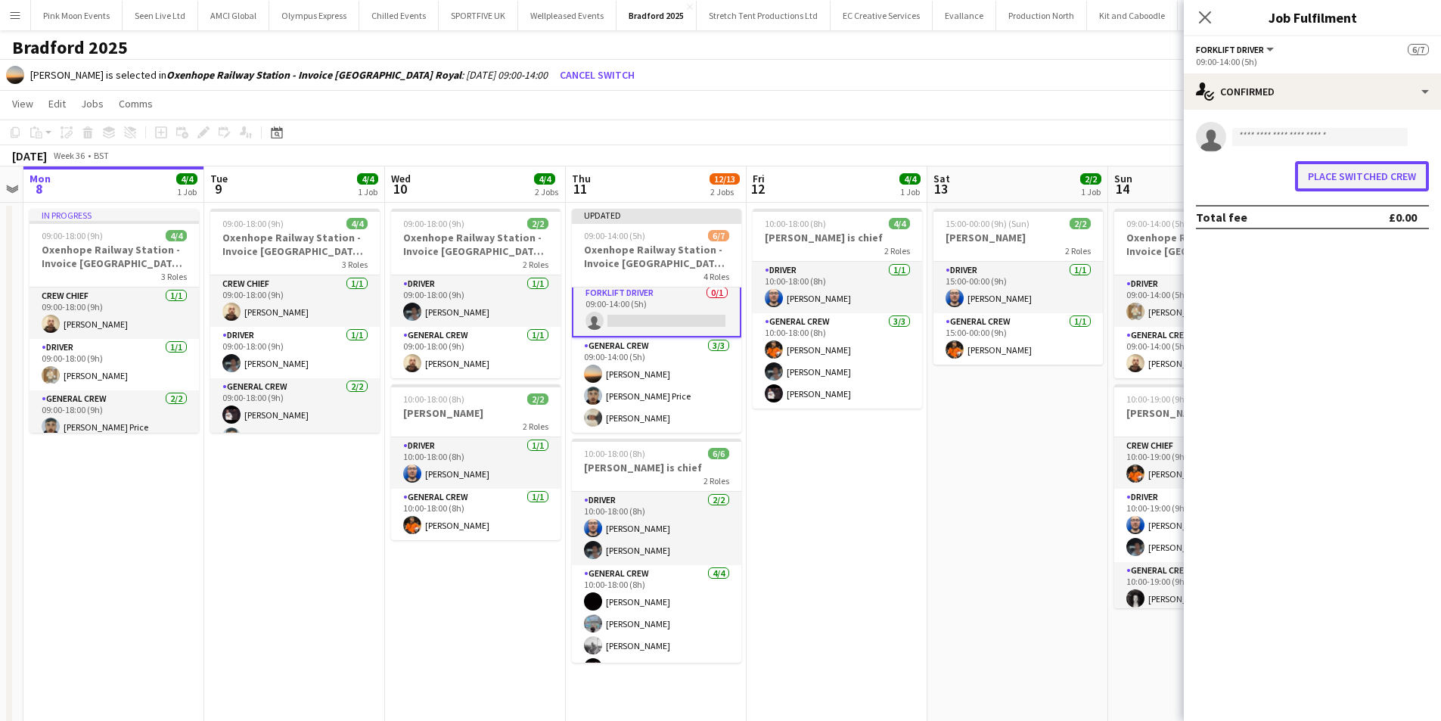
click at [1306, 176] on button "Place switched crew" at bounding box center [1362, 176] width 134 height 30
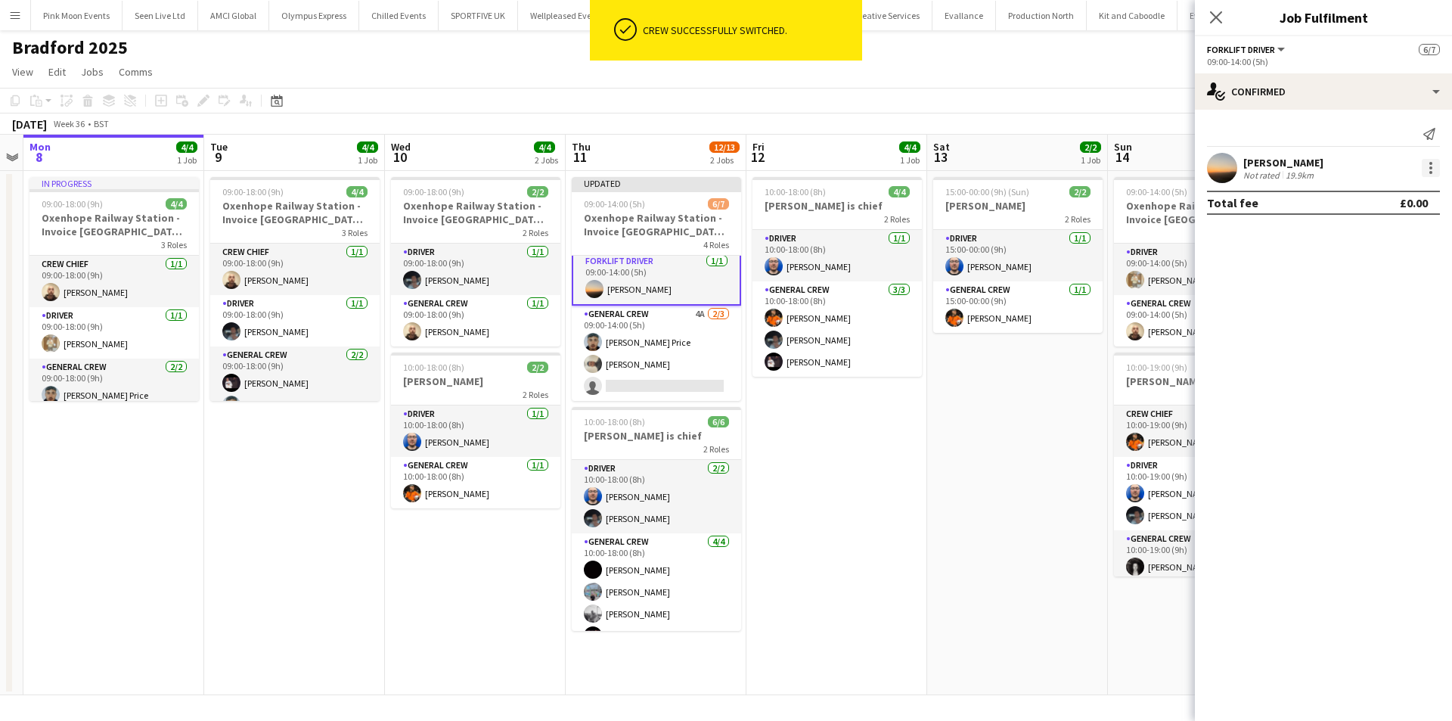
click at [1440, 162] on div at bounding box center [1431, 168] width 18 height 18
click at [1382, 205] on button "Edit fee" at bounding box center [1381, 196] width 118 height 36
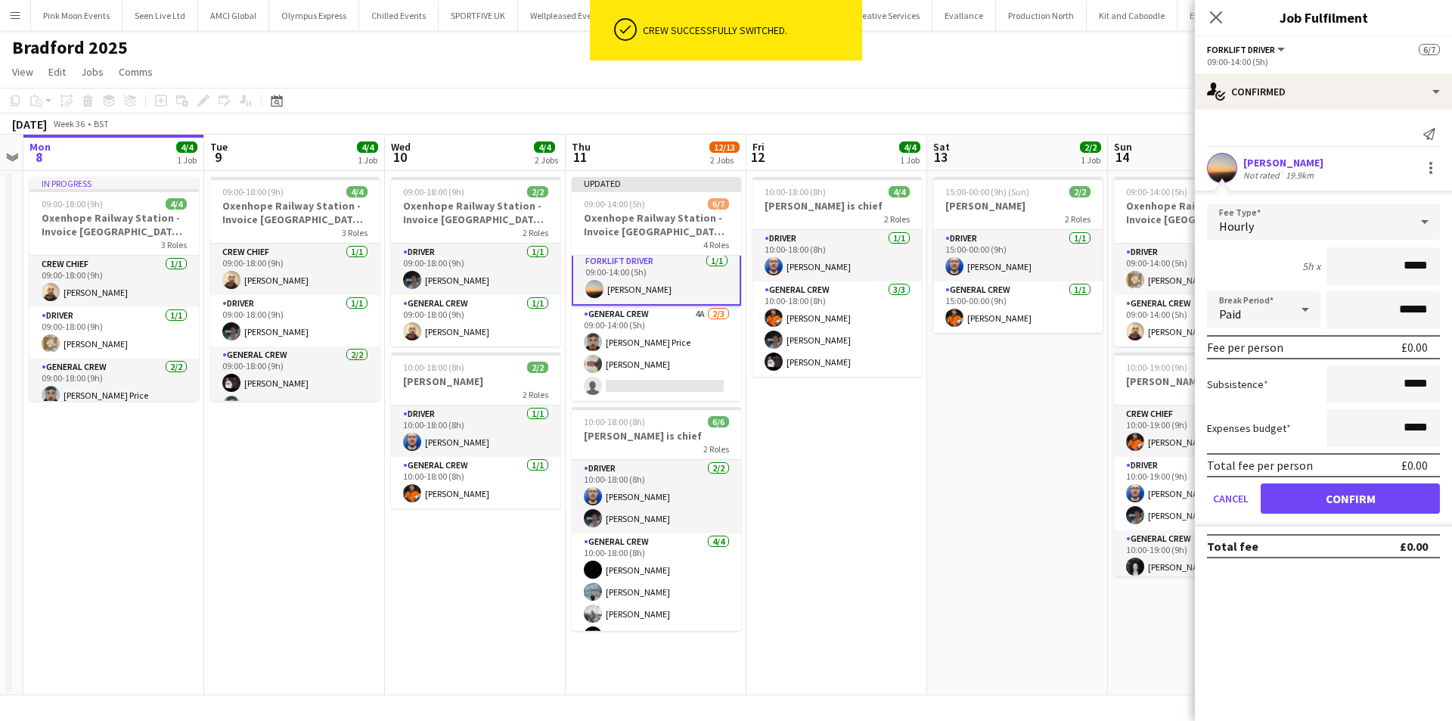
drag, startPoint x: 1356, startPoint y: 256, endPoint x: 1452, endPoint y: 281, distance: 99.3
click at [1452, 281] on form "Fee Type Hourly 5h x ***** Break Period Paid ****** Fee per person £0.00 Subsis…" at bounding box center [1323, 364] width 257 height 323
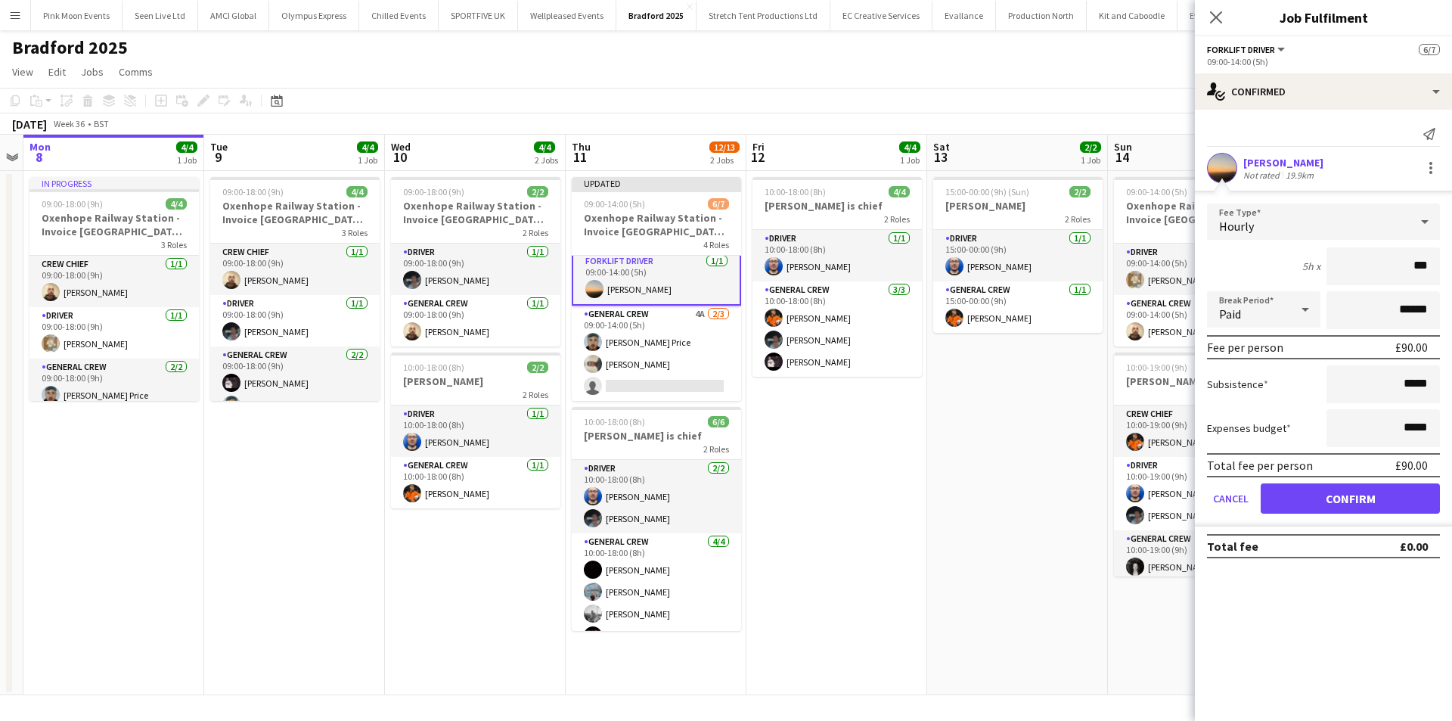
type input "***"
click at [1309, 506] on button "Confirm" at bounding box center [1350, 498] width 179 height 30
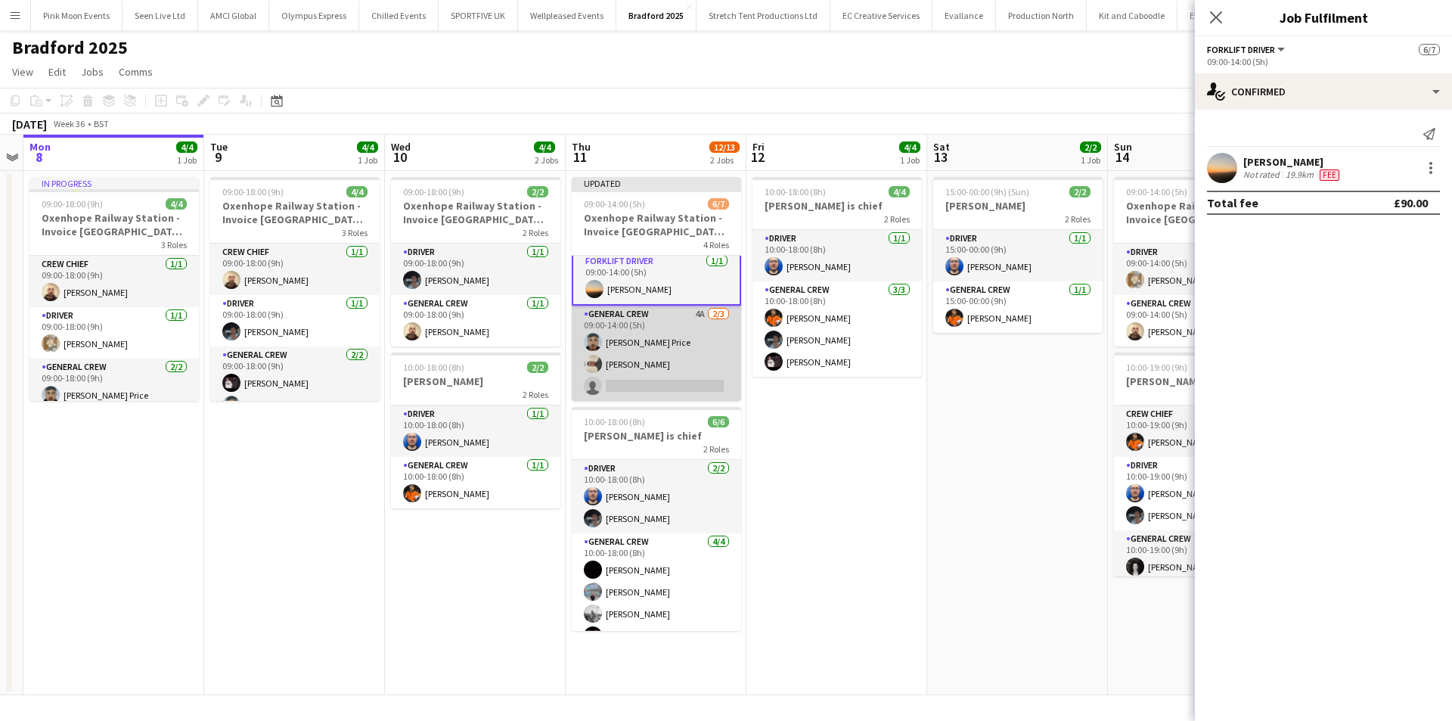
click at [673, 389] on app-card-role "General Crew 4A 2/3 09:00-14:00 (5h) Samuel Newell Price Stefano rowe single-ne…" at bounding box center [656, 353] width 169 height 95
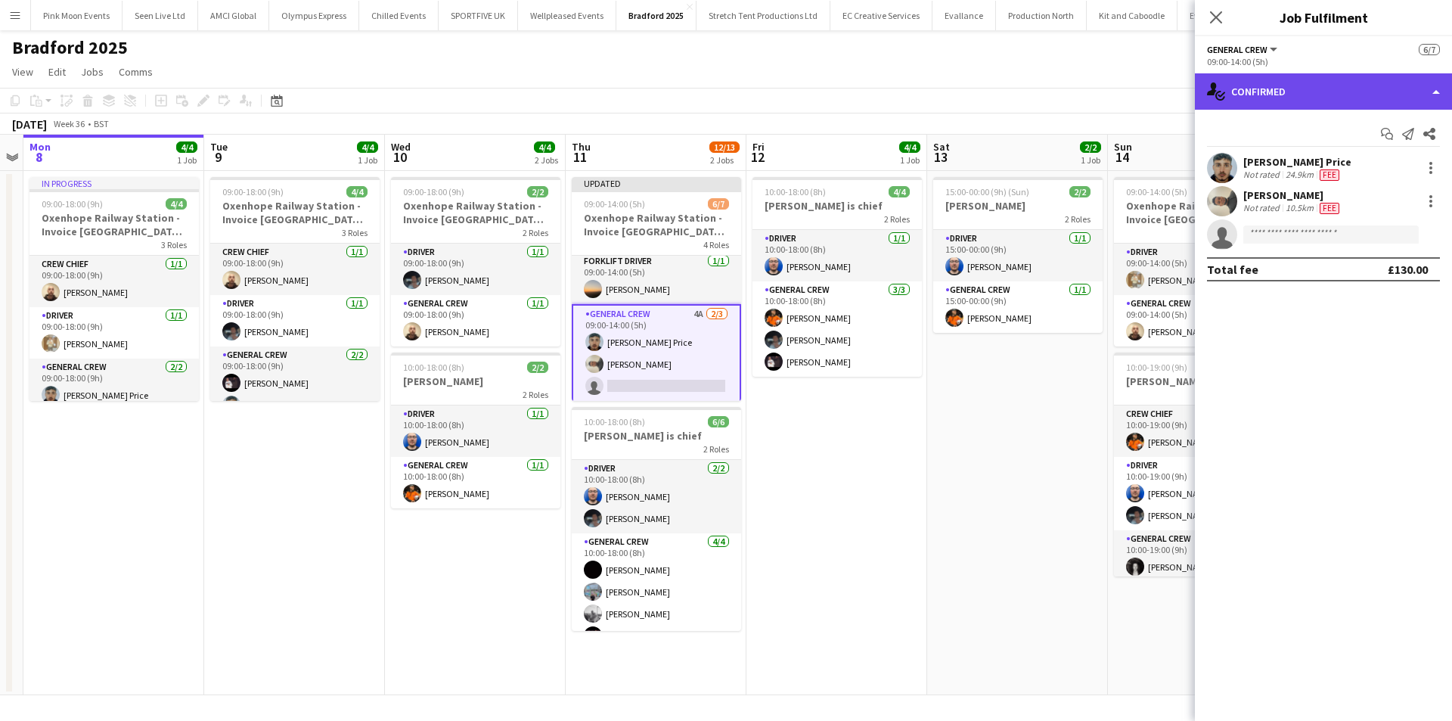
click at [1340, 106] on div "single-neutral-actions-check-2 Confirmed" at bounding box center [1323, 91] width 257 height 36
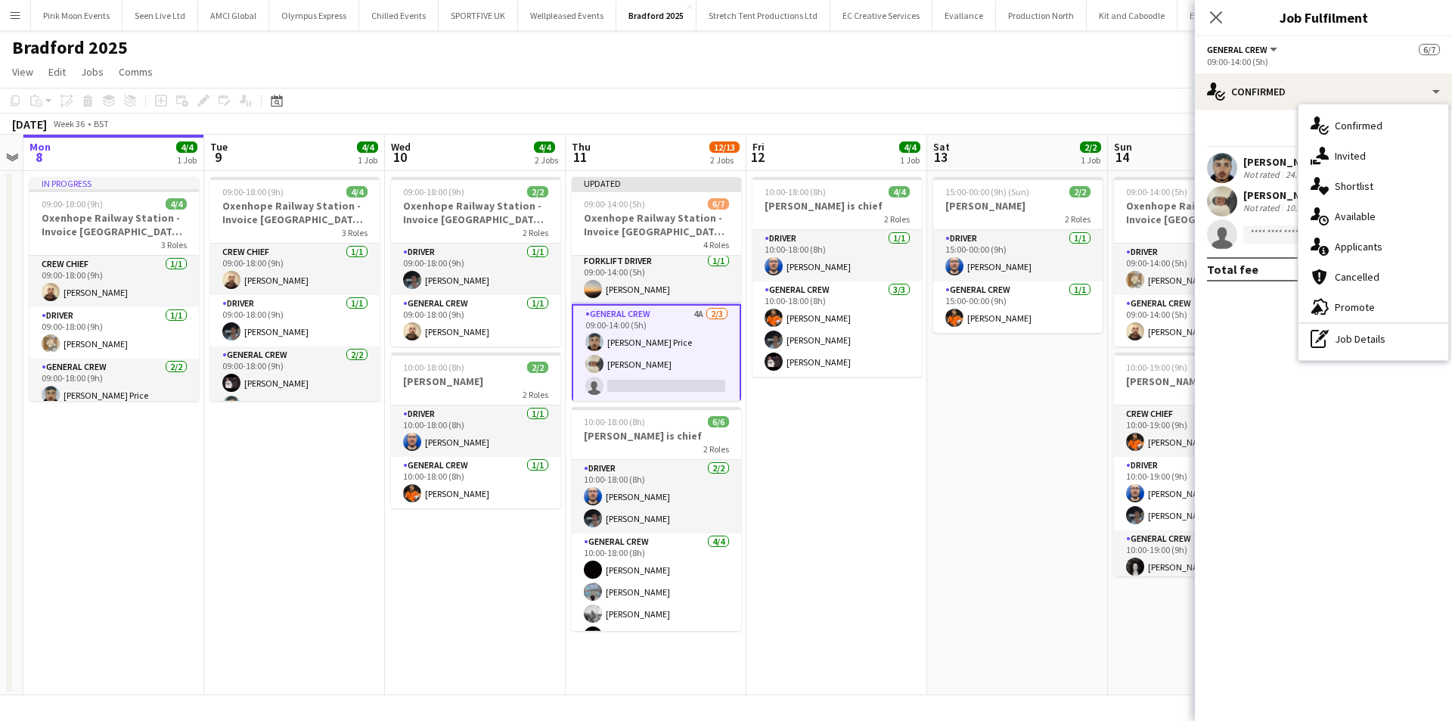
click at [1347, 323] on hr at bounding box center [1374, 323] width 150 height 2
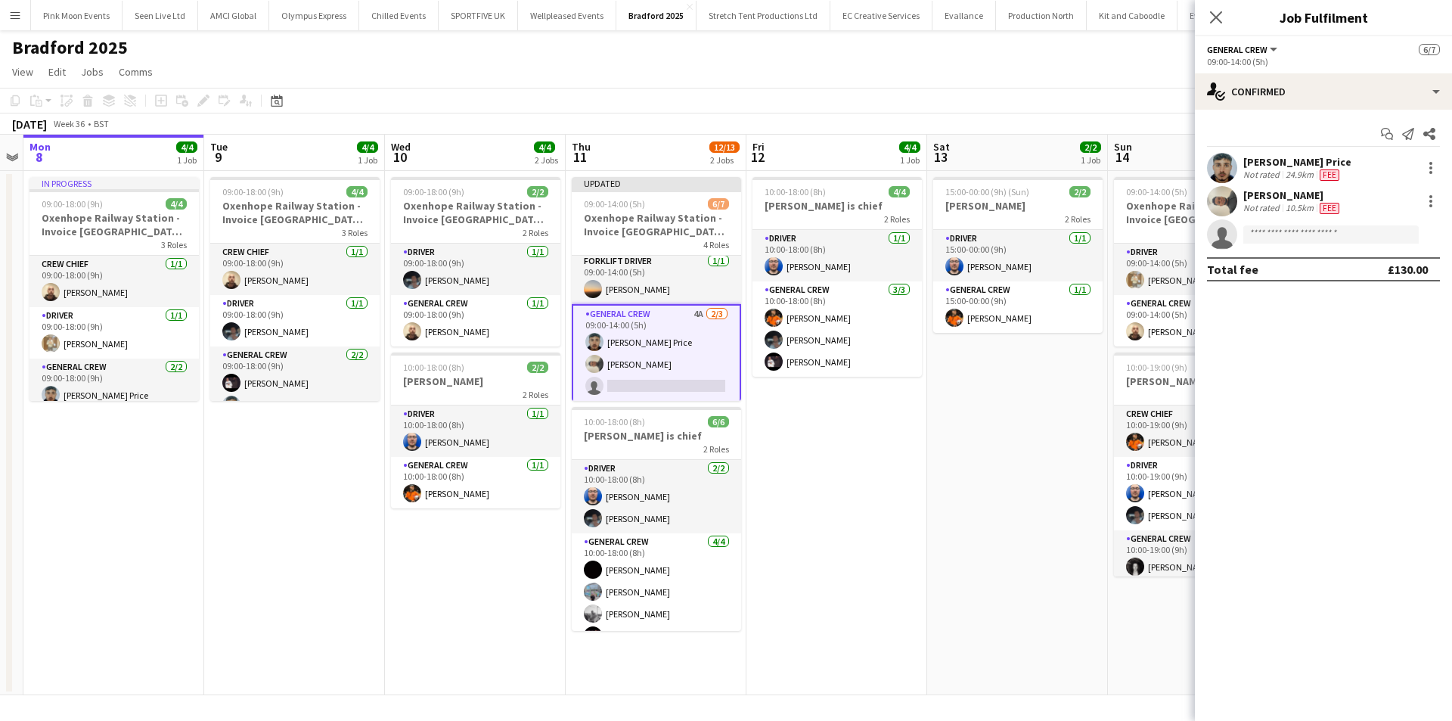
click at [1284, 114] on div "Start chat Send notification Share Samuel Newell Price Not rated 24.9km Fee Ste…" at bounding box center [1323, 202] width 257 height 184
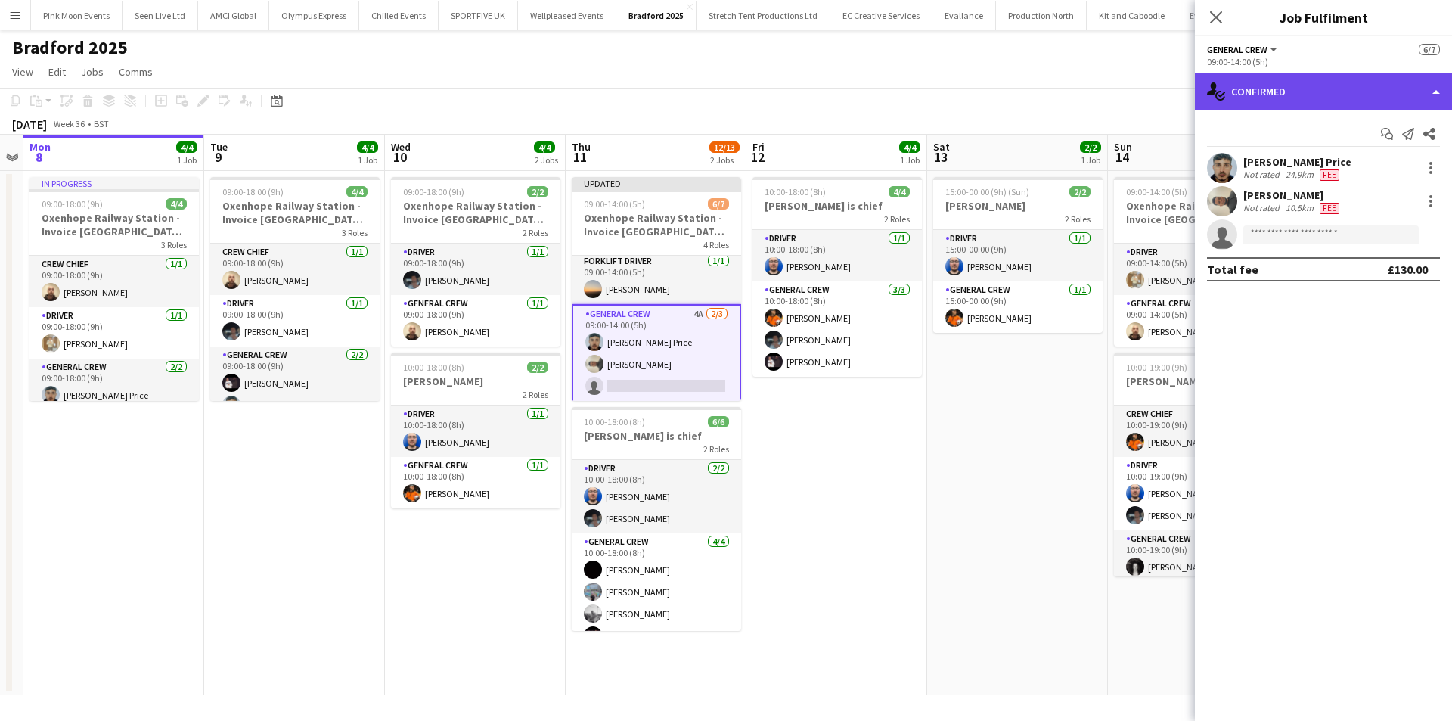
click at [1292, 93] on div "single-neutral-actions-check-2 Confirmed" at bounding box center [1323, 91] width 257 height 36
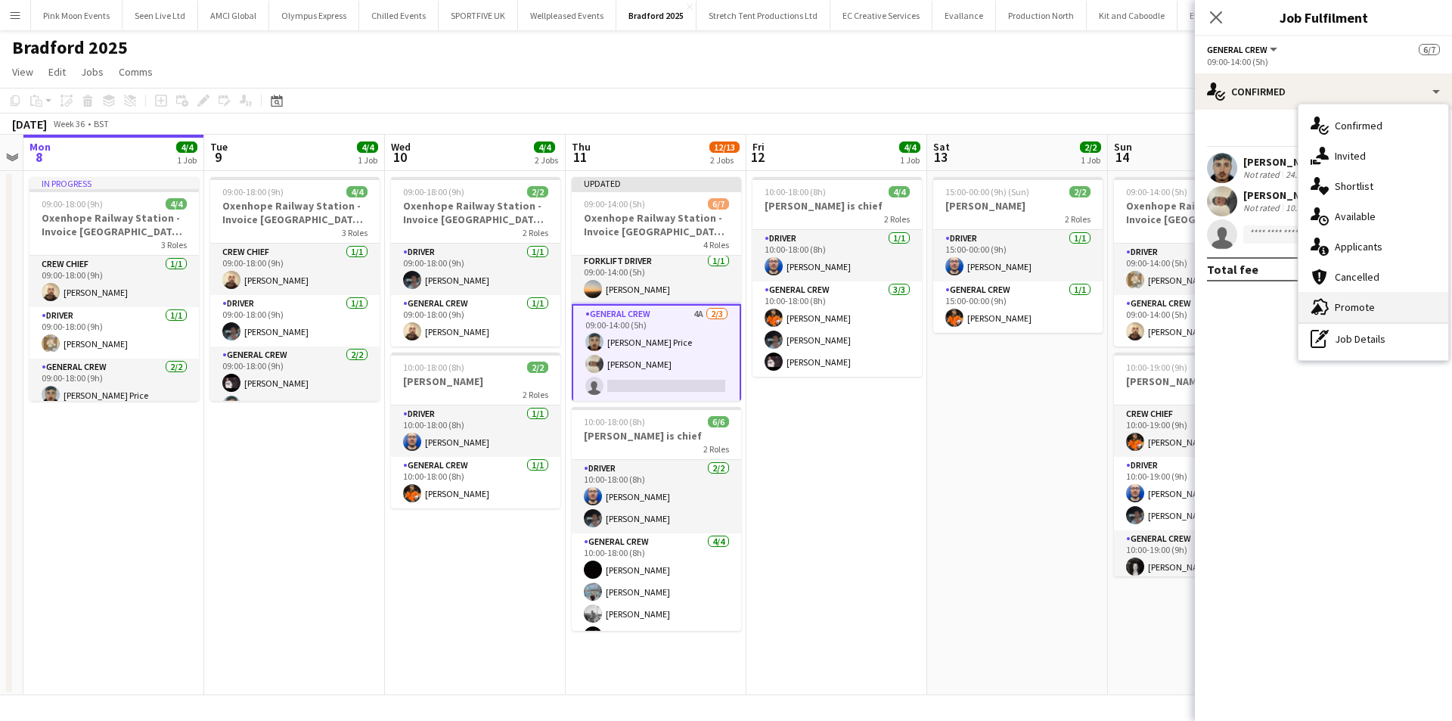
click at [1375, 322] on div "advertising-megaphone Promote" at bounding box center [1374, 307] width 150 height 30
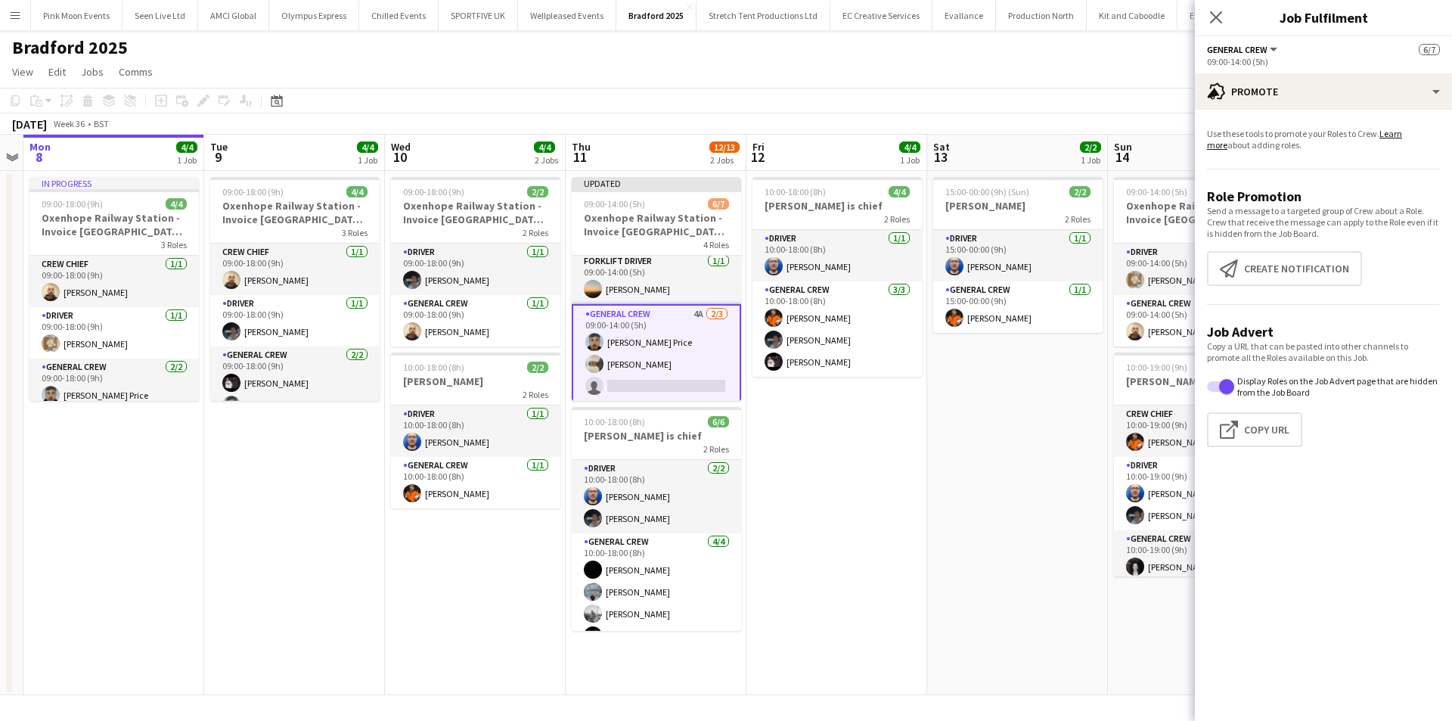
click at [669, 353] on app-card-role "General Crew 4A 2/3 09:00-14:00 (5h) Samuel Newell Price Stefano rowe single-ne…" at bounding box center [656, 353] width 169 height 98
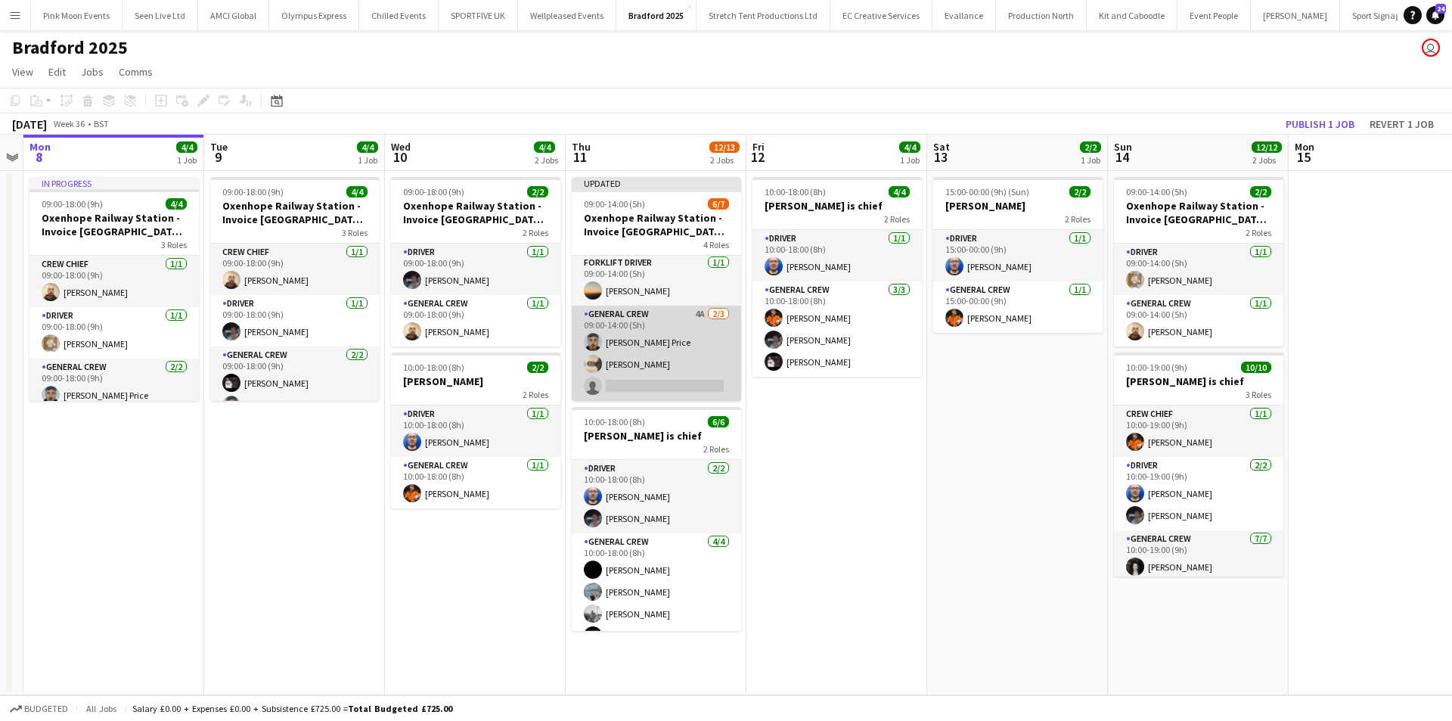
scroll to position [126, 0]
click at [685, 372] on app-card-role "General Crew 4A 2/3 09:00-14:00 (5h) Samuel Newell Price Stefano rowe single-ne…" at bounding box center [656, 353] width 169 height 95
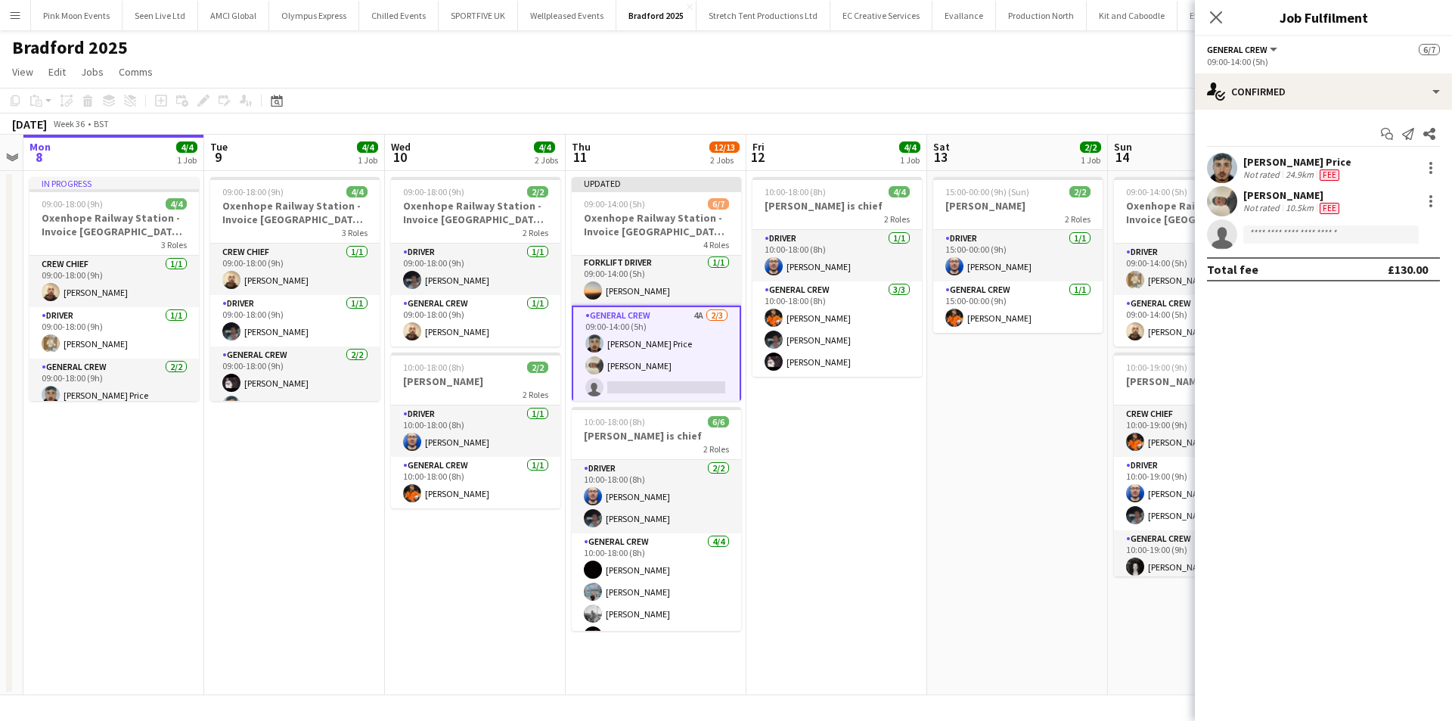
scroll to position [128, 0]
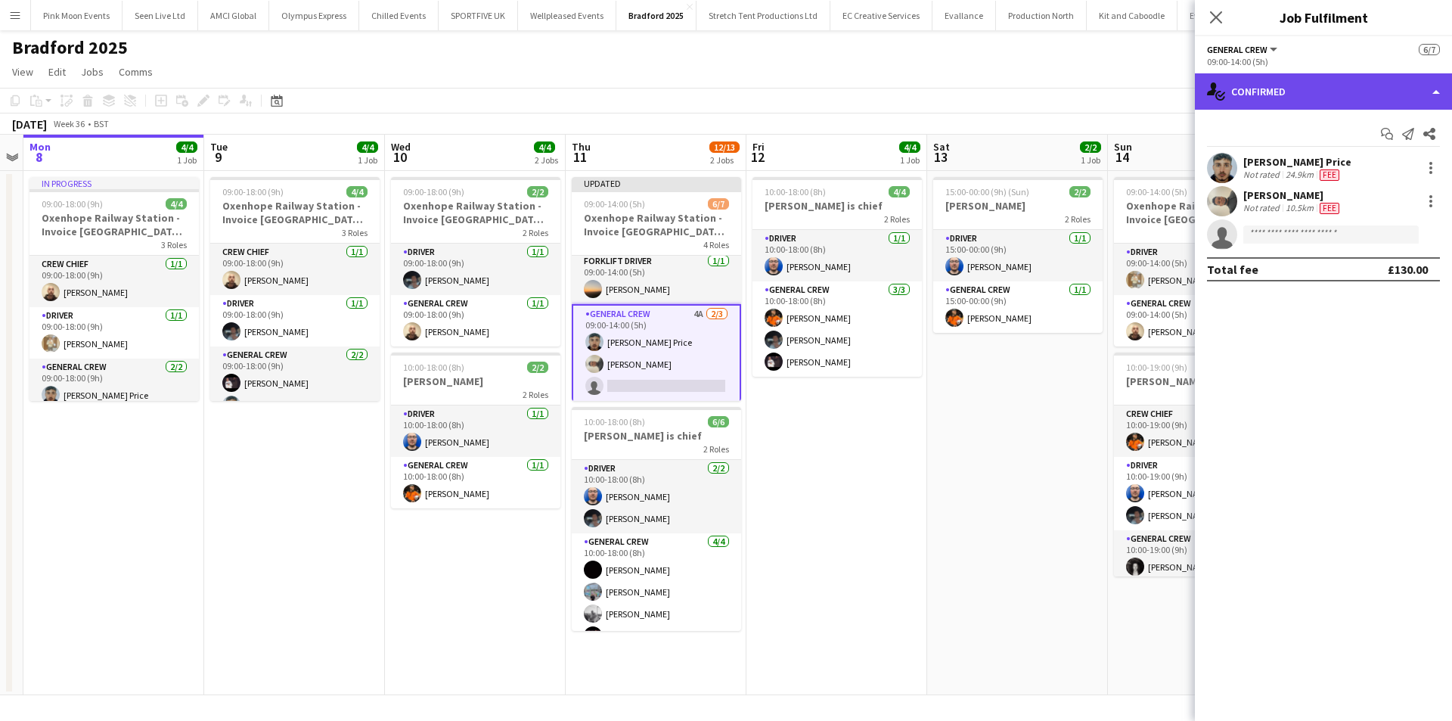
click at [1376, 82] on div "single-neutral-actions-check-2 Confirmed" at bounding box center [1323, 91] width 257 height 36
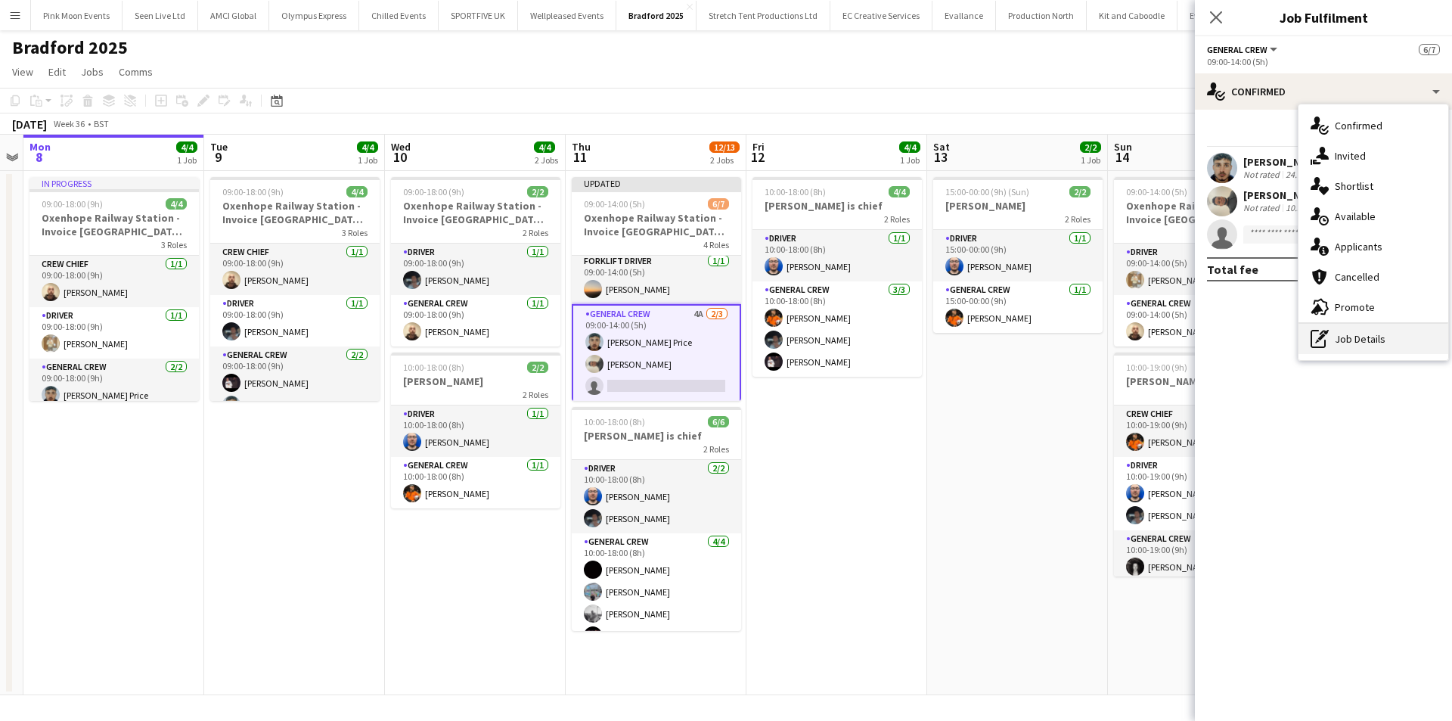
click at [1357, 349] on div "pen-write Job Details" at bounding box center [1374, 339] width 150 height 30
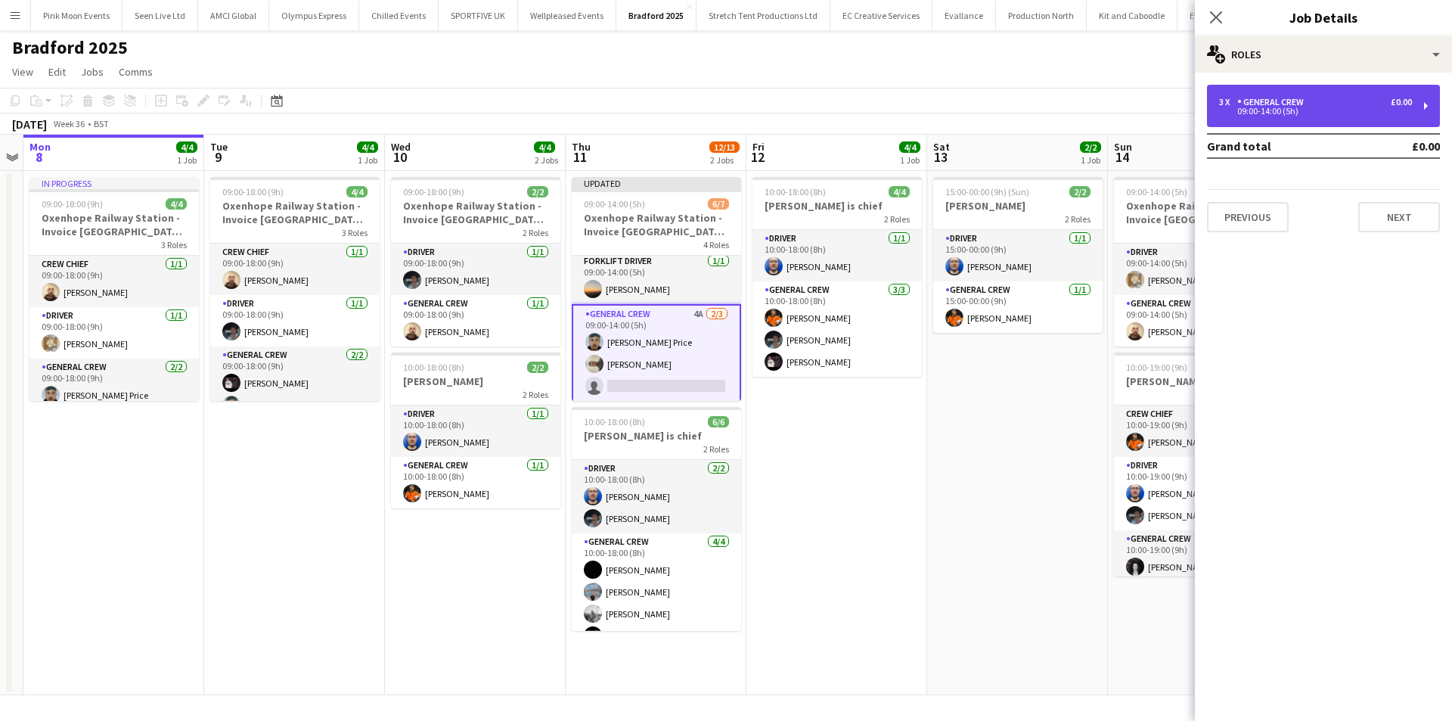
click at [1291, 101] on div "General Crew" at bounding box center [1274, 102] width 73 height 11
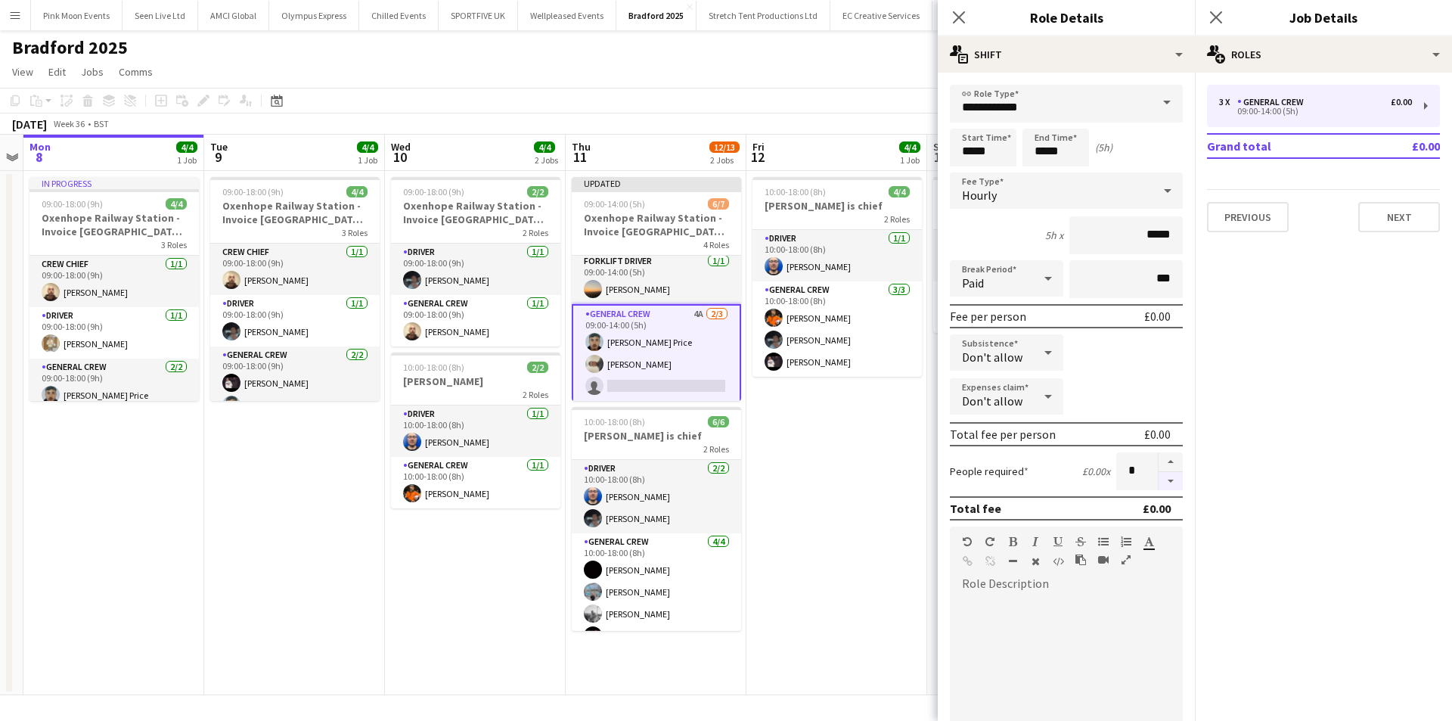
click at [1162, 481] on button "button" at bounding box center [1171, 481] width 24 height 19
type input "*"
click at [958, 20] on icon "Close pop-in" at bounding box center [959, 17] width 14 height 14
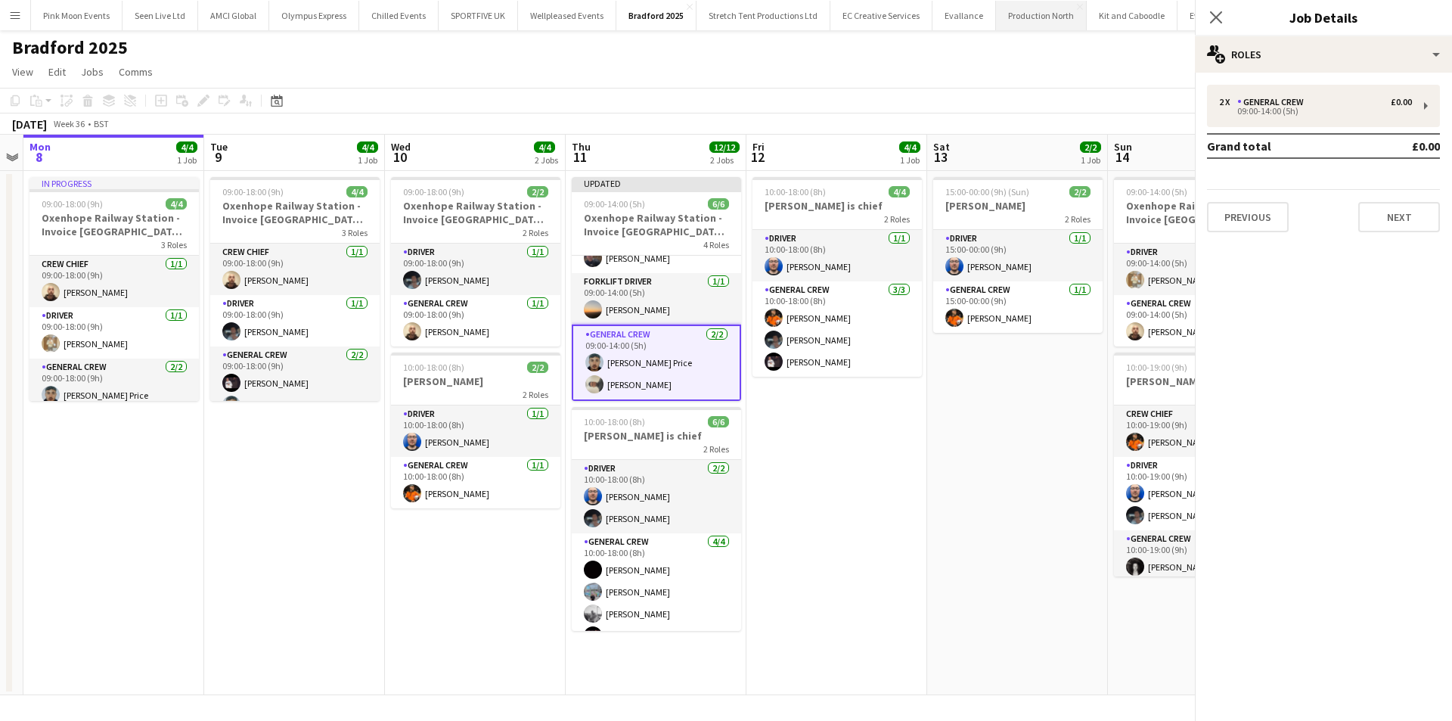
scroll to position [107, 0]
click at [1210, 23] on icon at bounding box center [1216, 17] width 14 height 14
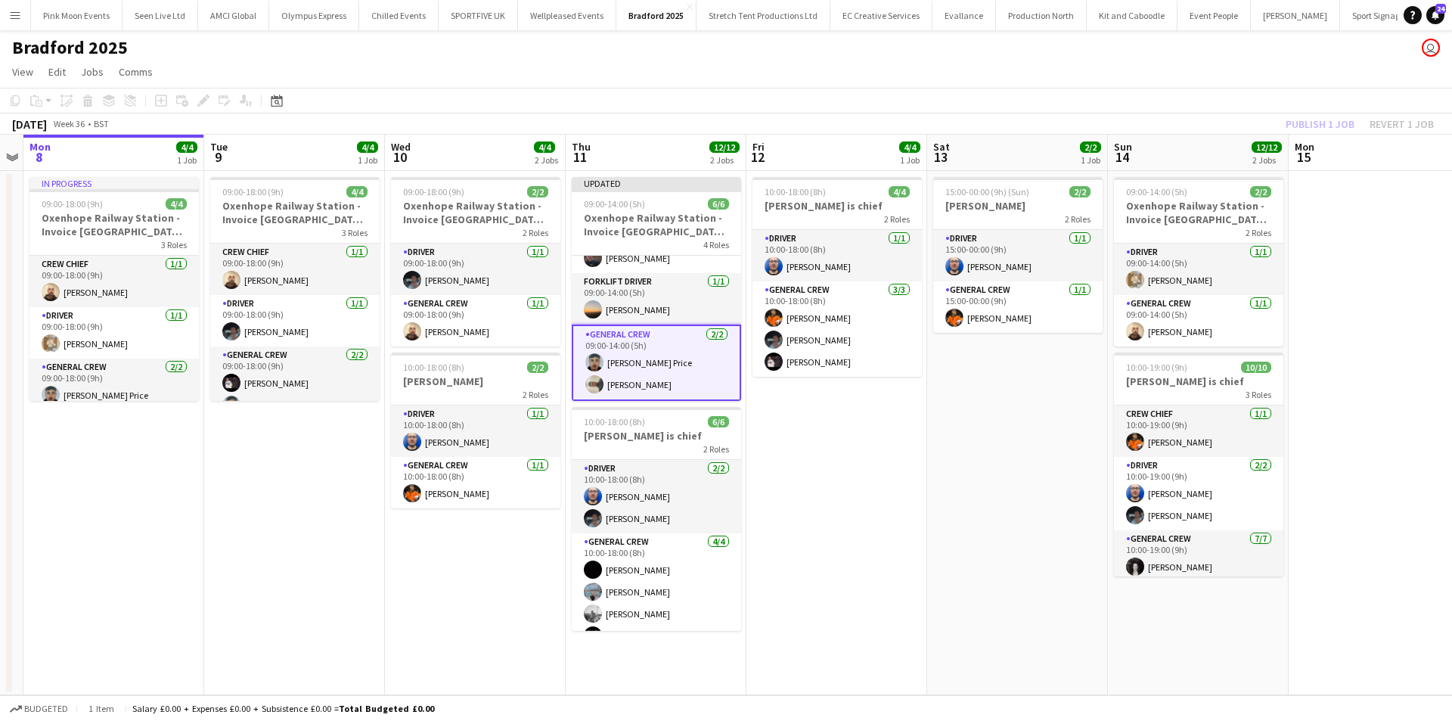
click at [1299, 114] on div "Publish 1 job Revert 1 job" at bounding box center [1360, 124] width 185 height 20
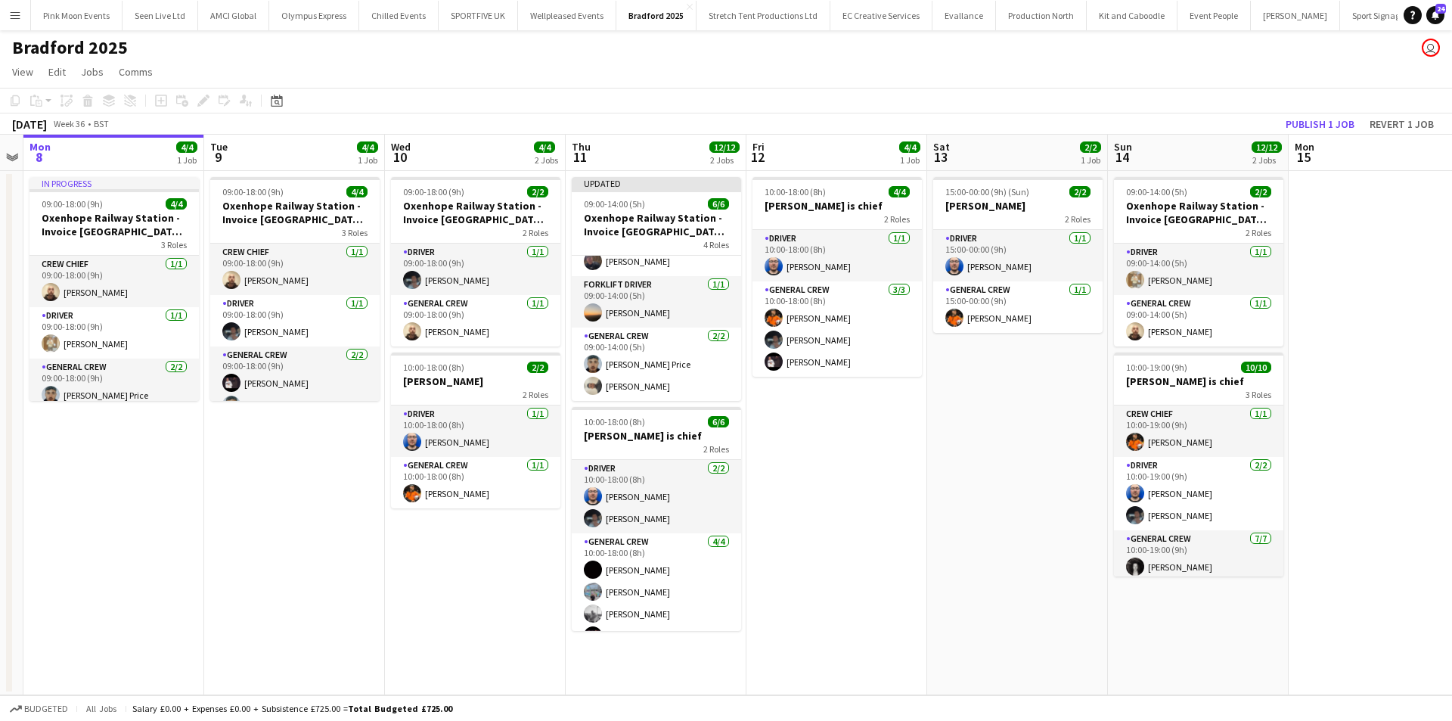
scroll to position [104, 0]
click at [1299, 115] on button "Publish 1 job" at bounding box center [1320, 124] width 81 height 20
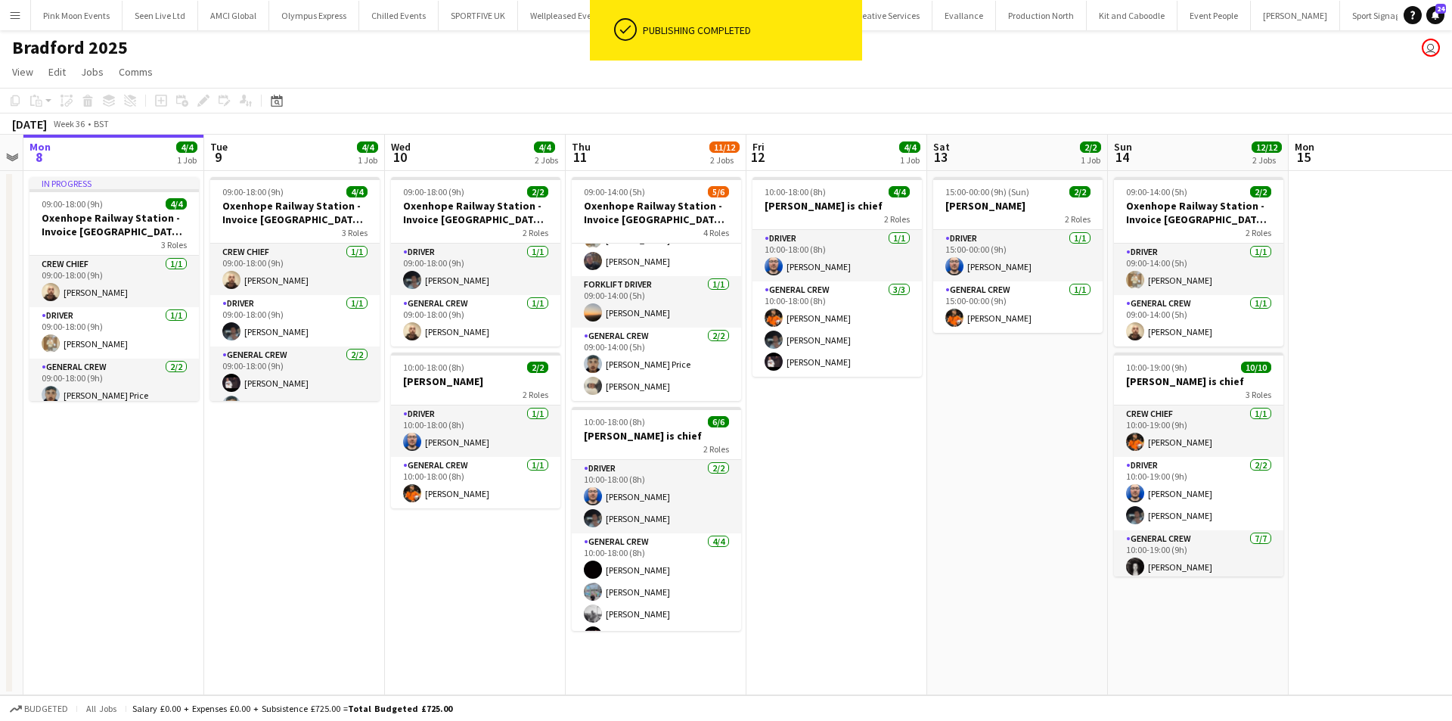
scroll to position [92, 0]
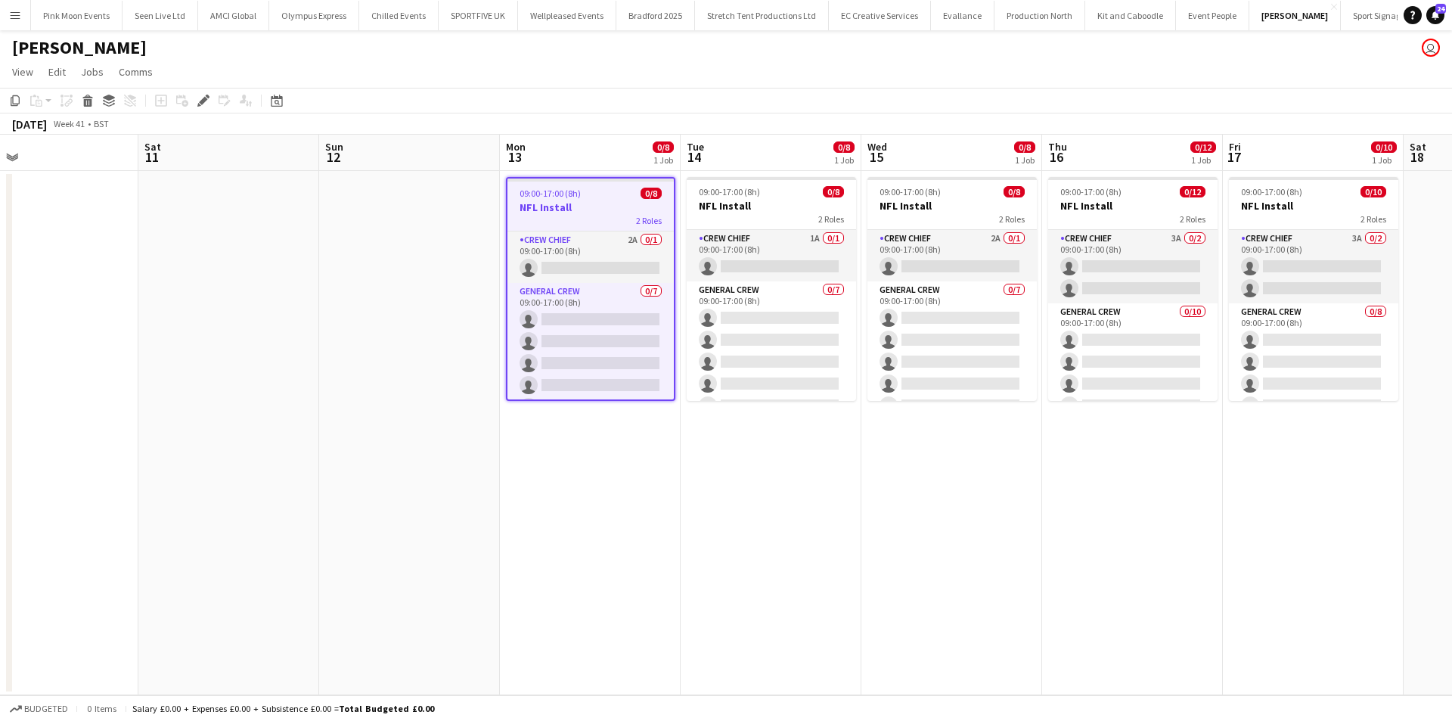
scroll to position [0, 649]
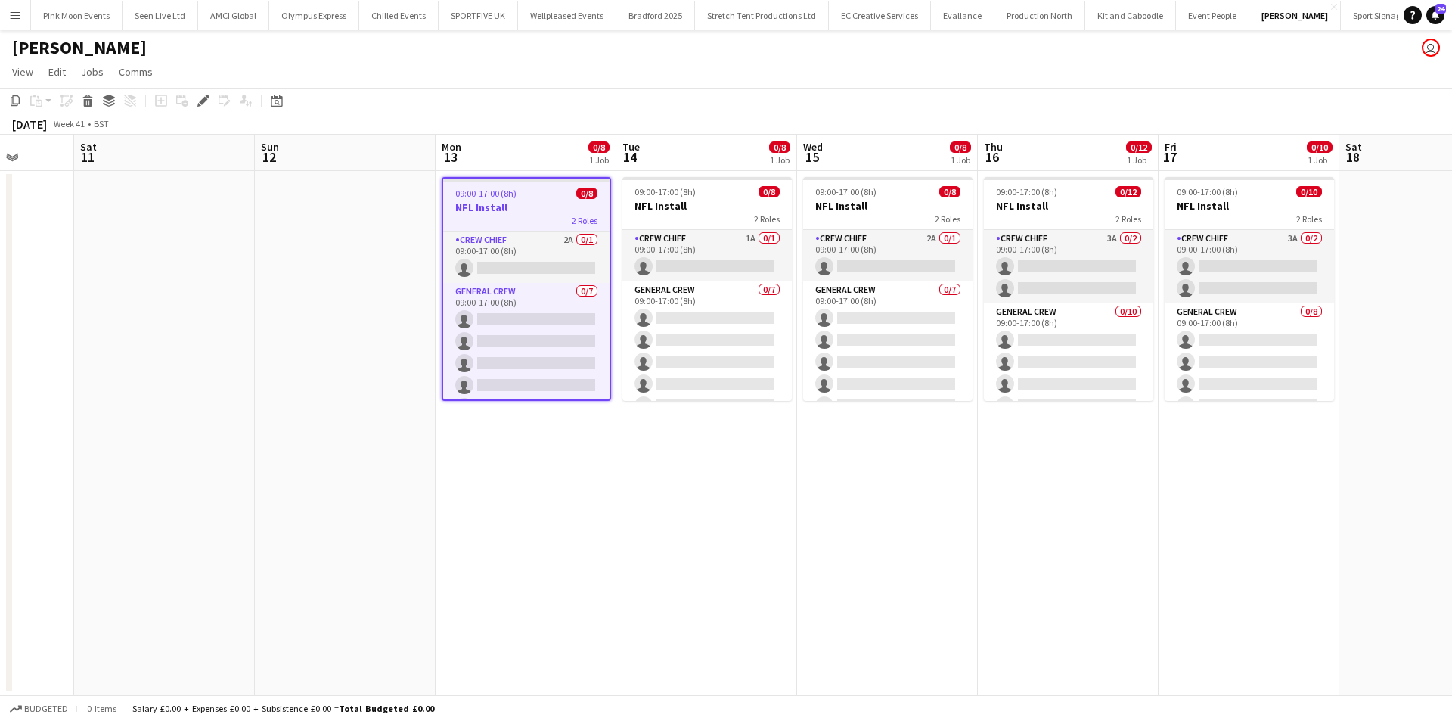
drag, startPoint x: 722, startPoint y: 555, endPoint x: 707, endPoint y: 553, distance: 15.3
click at [707, 553] on app-calendar-viewport "Tue 7 Wed 8 Thu 9 Fri 10 Sat 11 Sun 12 Mon 13 0/8 1 Job Tue 14 0/8 1 Job Wed 15…" at bounding box center [726, 415] width 1452 height 561
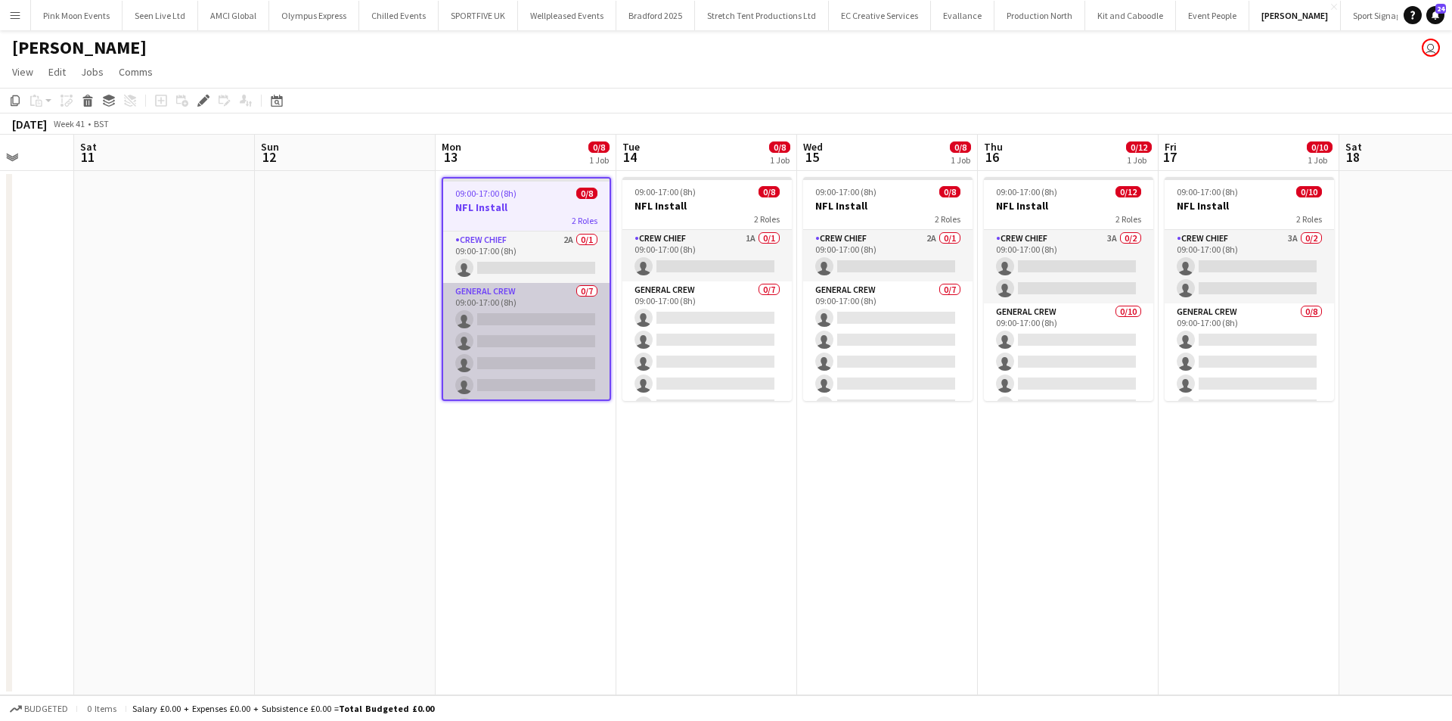
click at [501, 337] on app-card-role "General Crew 0/7 09:00-17:00 (8h) single-neutral-actions single-neutral-actions…" at bounding box center [526, 374] width 166 height 183
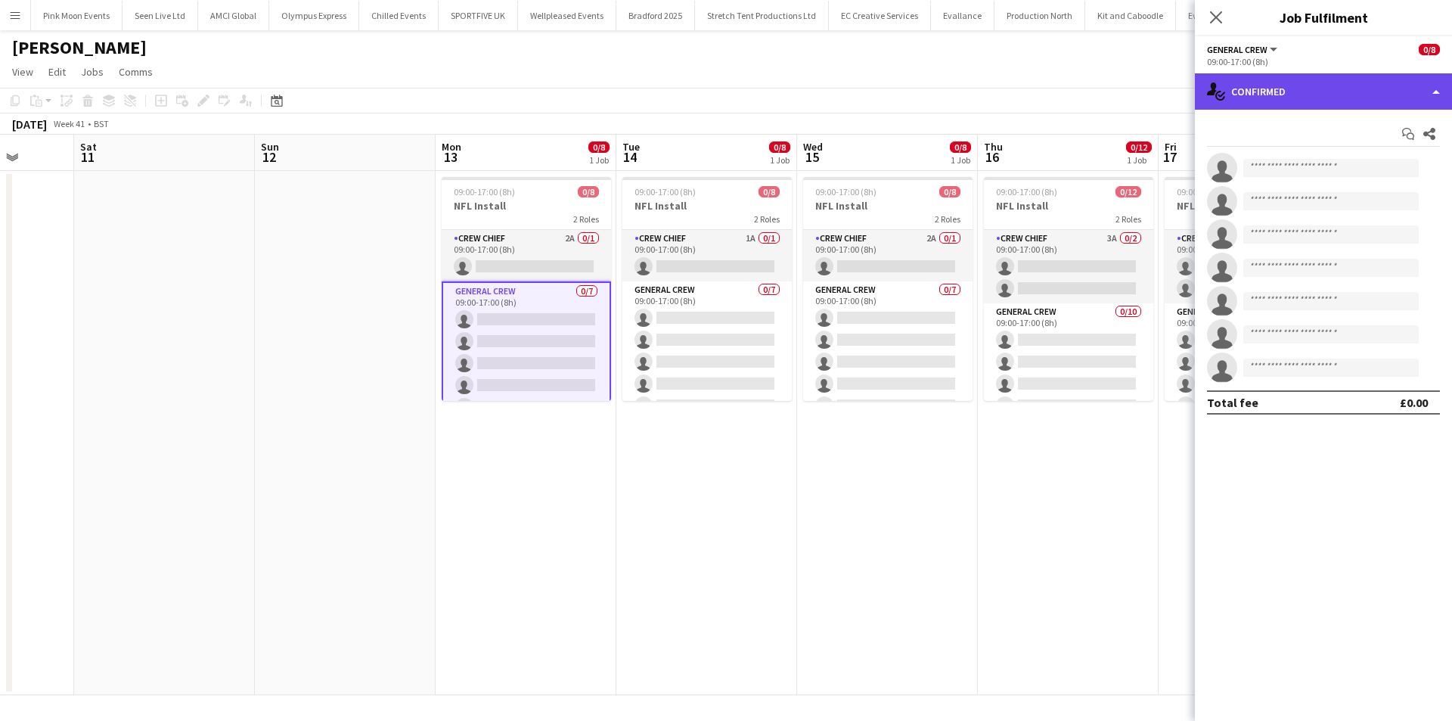
click at [1276, 104] on div "single-neutral-actions-check-2 Confirmed" at bounding box center [1323, 91] width 257 height 36
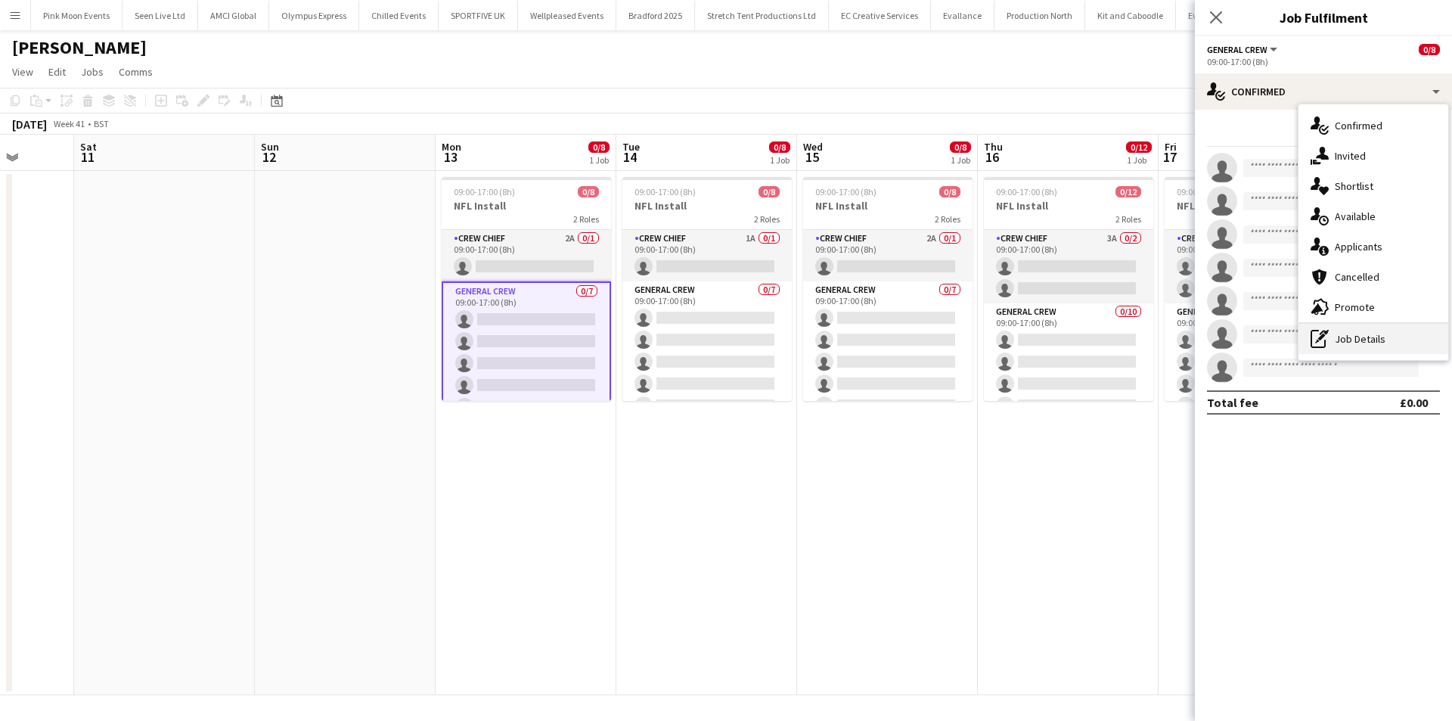
click at [1352, 350] on div "pen-write Job Details" at bounding box center [1374, 339] width 150 height 30
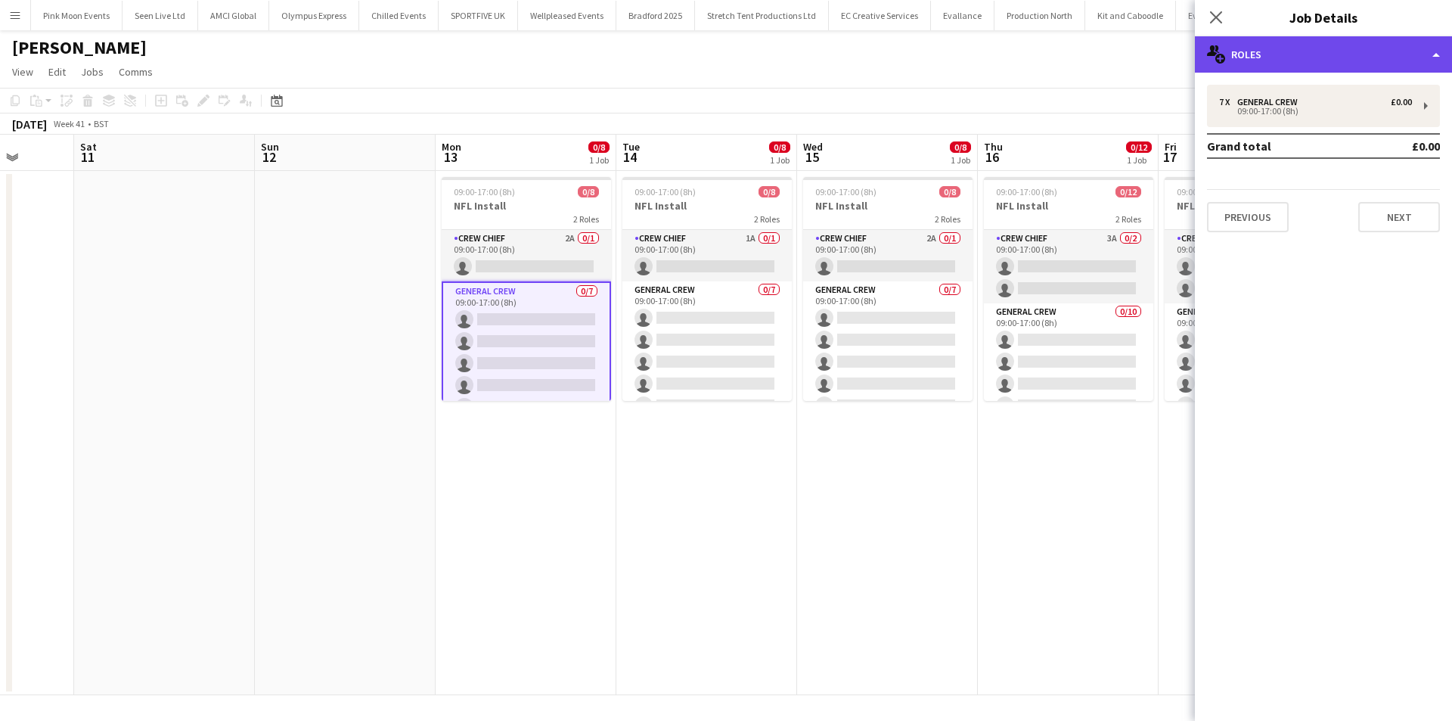
click at [1291, 65] on div "multiple-users-add Roles" at bounding box center [1323, 54] width 257 height 36
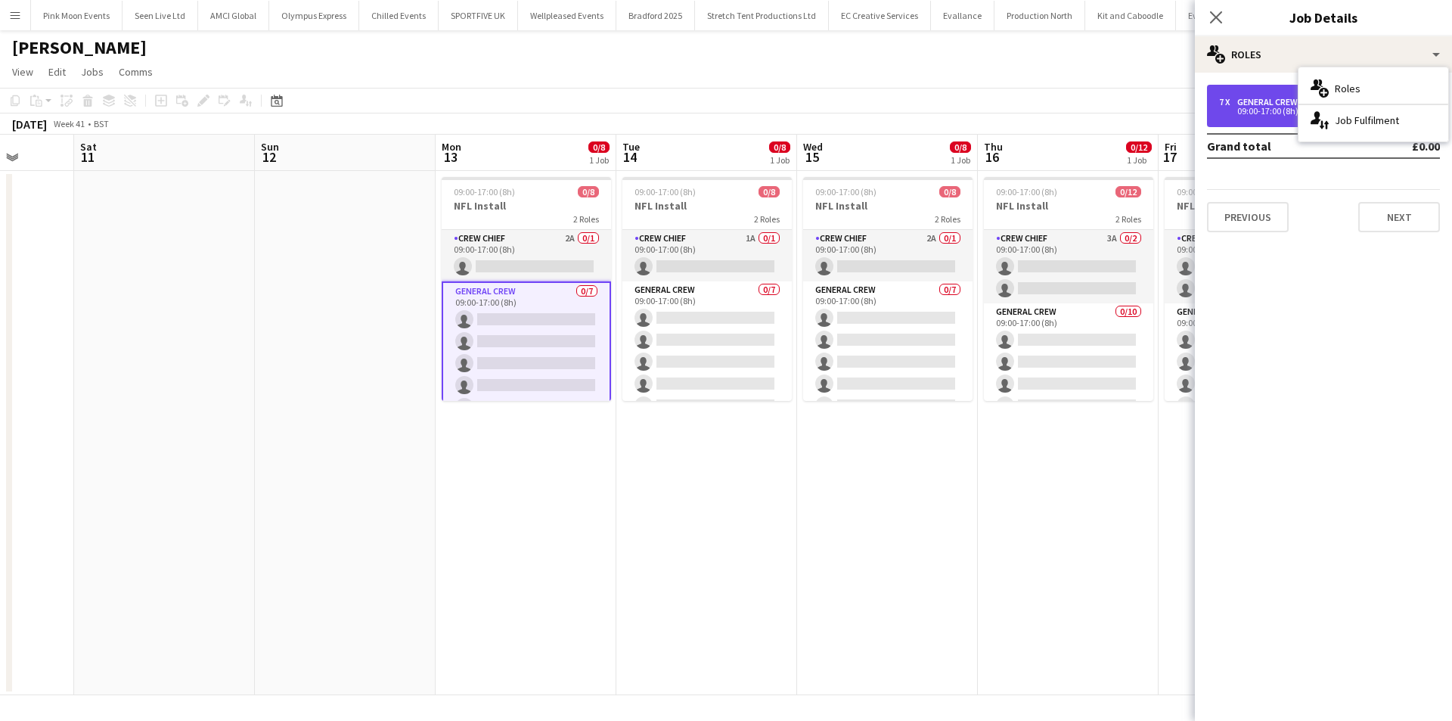
click at [1266, 107] on div "09:00-17:00 (8h)" at bounding box center [1315, 111] width 193 height 8
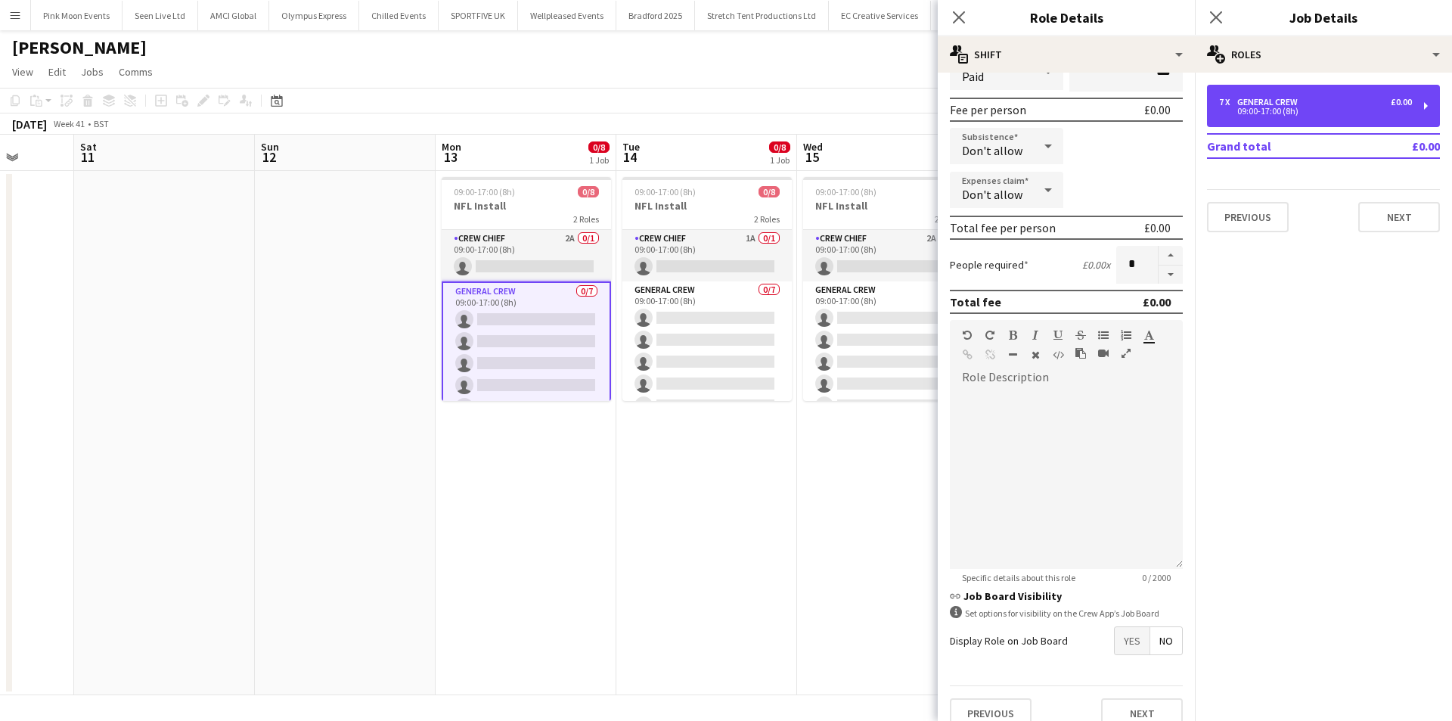
scroll to position [226, 0]
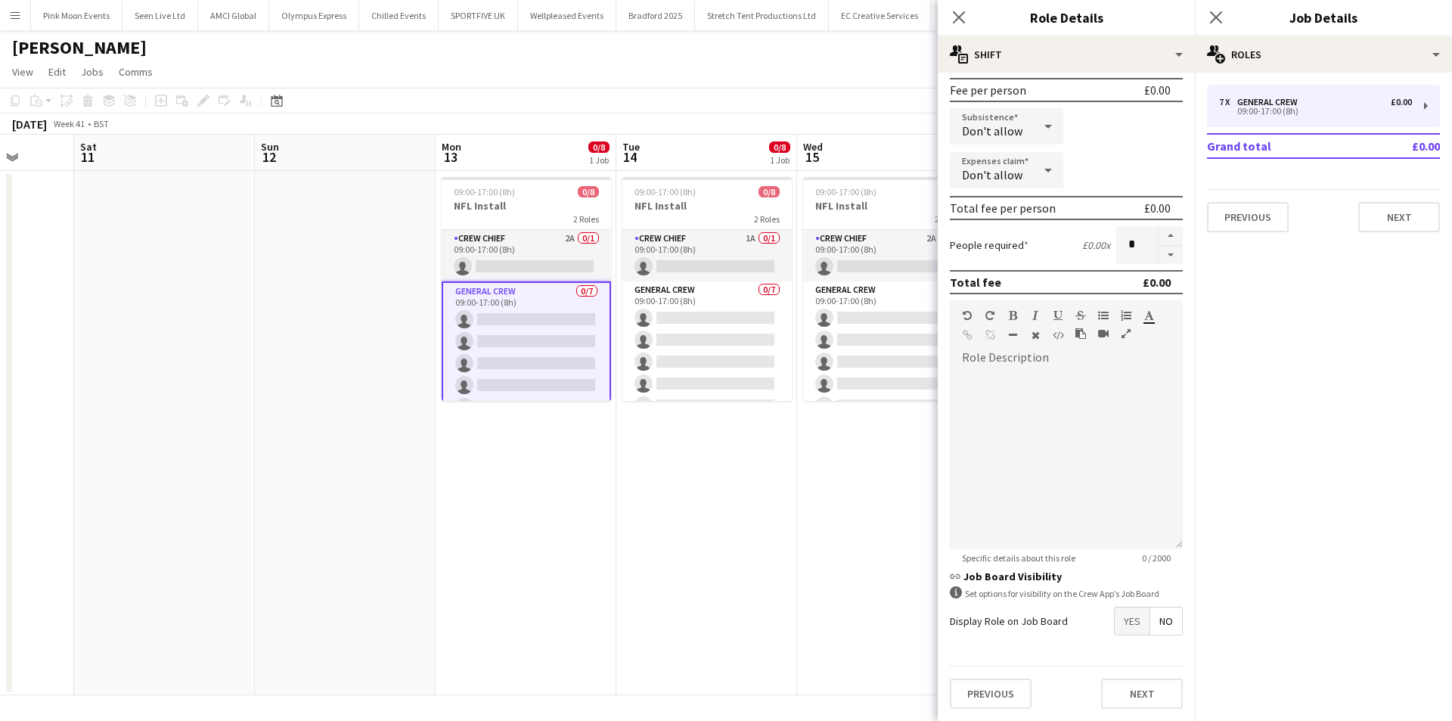
click at [1117, 620] on span "Yes" at bounding box center [1132, 620] width 35 height 27
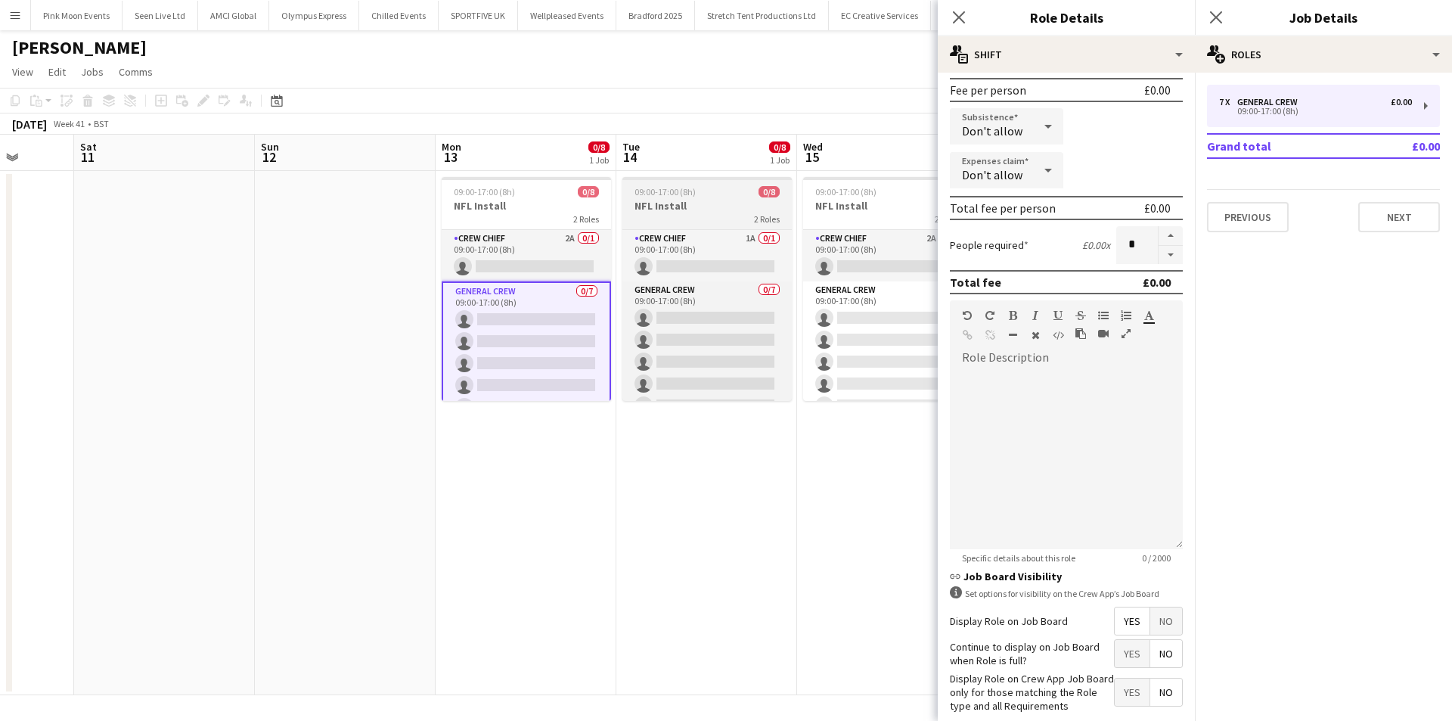
click at [711, 210] on h3 "NFL Install" at bounding box center [707, 206] width 169 height 14
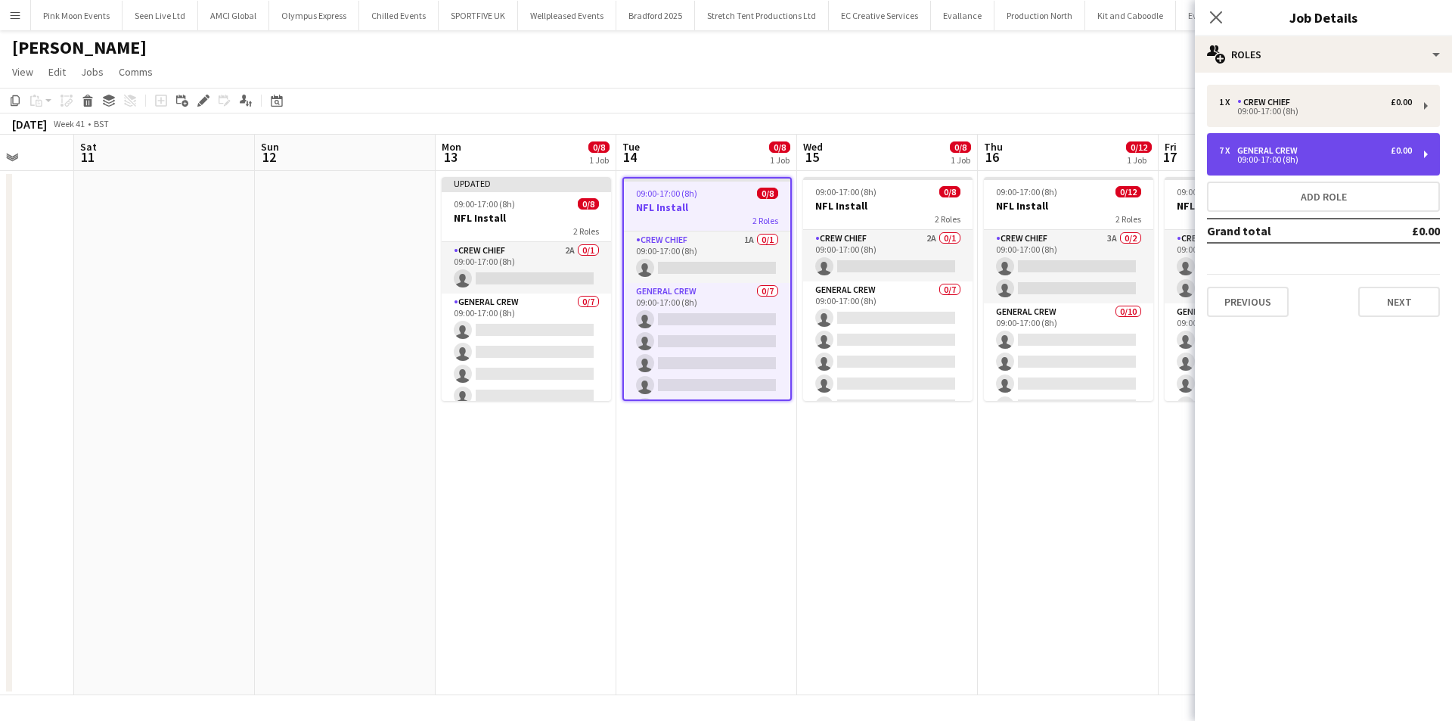
click at [1296, 169] on div "7 x General Crew £0.00 09:00-17:00 (8h)" at bounding box center [1323, 154] width 233 height 42
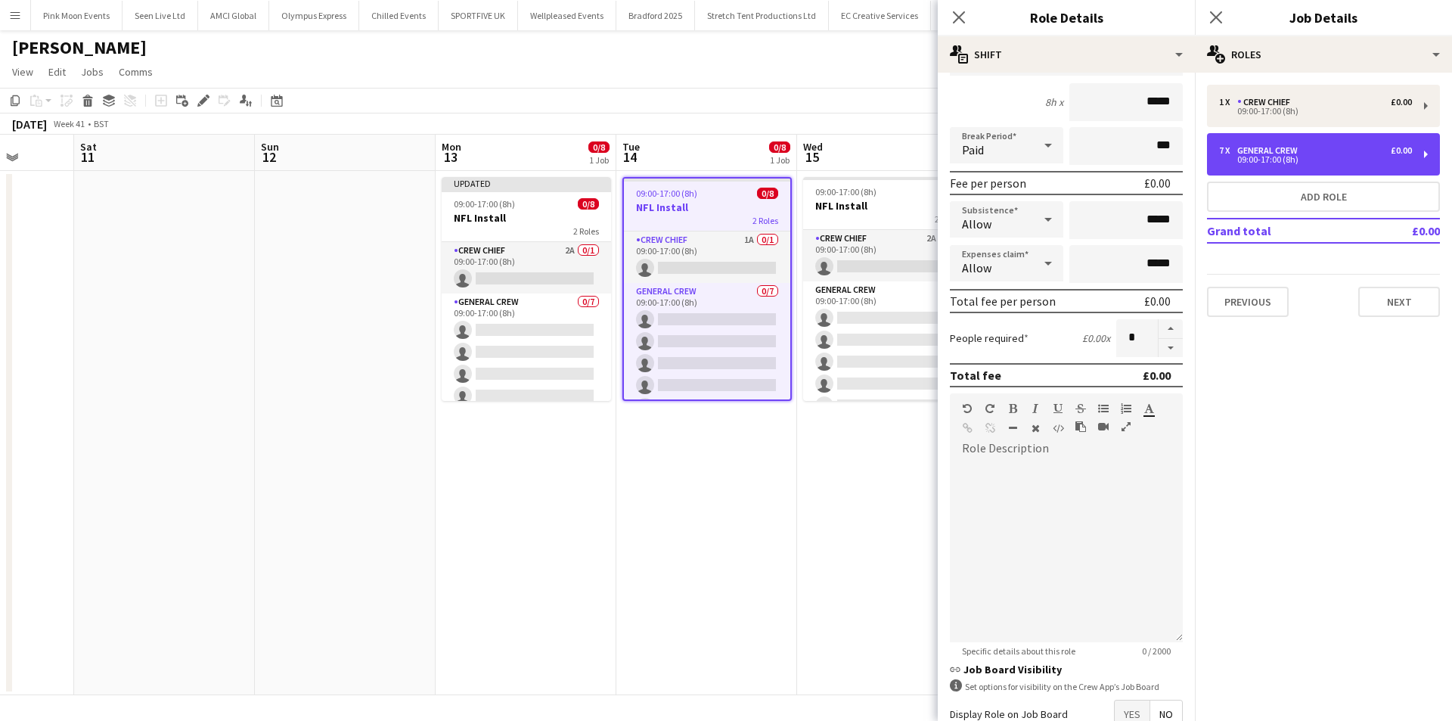
scroll to position [151, 0]
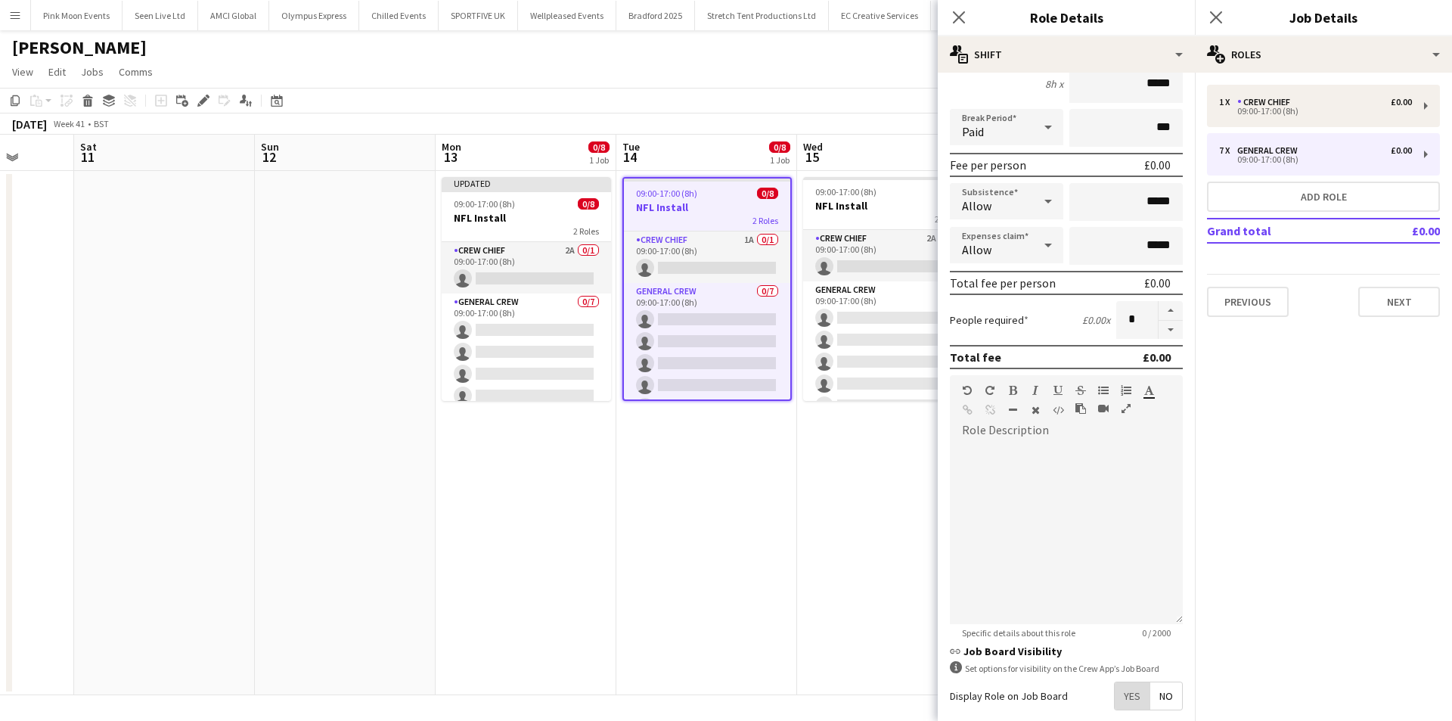
click at [1132, 695] on span "Yes" at bounding box center [1132, 695] width 35 height 27
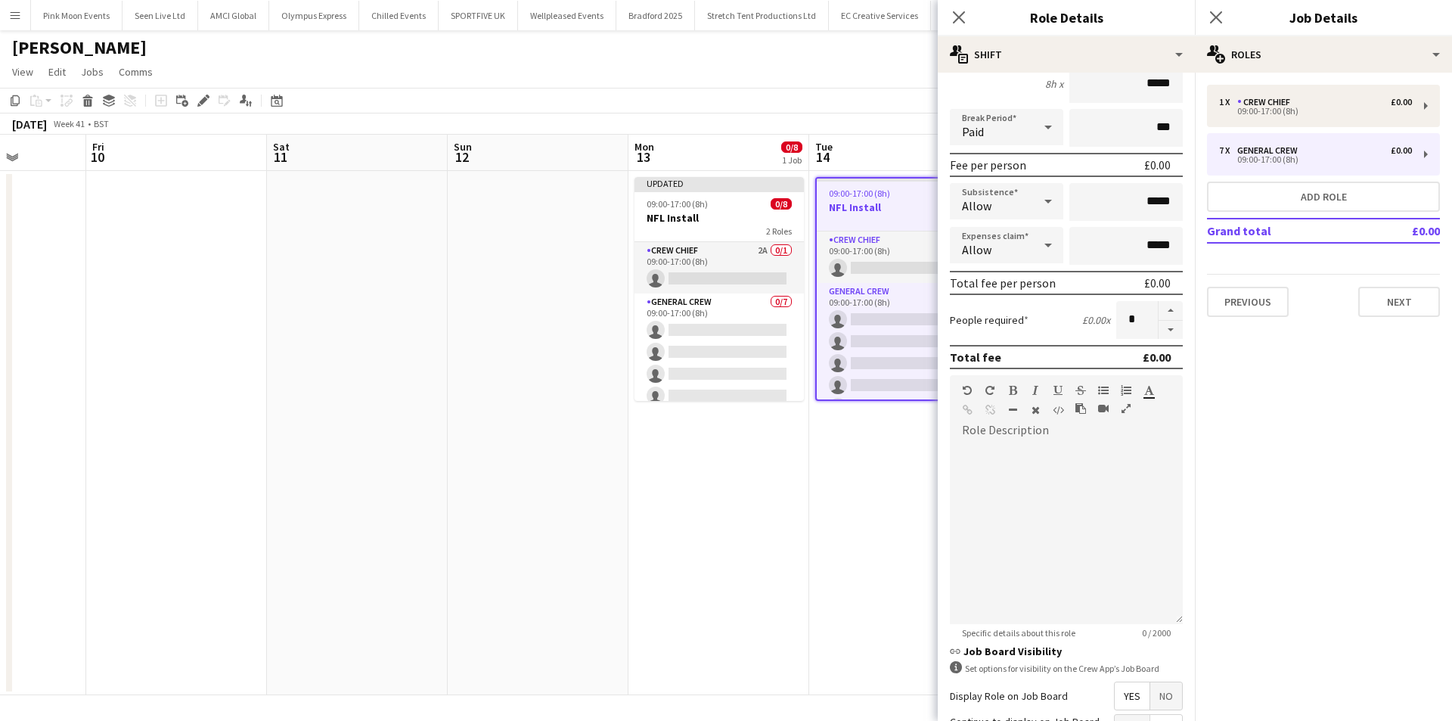
drag, startPoint x: 806, startPoint y: 407, endPoint x: 634, endPoint y: 407, distance: 172.5
click at [634, 407] on app-calendar-viewport "Tue 7 Wed 8 Thu 9 Fri 10 Sat 11 Sun 12 Mon 13 0/8 1 Job Tue 14 0/8 1 Job Wed 15…" at bounding box center [726, 415] width 1452 height 561
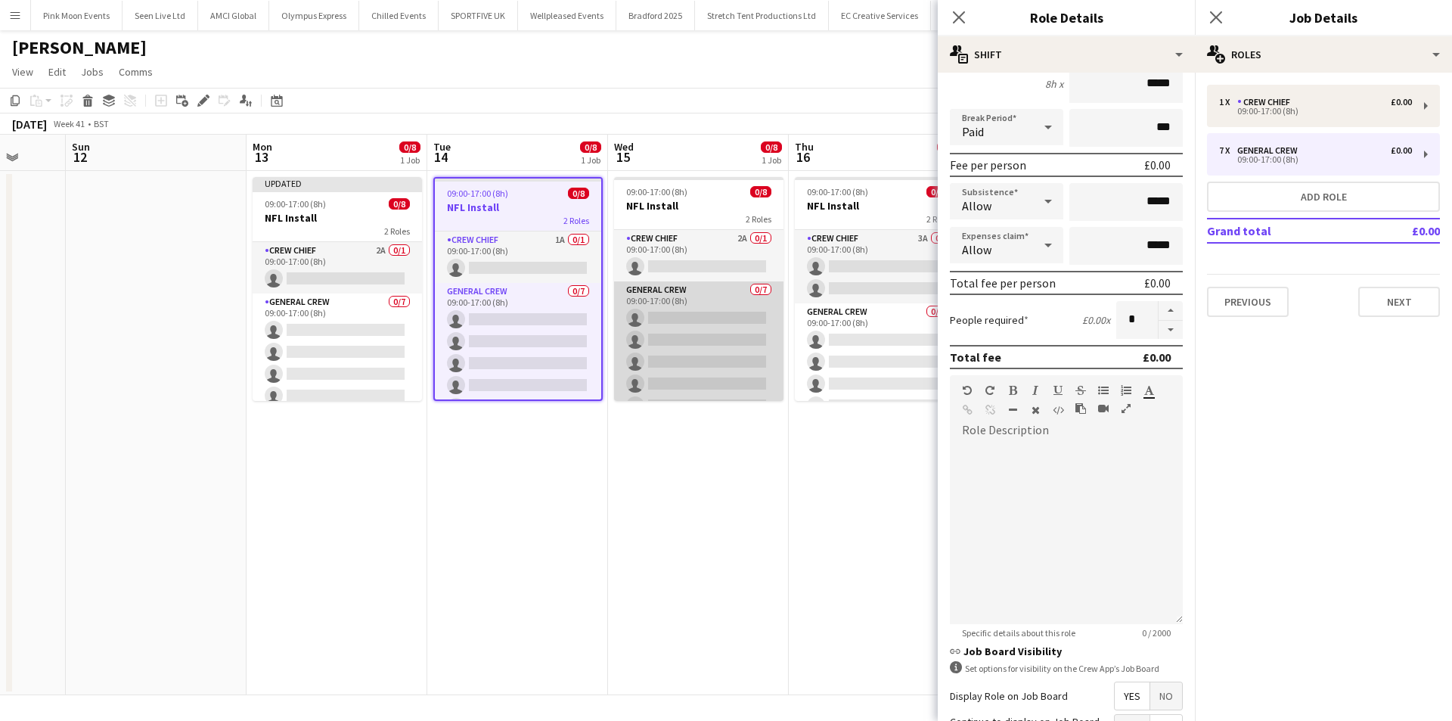
click at [694, 301] on app-card-role "General Crew 0/7 09:00-17:00 (8h) single-neutral-actions single-neutral-actions…" at bounding box center [698, 372] width 169 height 183
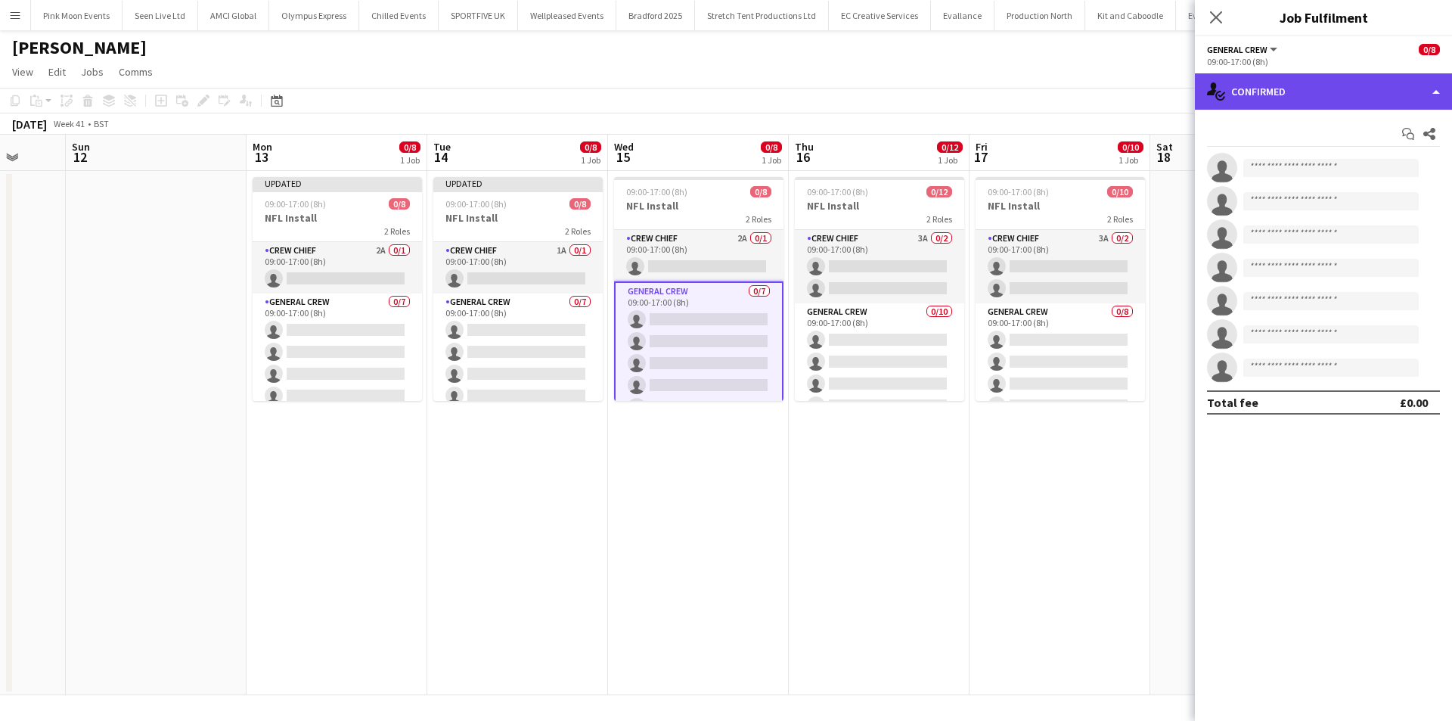
click at [1263, 85] on div "single-neutral-actions-check-2 Confirmed" at bounding box center [1323, 91] width 257 height 36
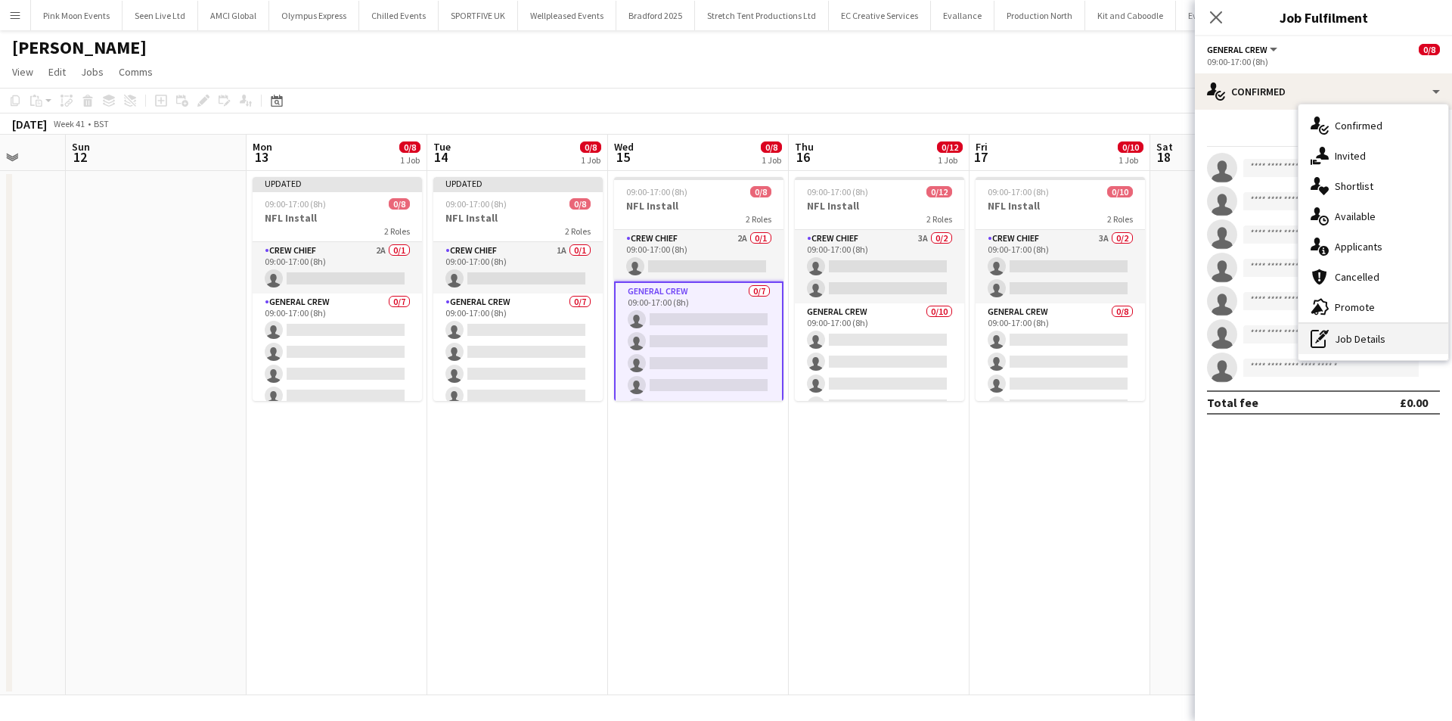
click at [1344, 343] on div "pen-write Job Details" at bounding box center [1374, 339] width 150 height 30
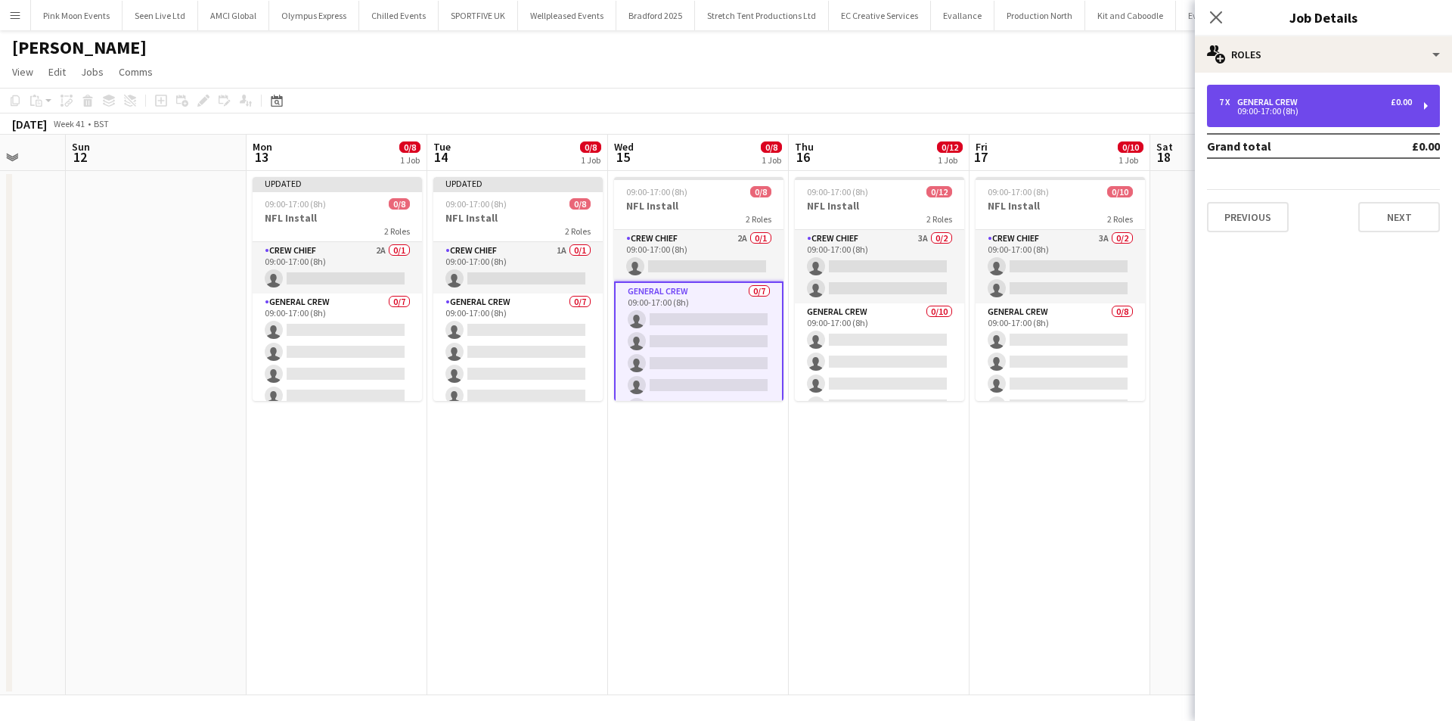
click at [1277, 120] on div "7 x General Crew £0.00 09:00-17:00 (8h)" at bounding box center [1323, 106] width 233 height 42
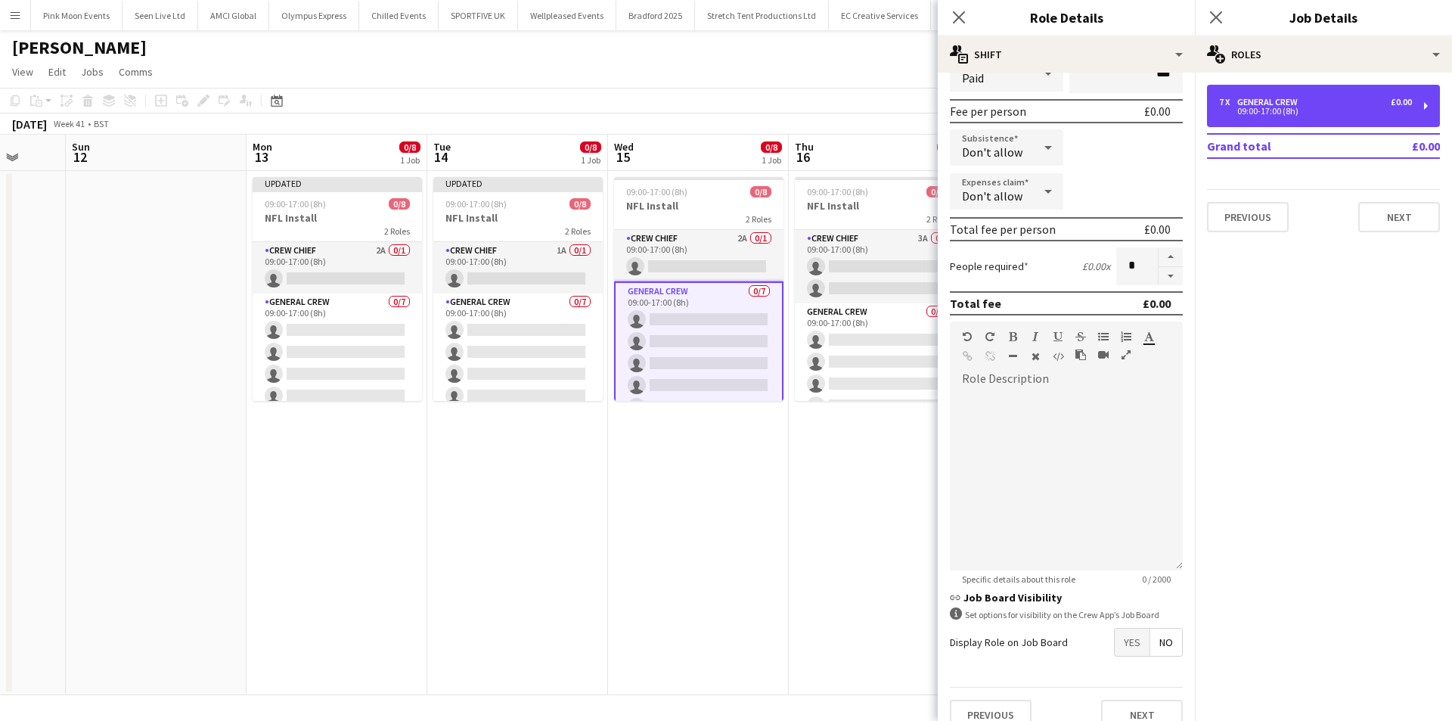
scroll to position [226, 0]
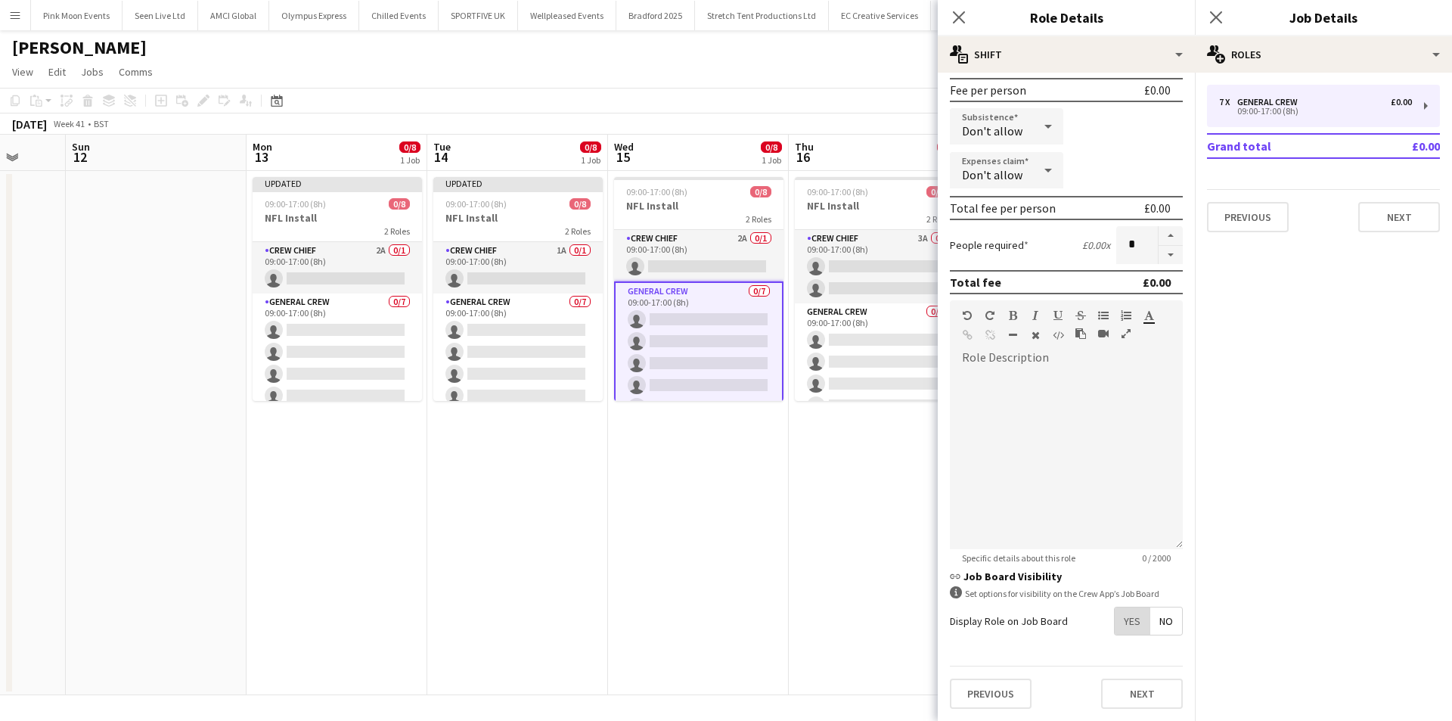
click at [1121, 611] on span "Yes" at bounding box center [1132, 620] width 35 height 27
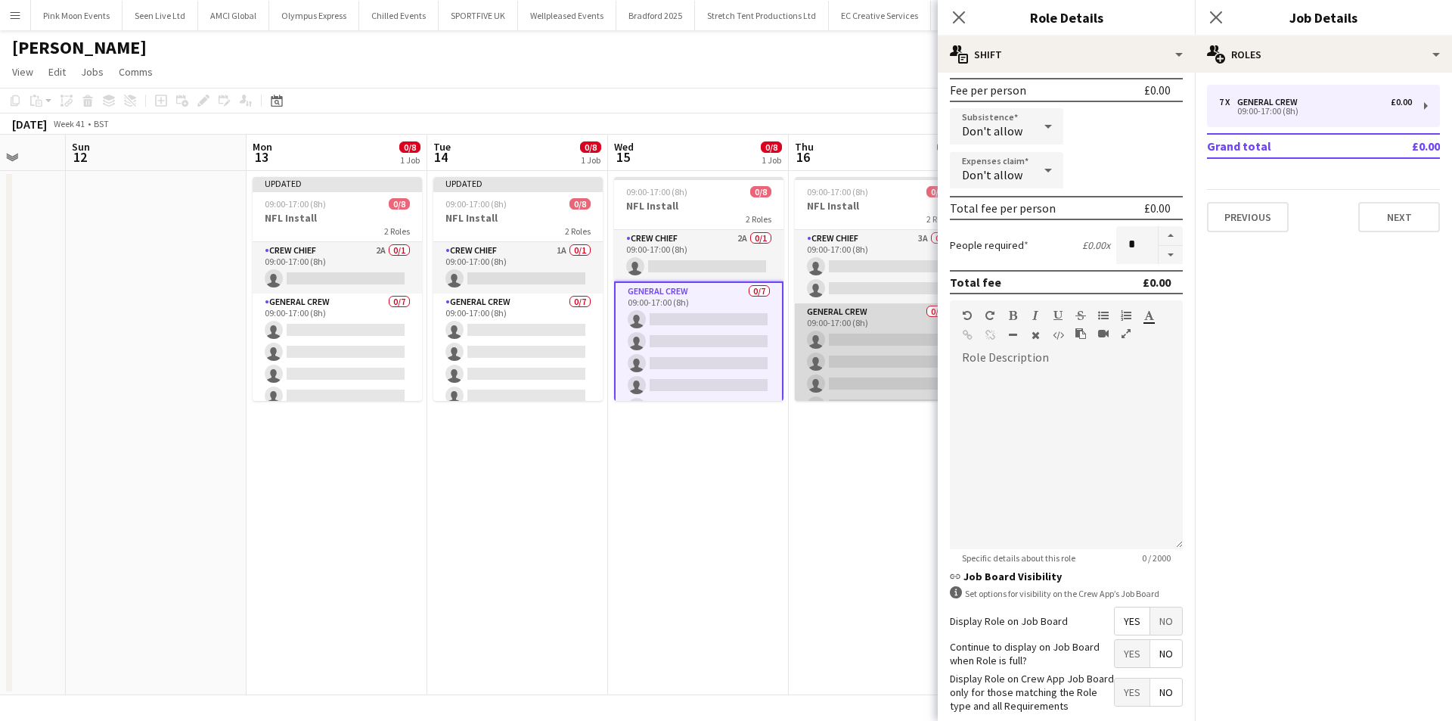
click at [865, 315] on app-card-role "General Crew 0/10 09:00-17:00 (8h) single-neutral-actions single-neutral-action…" at bounding box center [879, 427] width 169 height 249
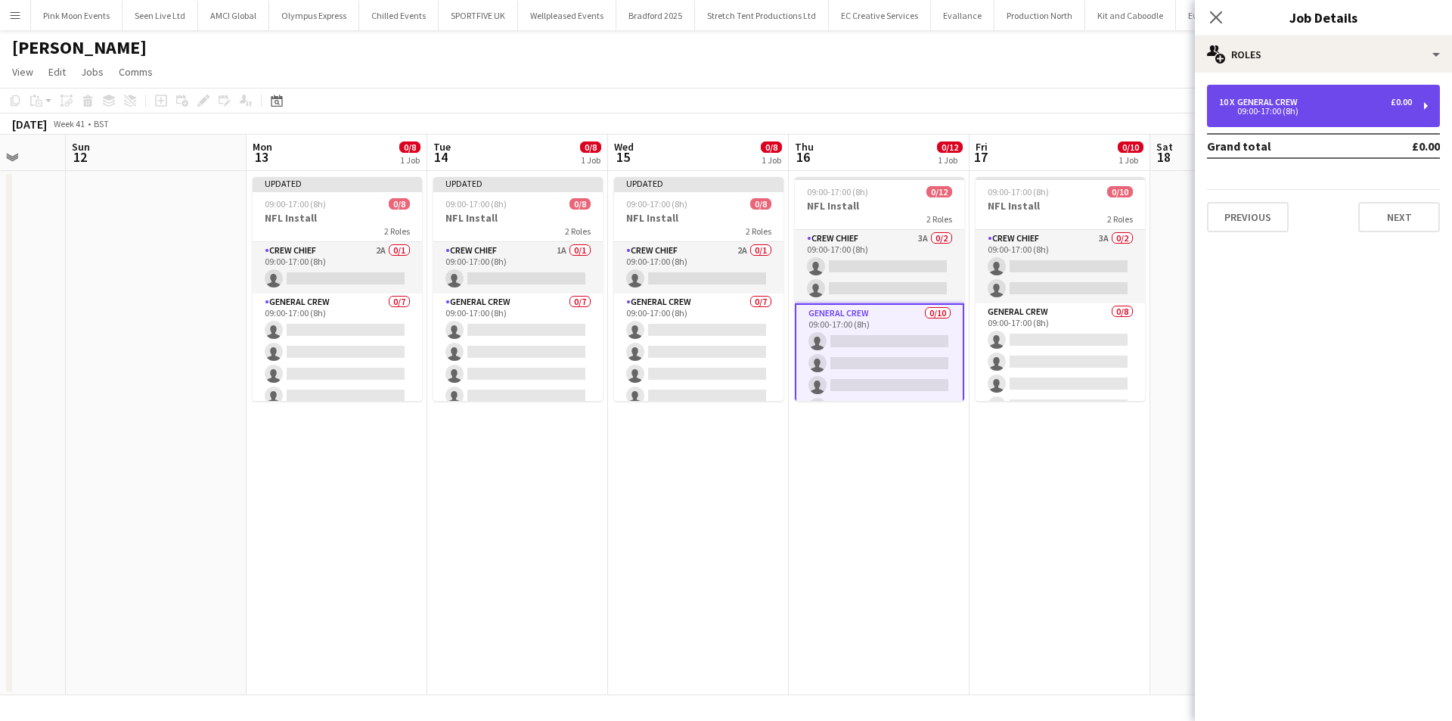
click at [1269, 103] on div "General Crew" at bounding box center [1271, 102] width 67 height 11
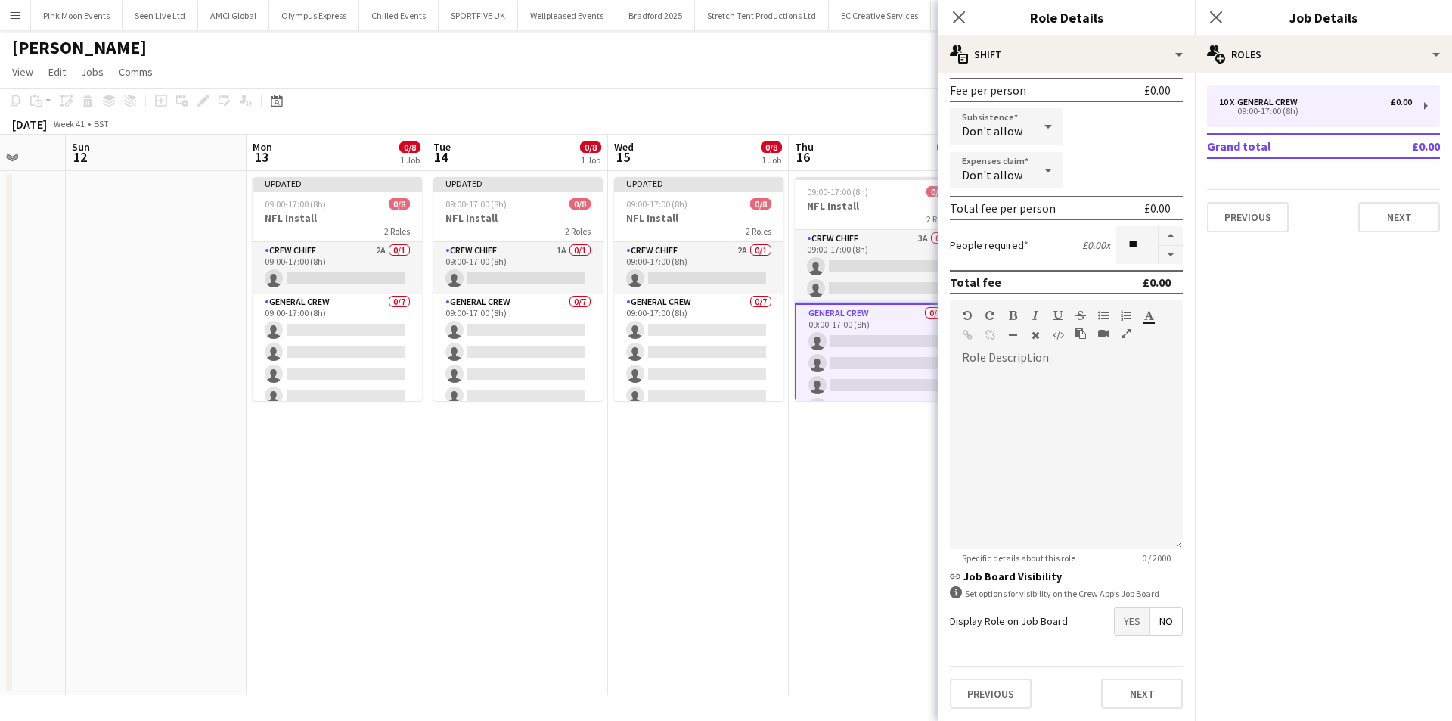
click at [1115, 617] on span "Yes" at bounding box center [1132, 620] width 35 height 27
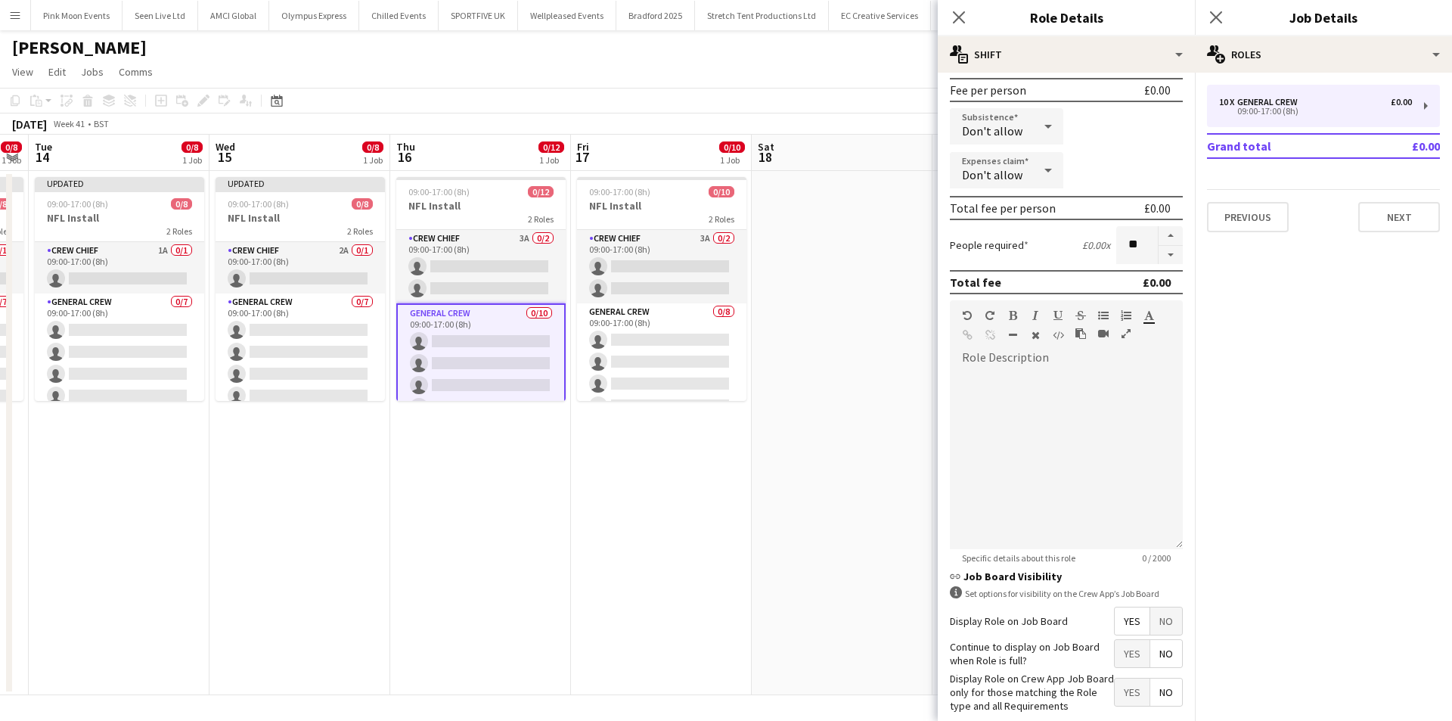
drag, startPoint x: 432, startPoint y: 581, endPoint x: 352, endPoint y: 581, distance: 80.2
click at [352, 581] on app-calendar-viewport "Sat 11 Sun 12 Mon 13 0/8 1 Job Tue 14 0/8 1 Job Wed 15 0/8 1 Job Thu 16 0/12 1 …" at bounding box center [726, 415] width 1452 height 561
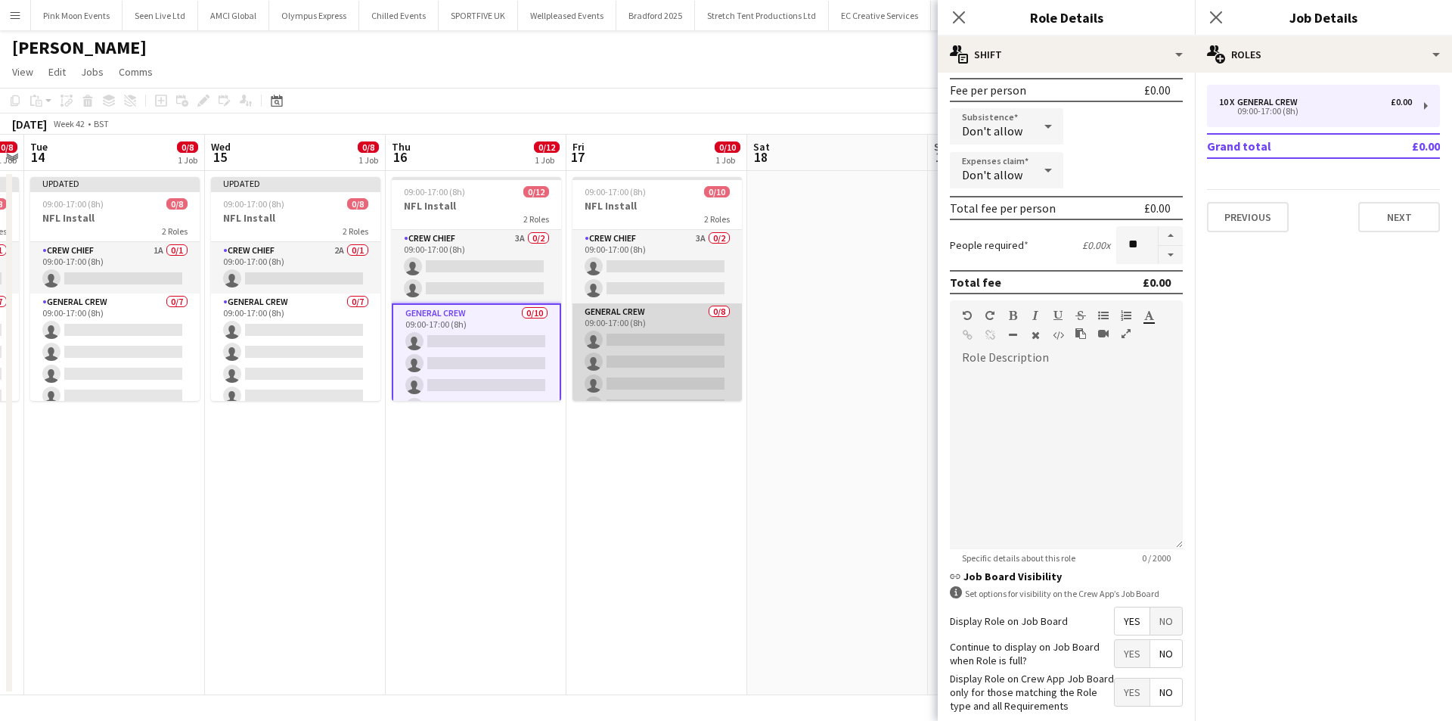
click at [660, 319] on app-card-role "General Crew 0/8 09:00-17:00 (8h) single-neutral-actions single-neutral-actions…" at bounding box center [657, 405] width 169 height 205
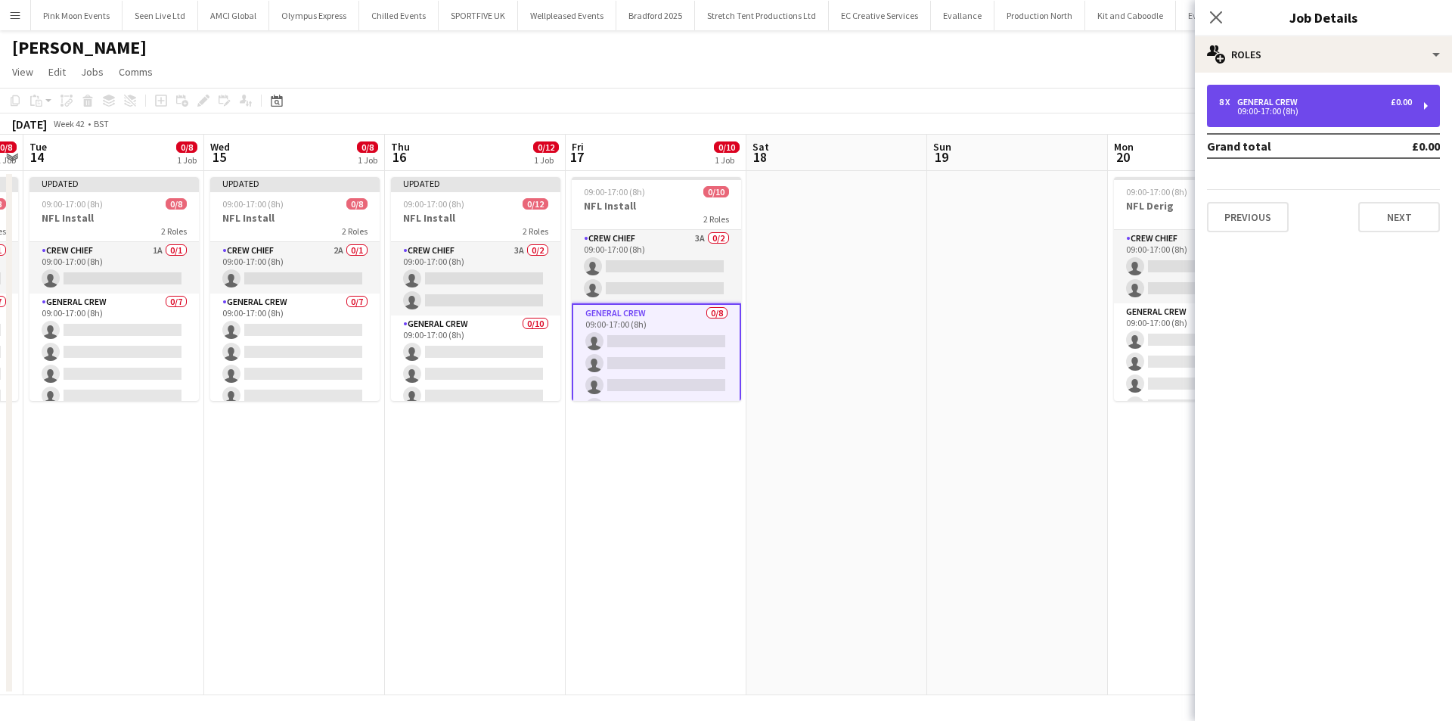
click at [1337, 111] on div "09:00-17:00 (8h)" at bounding box center [1315, 111] width 193 height 8
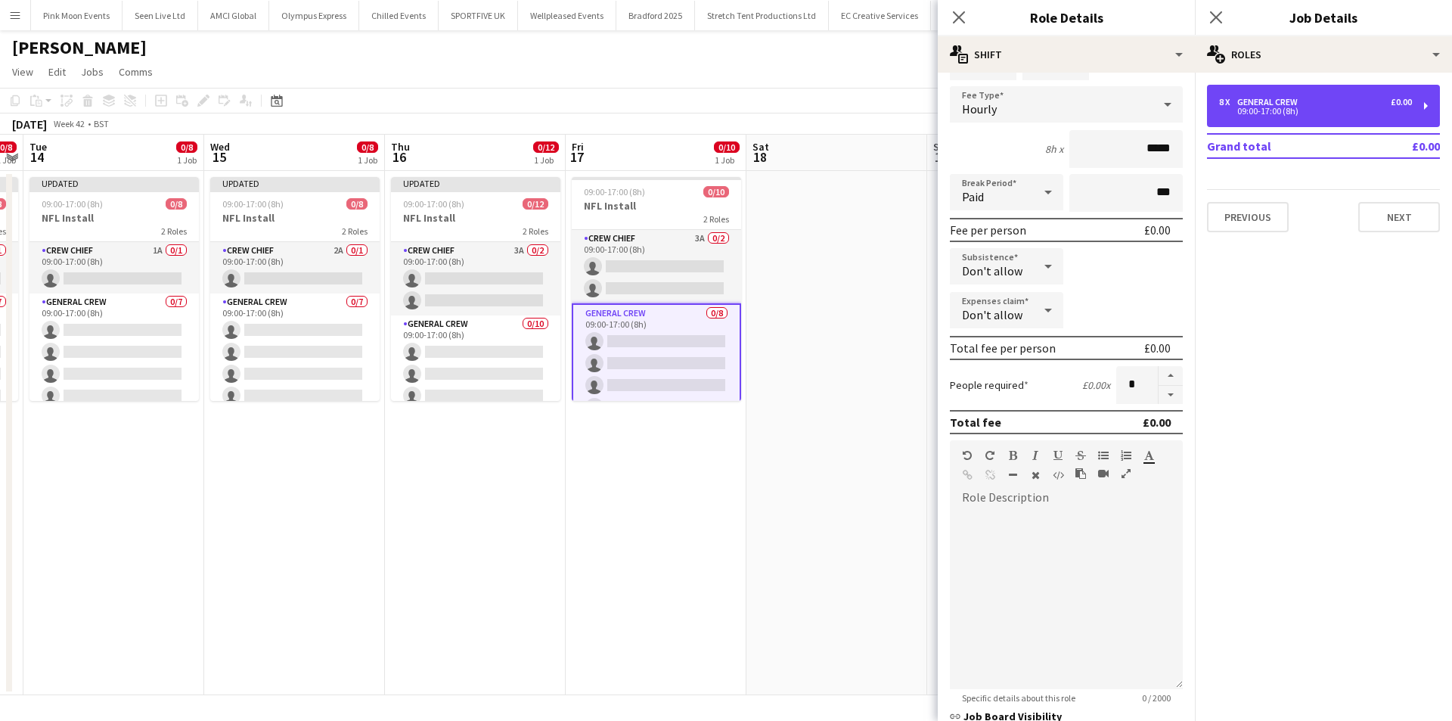
scroll to position [226, 0]
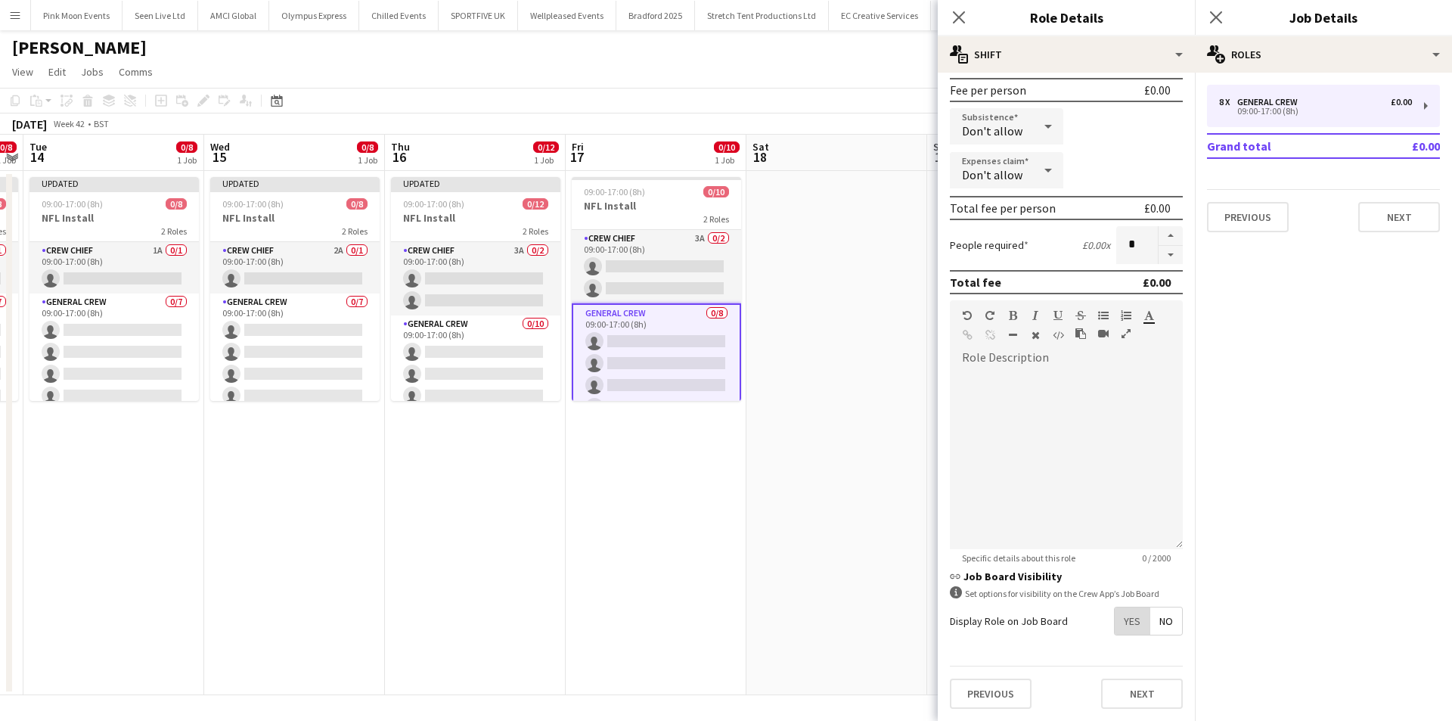
click at [1118, 634] on span "Yes" at bounding box center [1132, 620] width 35 height 27
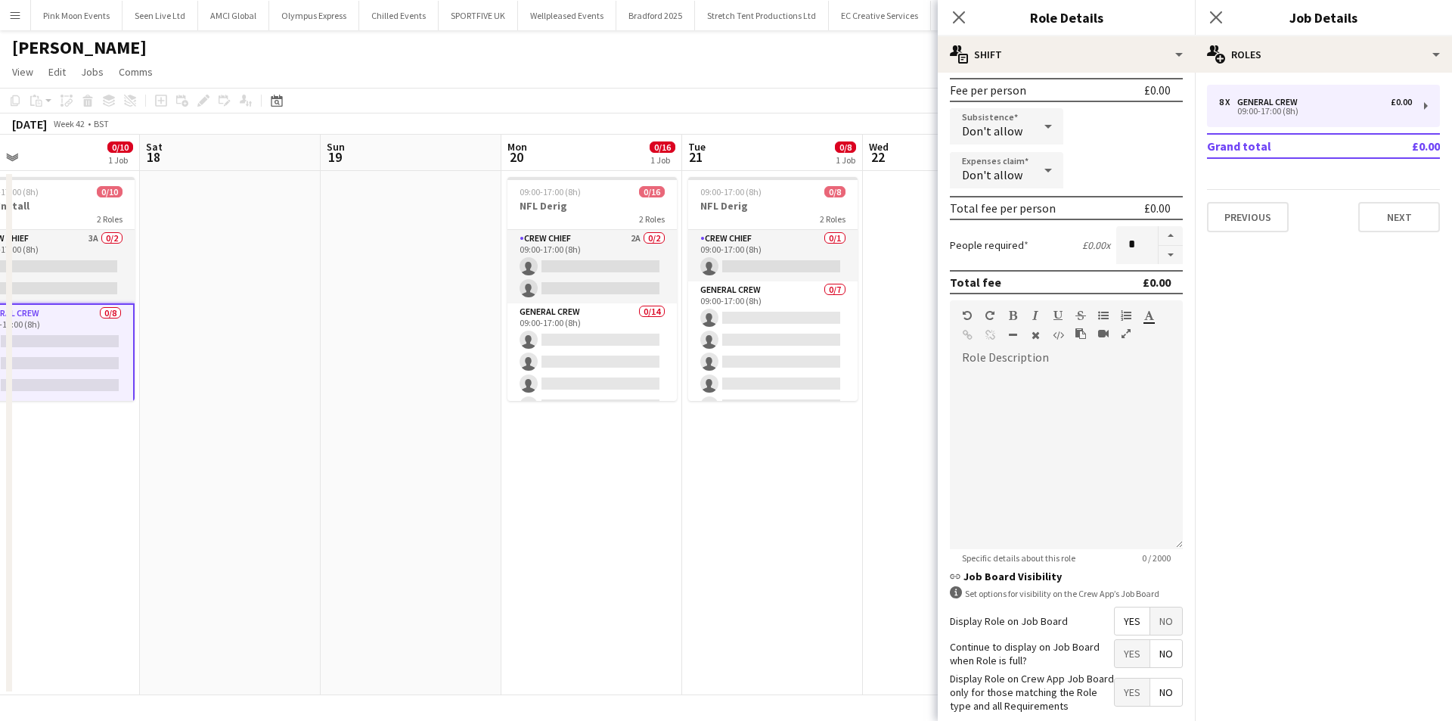
drag, startPoint x: 556, startPoint y: 601, endPoint x: 216, endPoint y: 599, distance: 340.4
click at [216, 599] on app-calendar-viewport "Mon 13 0/8 1 Job Tue 14 0/8 1 Job Wed 15 0/8 1 Job Thu 16 0/12 1 Job Fri 17 0/1…" at bounding box center [726, 415] width 1452 height 561
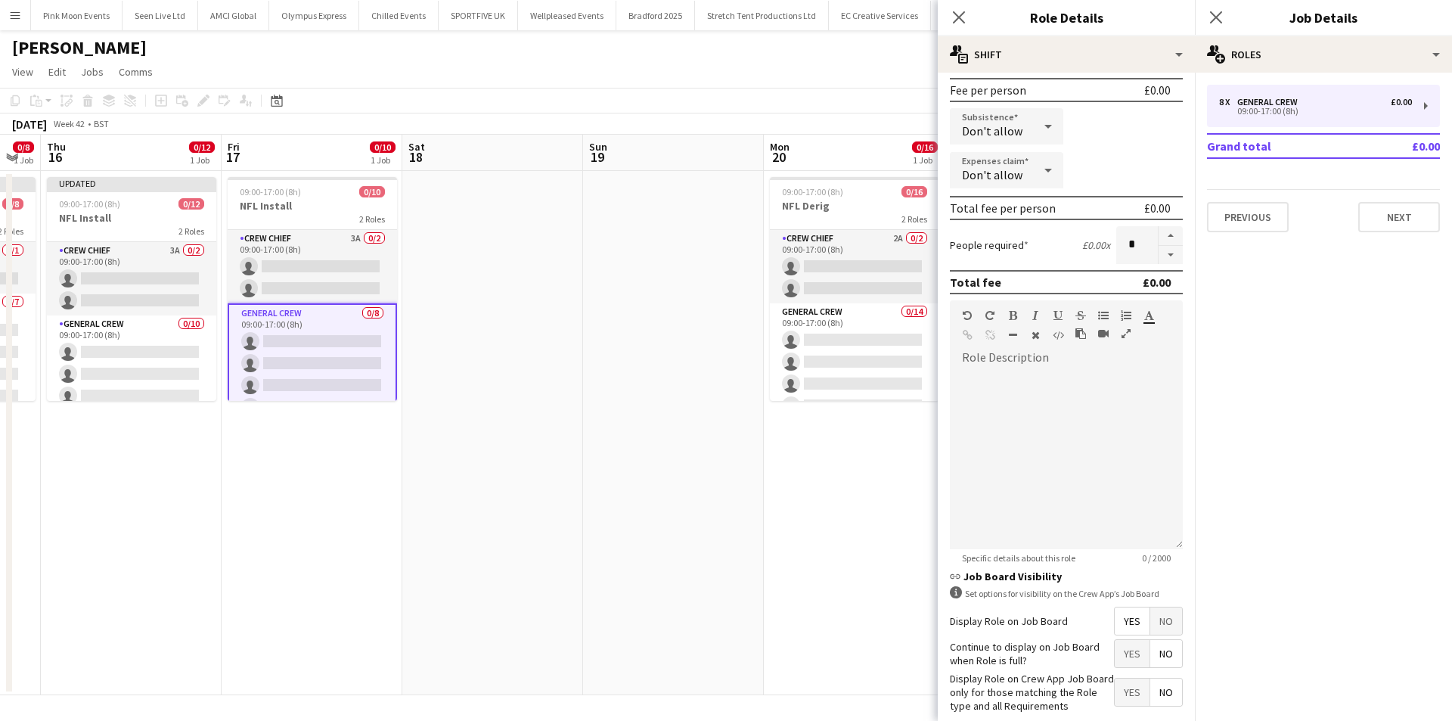
scroll to position [0, 485]
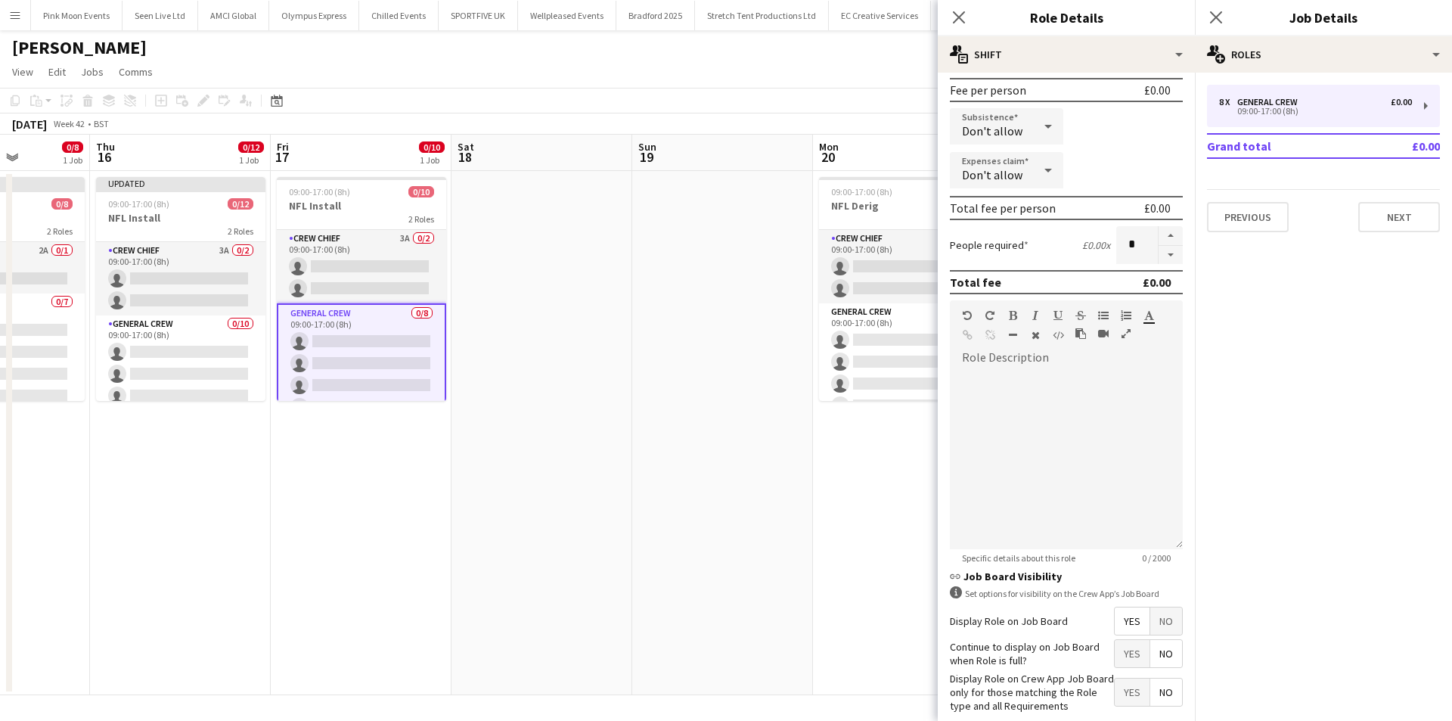
drag, startPoint x: 676, startPoint y: 561, endPoint x: 330, endPoint y: 554, distance: 346.5
click at [331, 560] on app-calendar-viewport "Mon 13 0/8 1 Job Tue 14 0/8 1 Job Wed 15 0/8 1 Job Thu 16 0/12 1 Job Fri 17 0/1…" at bounding box center [726, 415] width 1452 height 561
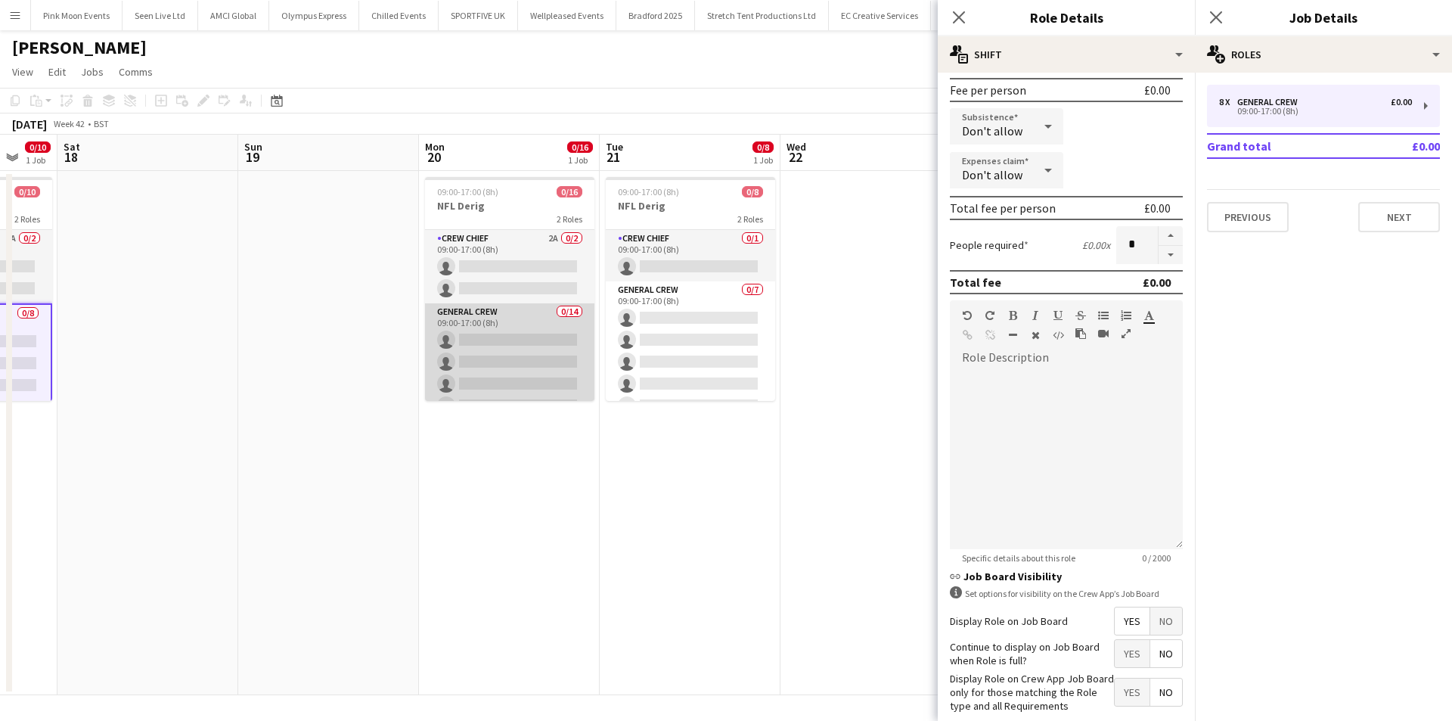
click at [536, 346] on app-card-role "General Crew 0/14 09:00-17:00 (8h) single-neutral-actions single-neutral-action…" at bounding box center [509, 471] width 169 height 337
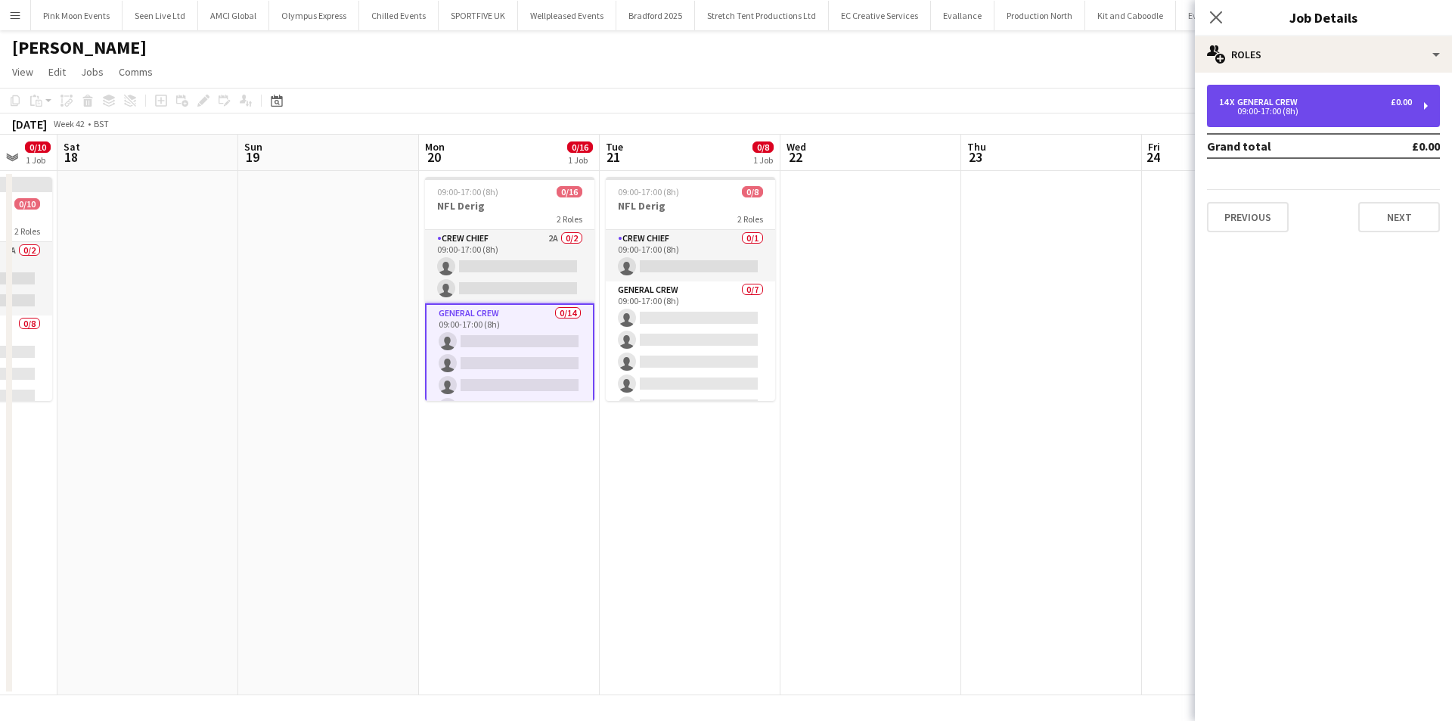
click at [1279, 87] on div "14 x General Crew £0.00 09:00-17:00 (8h)" at bounding box center [1323, 106] width 233 height 42
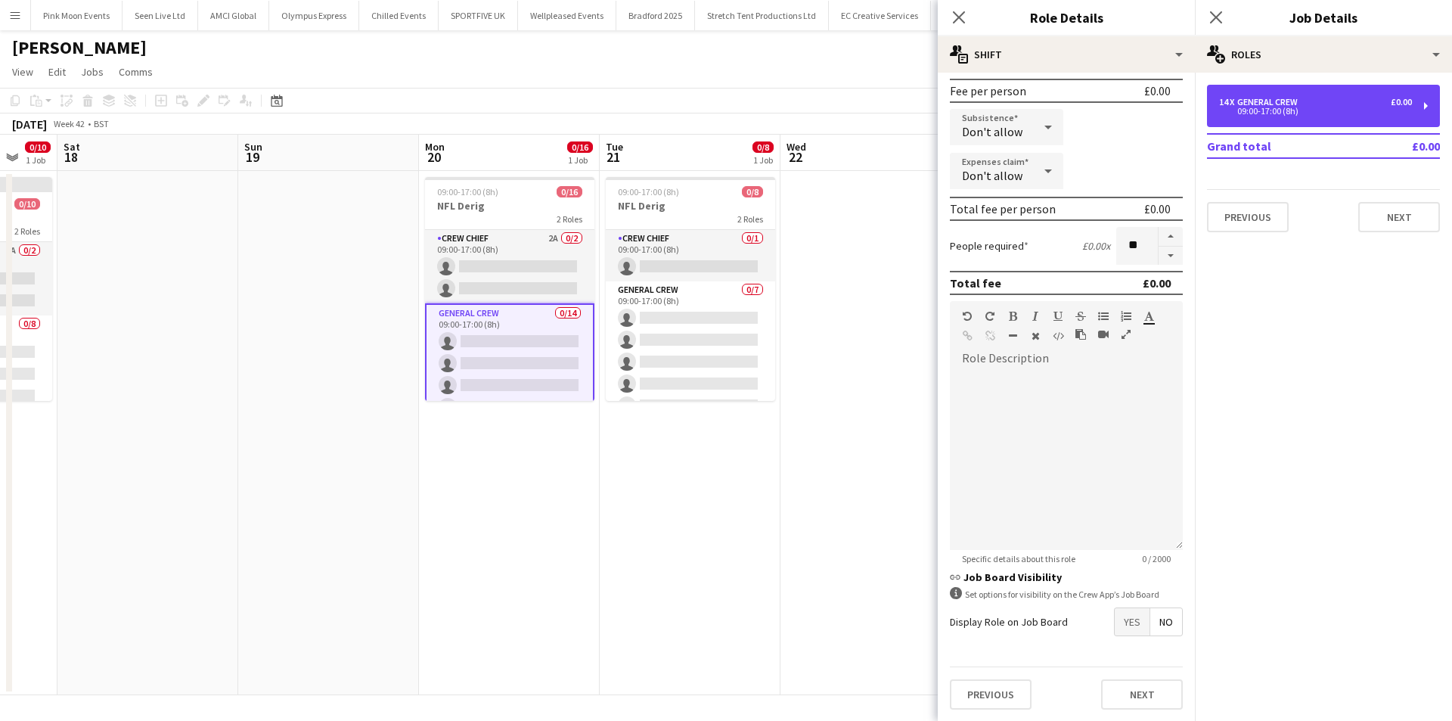
scroll to position [226, 0]
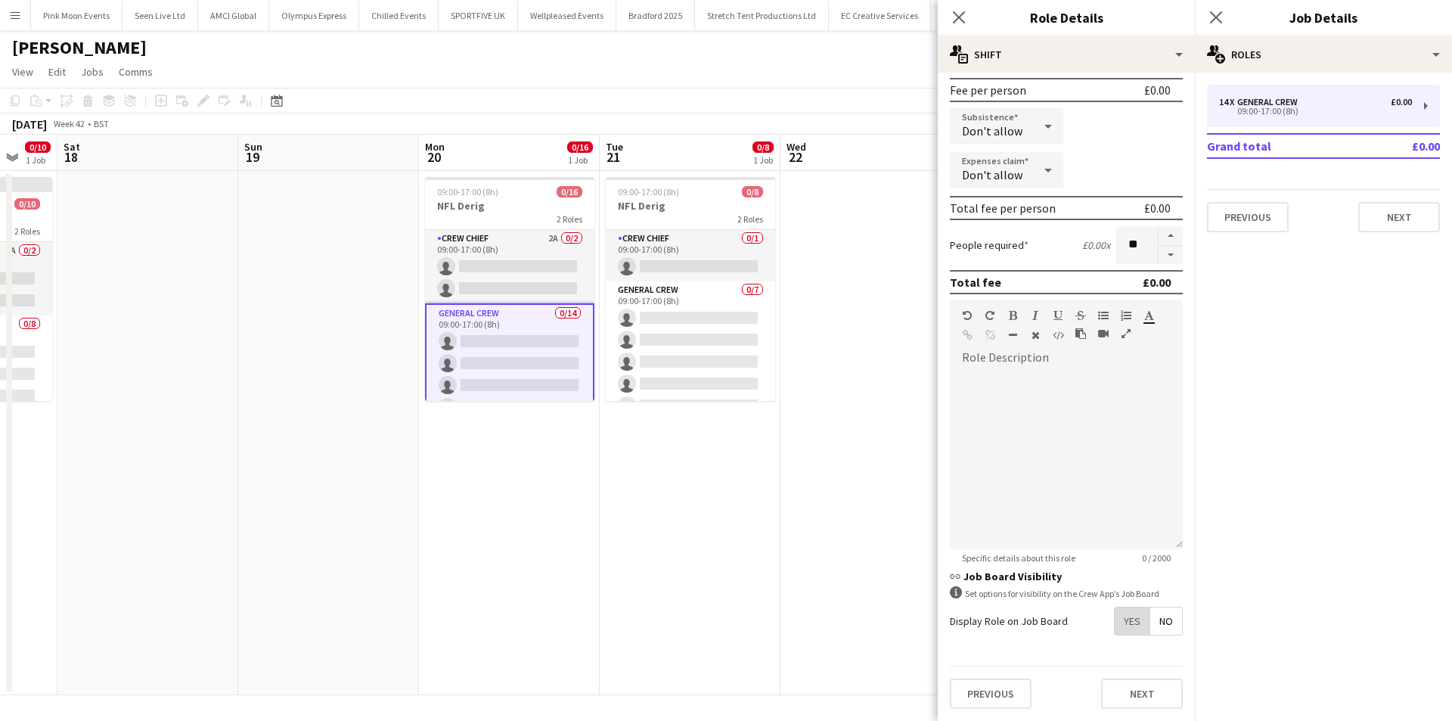
click at [1120, 616] on span "Yes" at bounding box center [1132, 620] width 35 height 27
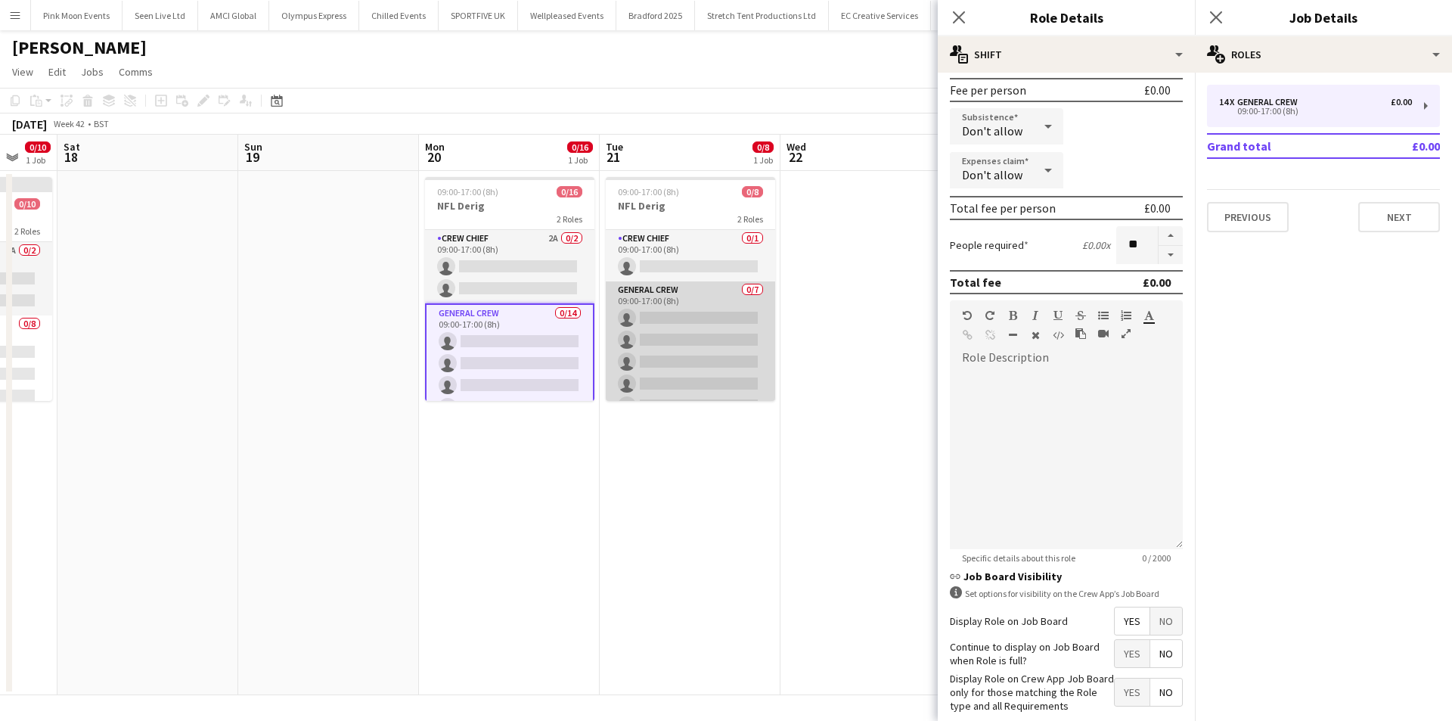
click at [620, 349] on app-card-role "General Crew 0/7 09:00-17:00 (8h) single-neutral-actions single-neutral-actions…" at bounding box center [690, 372] width 169 height 183
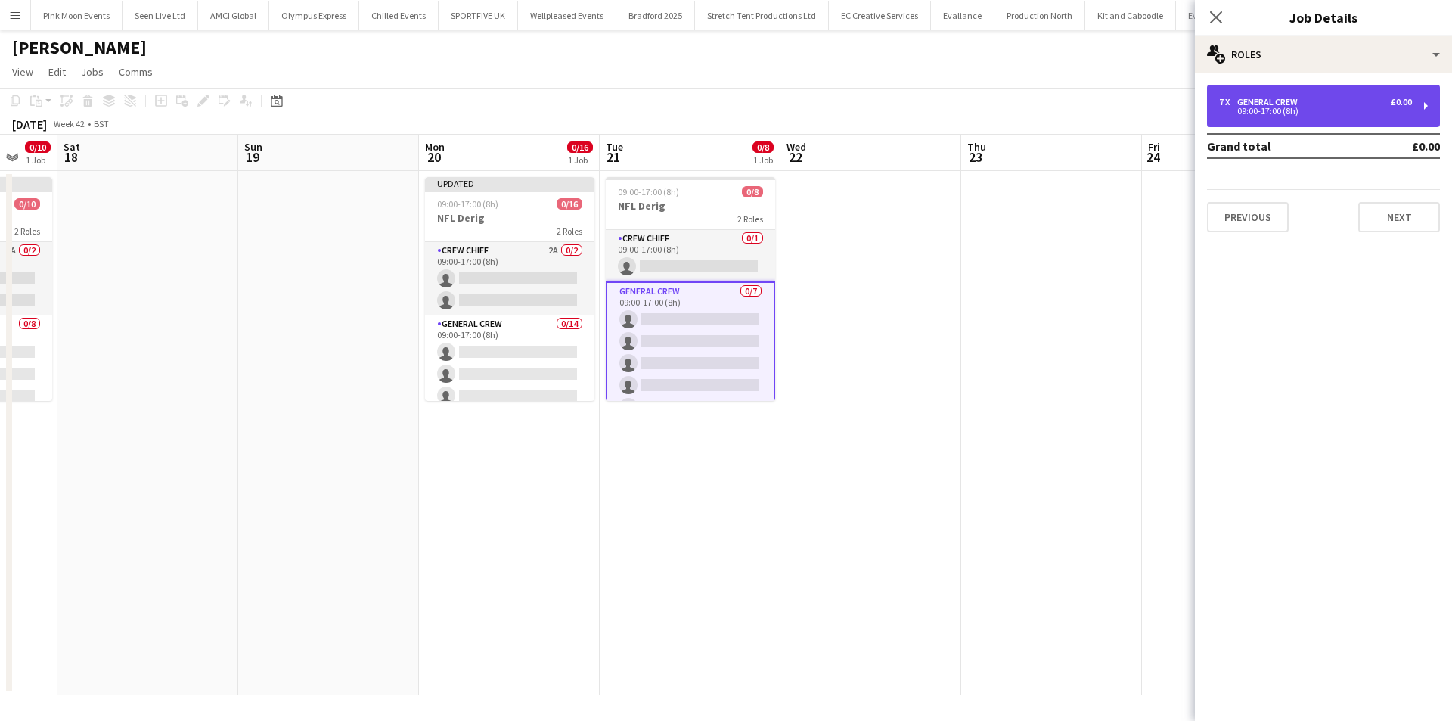
click at [1229, 113] on div "09:00-17:00 (8h)" at bounding box center [1315, 111] width 193 height 8
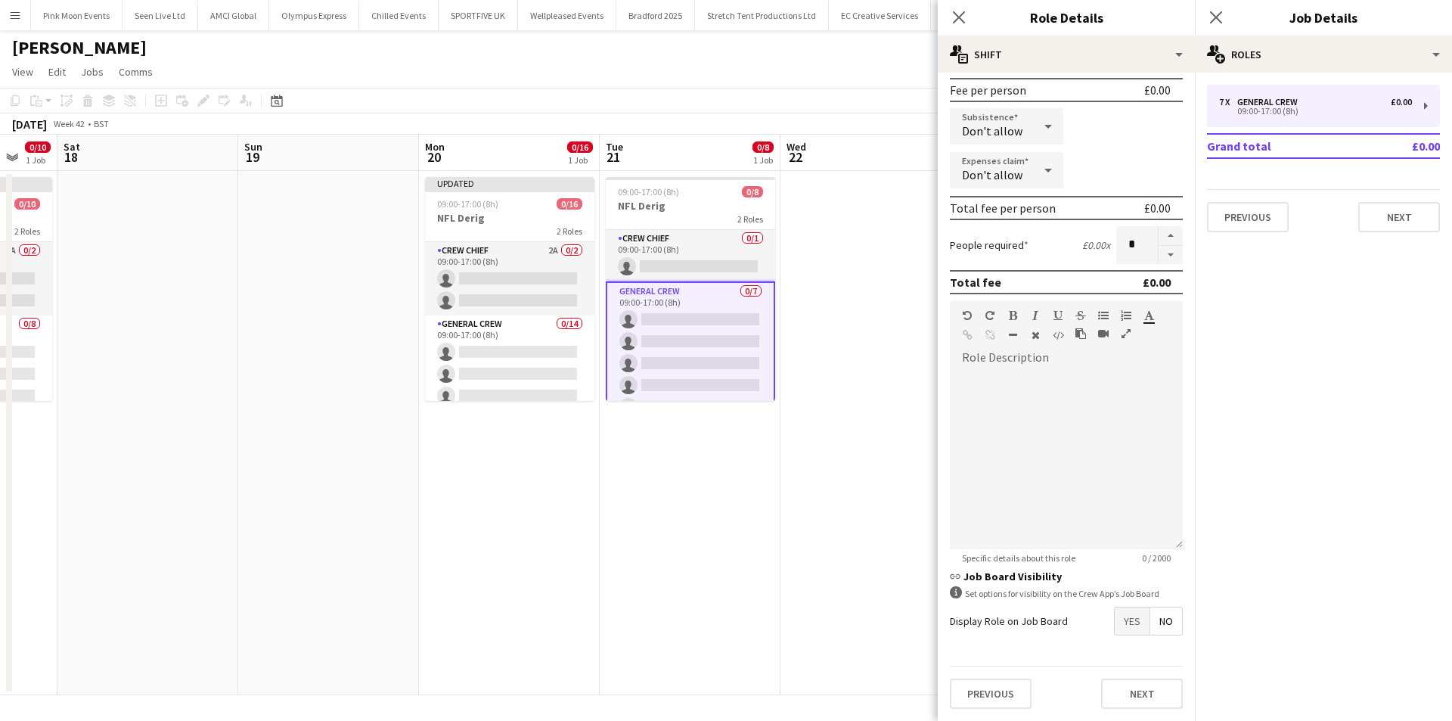
click at [1115, 621] on span "Yes" at bounding box center [1132, 620] width 35 height 27
click at [968, 18] on app-icon "Close pop-in" at bounding box center [960, 18] width 22 height 22
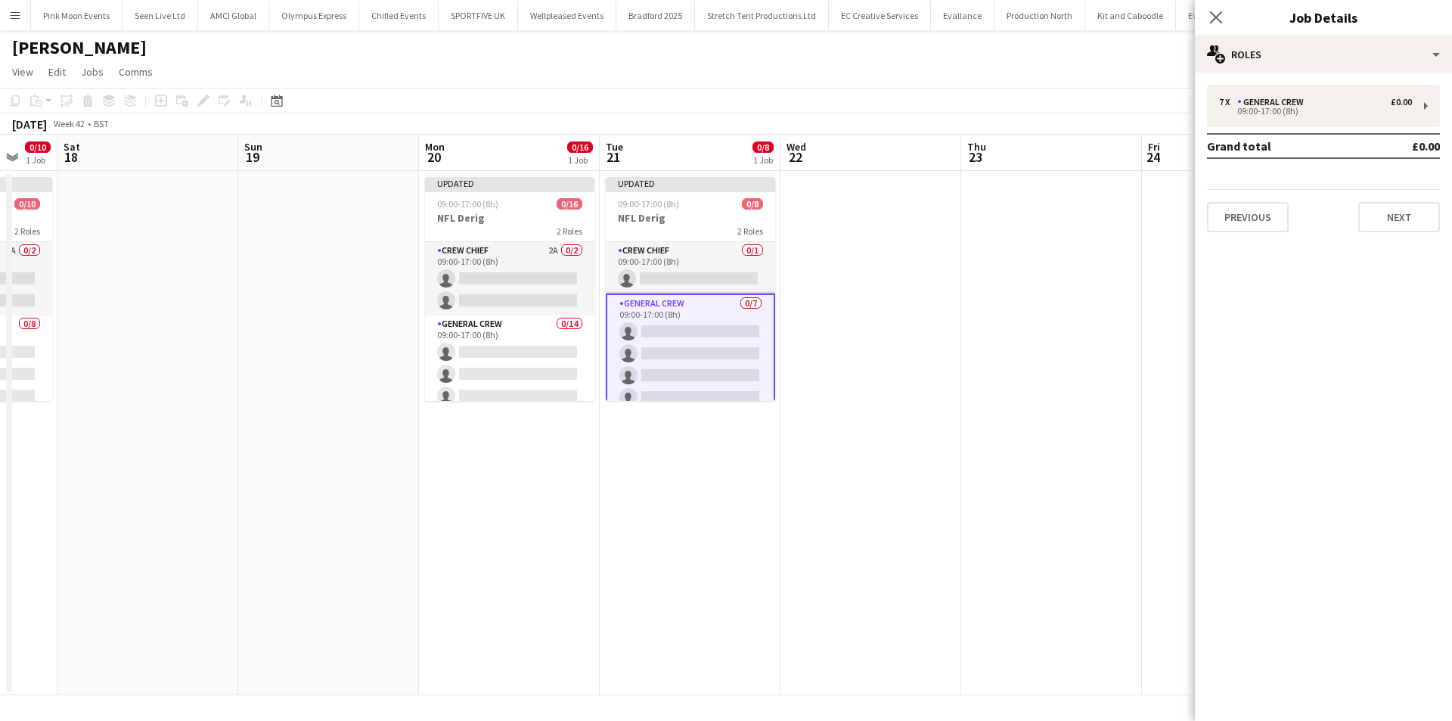
click at [1216, 5] on div "Close pop-in" at bounding box center [1216, 17] width 42 height 35
click at [1223, 20] on icon "Close pop-in" at bounding box center [1216, 17] width 14 height 14
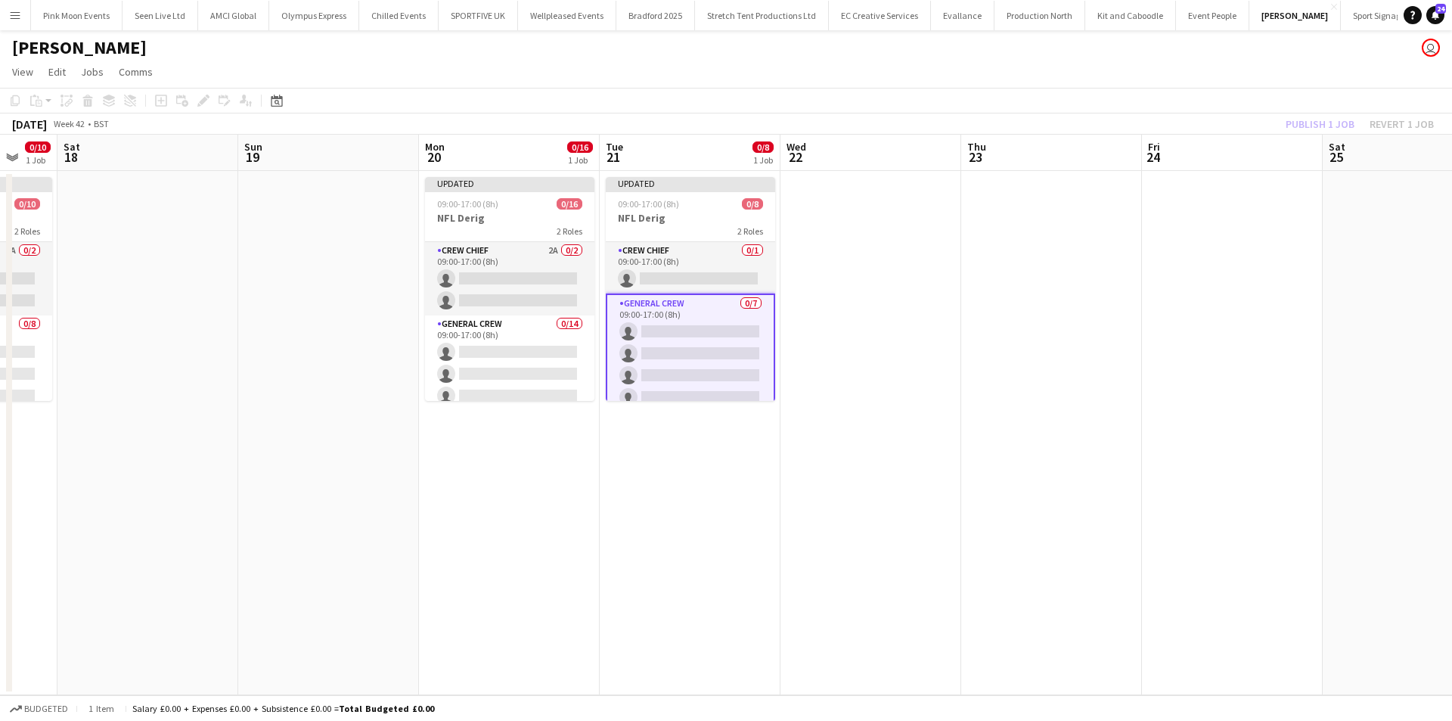
scroll to position [0, 412]
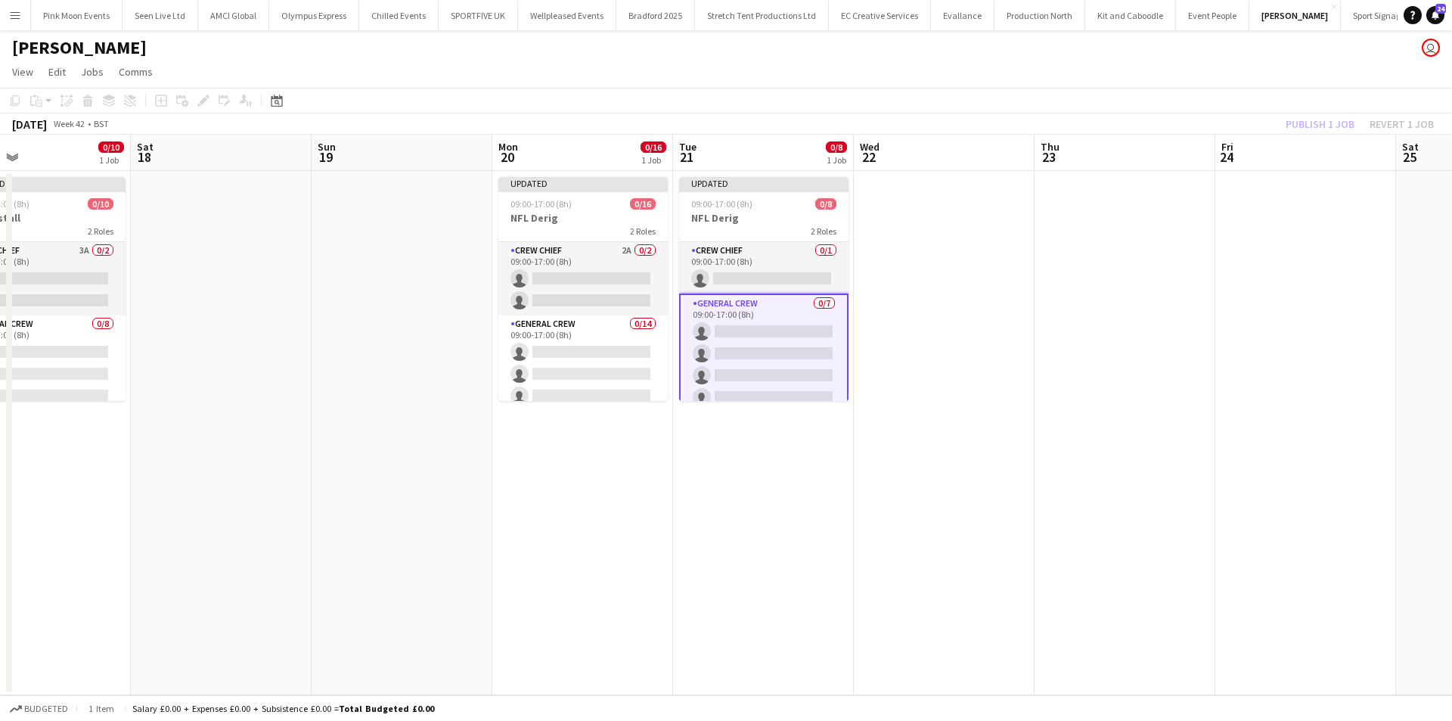
drag, startPoint x: 812, startPoint y: 479, endPoint x: 884, endPoint y: 465, distance: 73.1
click at [884, 465] on app-calendar-viewport "Wed 15 0/8 1 Job Thu 16 0/12 1 Job Fri 17 0/10 1 Job Sat 18 Sun 19 Mon 20 0/16 …" at bounding box center [726, 415] width 1452 height 561
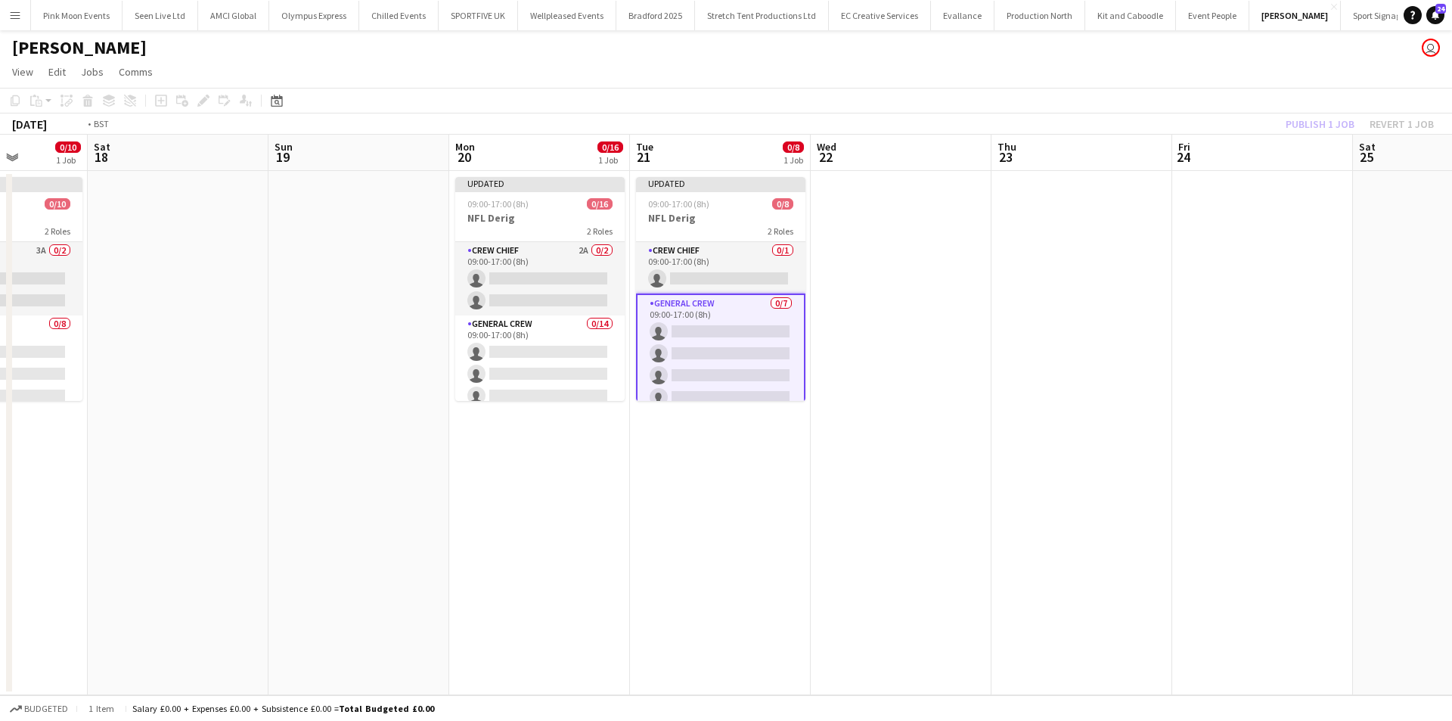
drag, startPoint x: 328, startPoint y: 588, endPoint x: 1326, endPoint y: 564, distance: 998.8
click at [1328, 564] on app-calendar-viewport "Wed 15 0/8 1 Job Thu 16 0/12 1 Job Fri 17 0/10 1 Job Sat 18 Sun 19 Mon 20 0/16 …" at bounding box center [726, 415] width 1452 height 561
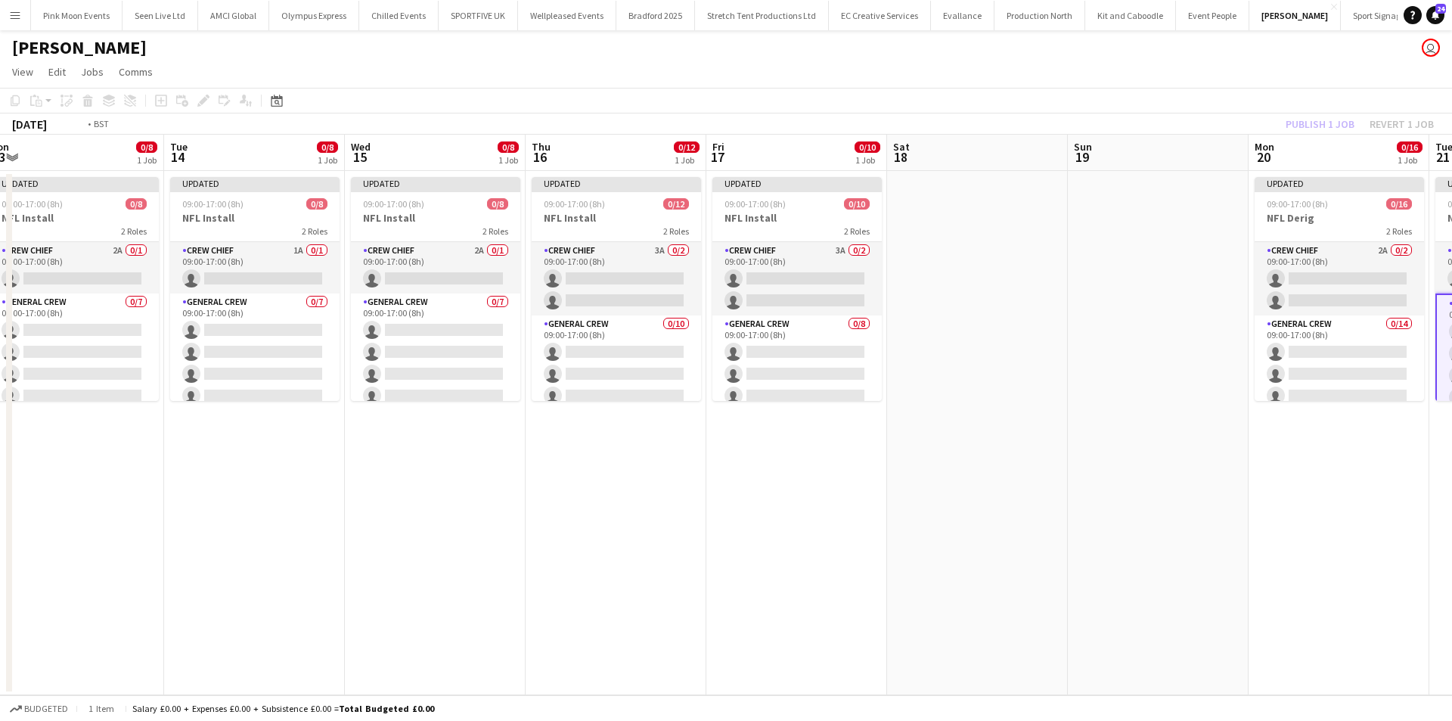
scroll to position [0, 426]
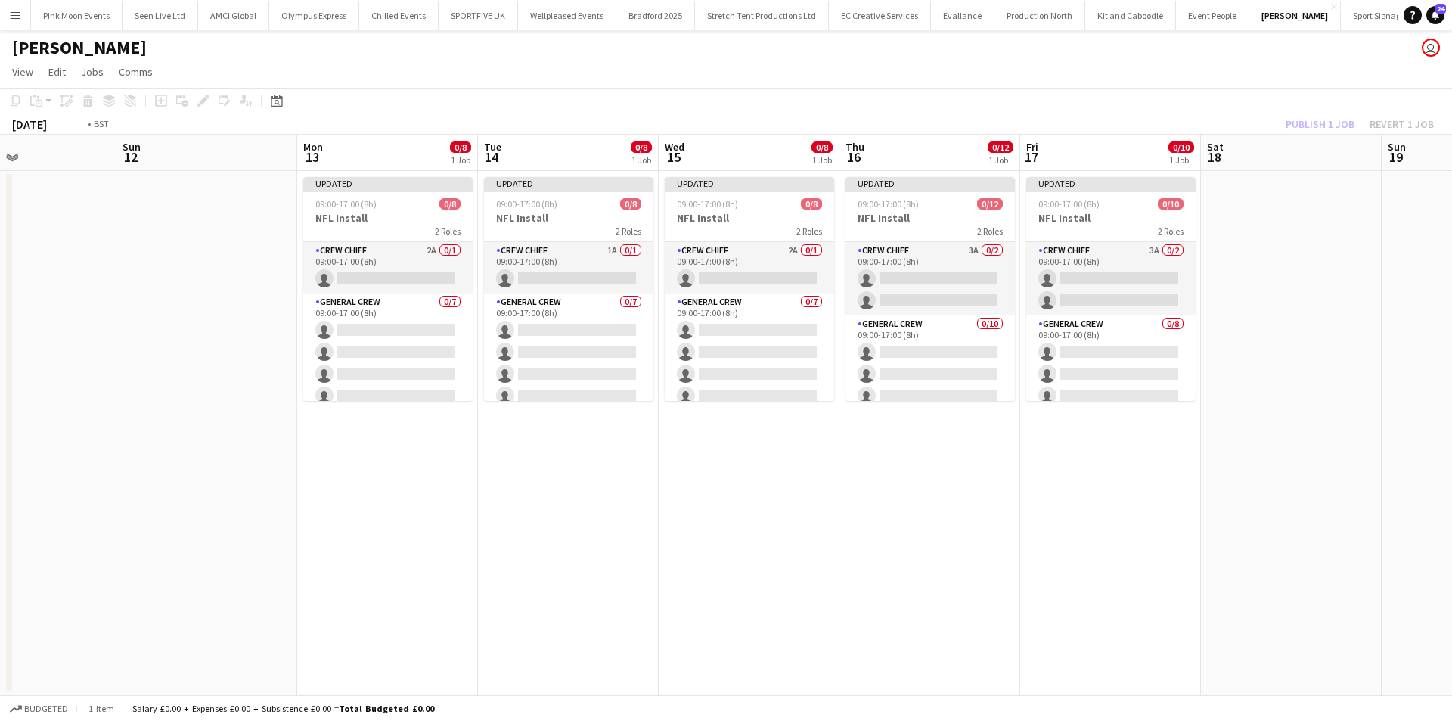
drag, startPoint x: 1005, startPoint y: 465, endPoint x: 120, endPoint y: 465, distance: 885.1
click at [120, 465] on app-calendar-viewport "Thu 9 Fri 10 Sat 11 Sun 12 Mon 13 0/8 1 Job Tue 14 0/8 1 Job Wed 15 0/8 1 Job T…" at bounding box center [726, 415] width 1452 height 561
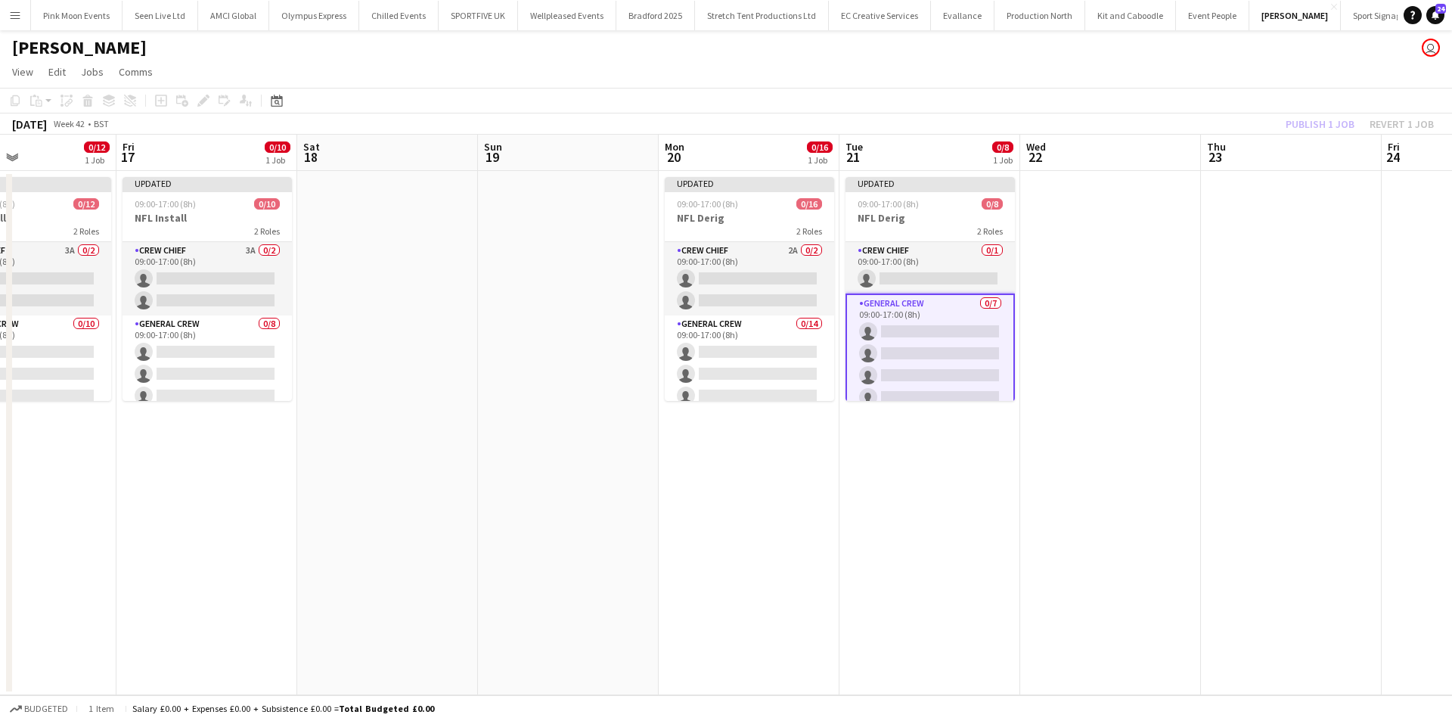
click at [1307, 129] on div "Publish 1 job Revert 1 job" at bounding box center [1360, 124] width 185 height 20
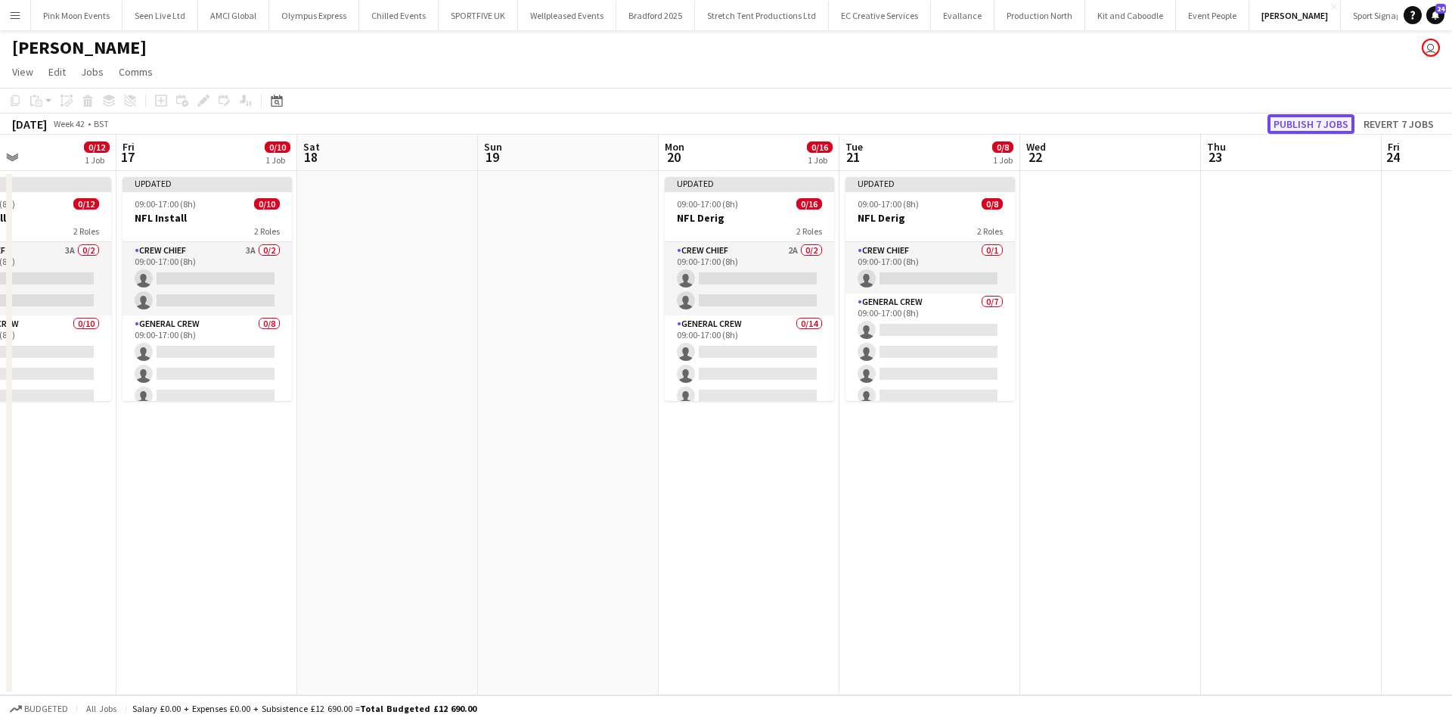
click at [1307, 129] on button "Publish 7 jobs" at bounding box center [1311, 124] width 87 height 20
